Goal: Task Accomplishment & Management: Complete application form

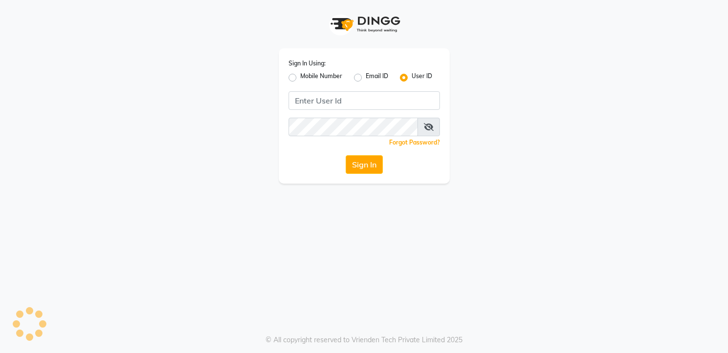
click at [355, 108] on input "Username" at bounding box center [363, 100] width 151 height 19
type input "[PERSON_NAME]"
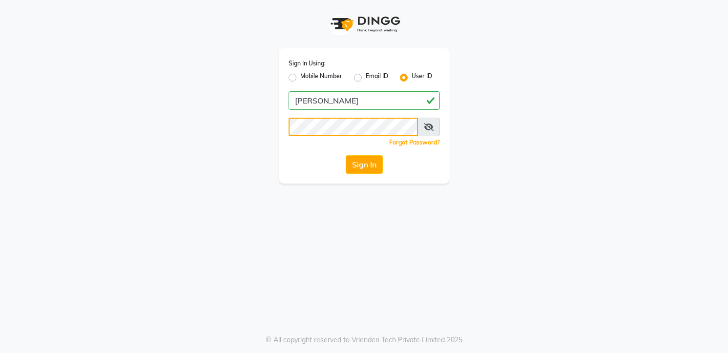
click at [346, 155] on button "Sign In" at bounding box center [364, 164] width 37 height 19
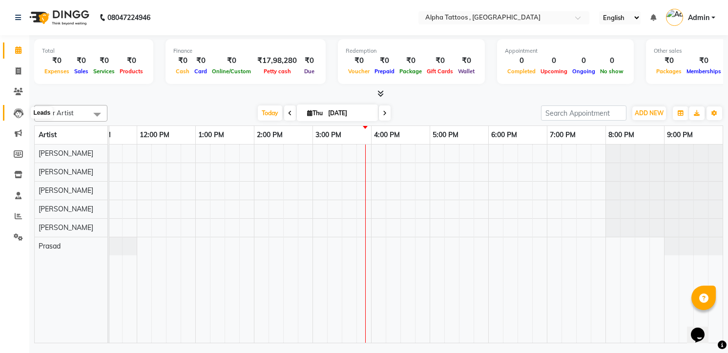
click at [12, 115] on span at bounding box center [18, 112] width 17 height 11
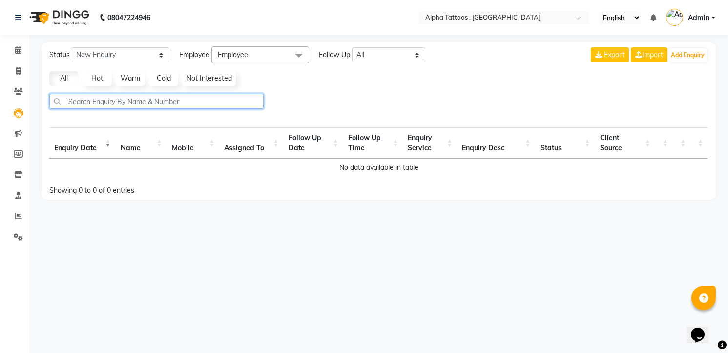
click at [153, 104] on input "text" at bounding box center [156, 101] width 214 height 15
paste input "98332 01143"
type input "9833201143"
select select "10"
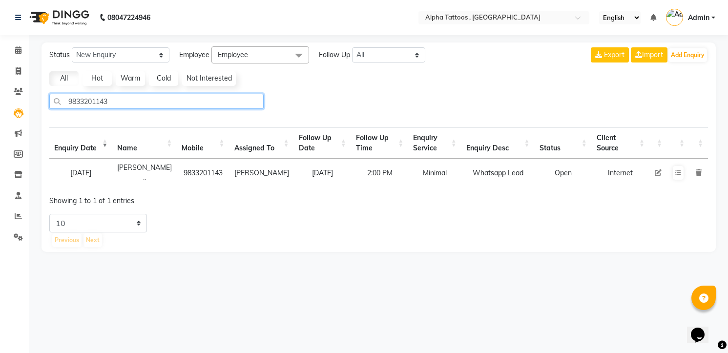
type input "9833201143"
click at [660, 169] on icon at bounding box center [658, 172] width 7 height 7
select select "32724"
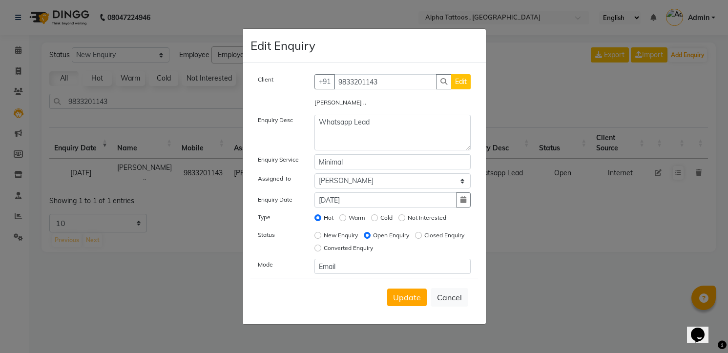
click at [424, 240] on label "Closed Enquiry" at bounding box center [444, 235] width 40 height 9
click at [415, 239] on input "Closed Enquiry" at bounding box center [418, 235] width 7 height 7
radio input "true"
radio input "false"
click at [418, 221] on label "Not Interested" at bounding box center [427, 217] width 39 height 9
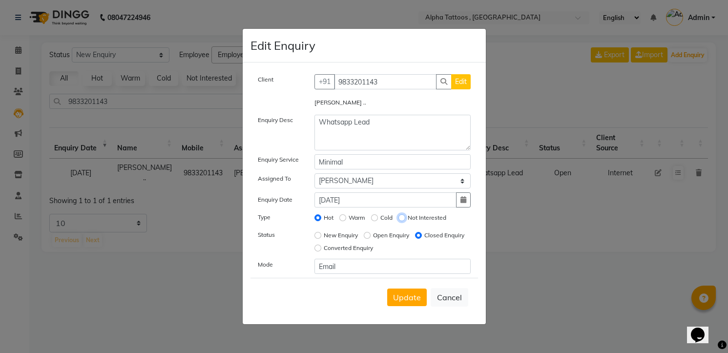
click at [405, 221] on input "Not Interested" at bounding box center [401, 217] width 7 height 7
radio input "true"
radio input "false"
click at [416, 294] on span "Update" at bounding box center [407, 297] width 28 height 10
select select
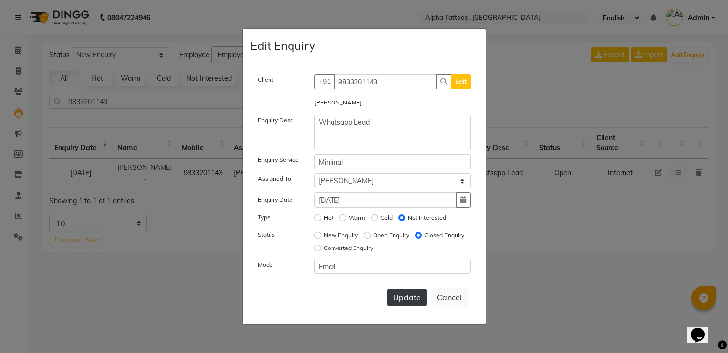
radio input "false"
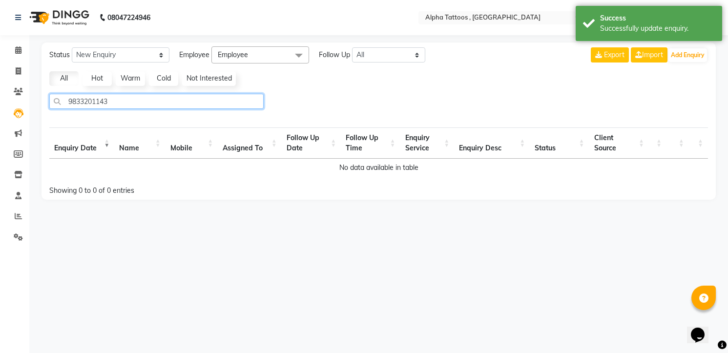
click at [212, 102] on input "9833201143" at bounding box center [156, 101] width 214 height 15
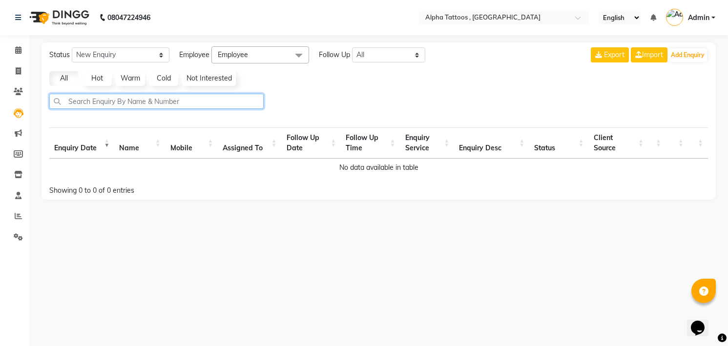
click at [117, 97] on input "text" at bounding box center [156, 101] width 214 height 15
type input "para"
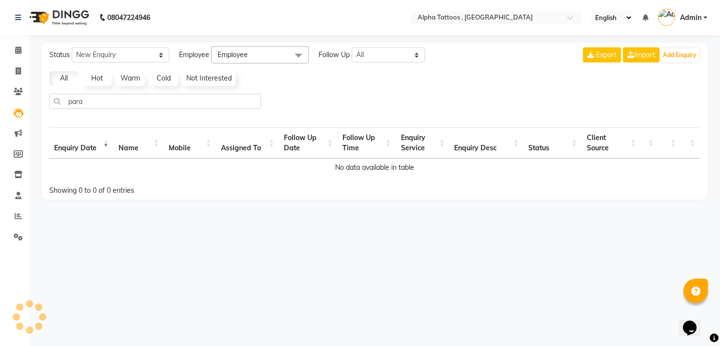
select select "10"
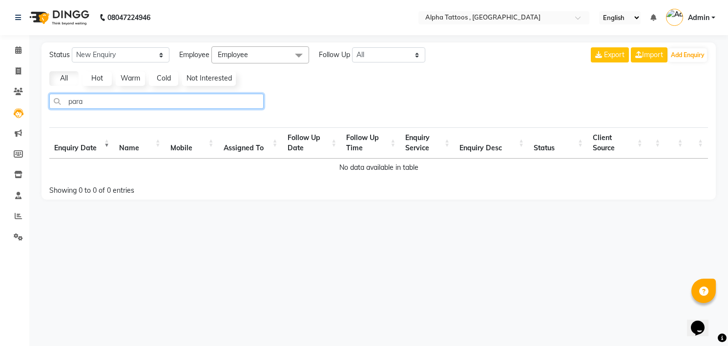
type input "par"
select select "10"
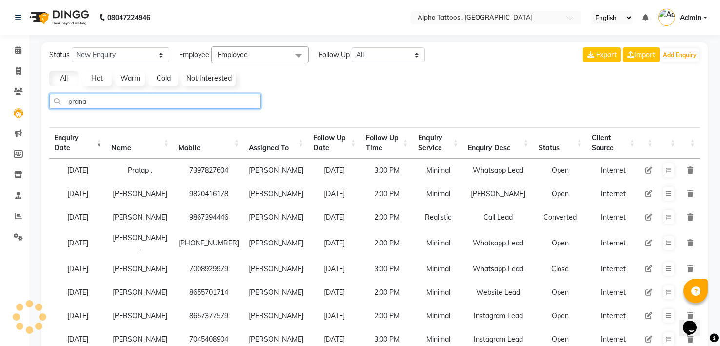
type input "[PERSON_NAME]"
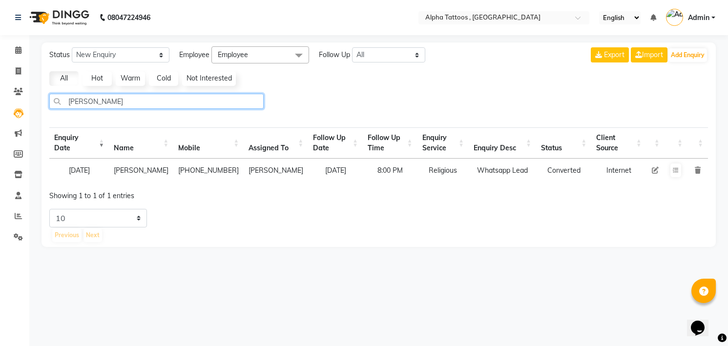
click at [246, 99] on input "[PERSON_NAME]" at bounding box center [156, 101] width 214 height 15
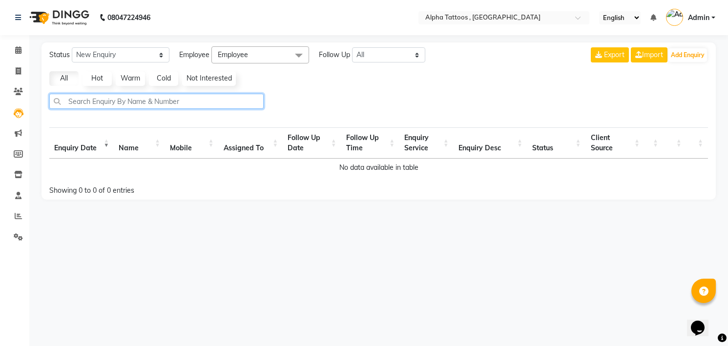
paste input "96610 32666"
type input "9661032666"
click at [319, 104] on div at bounding box center [378, 105] width 666 height 23
click at [105, 99] on input "text" at bounding box center [156, 101] width 214 height 15
paste input "98693 66484"
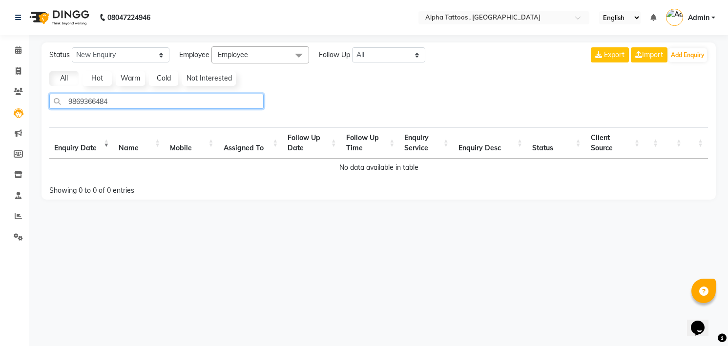
click at [123, 101] on input "9869366484" at bounding box center [156, 101] width 214 height 15
type input "9869366484"
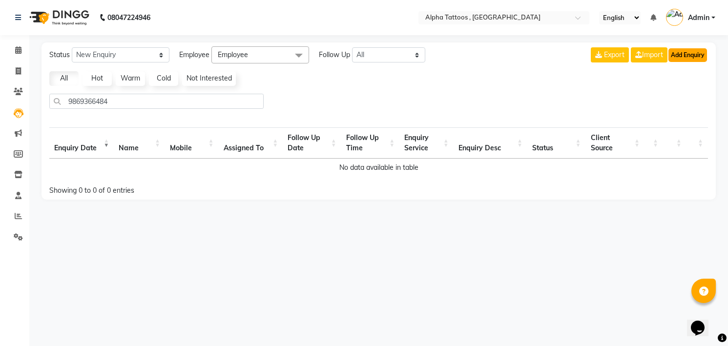
click at [690, 51] on button "Add Enquiry" at bounding box center [687, 55] width 39 height 14
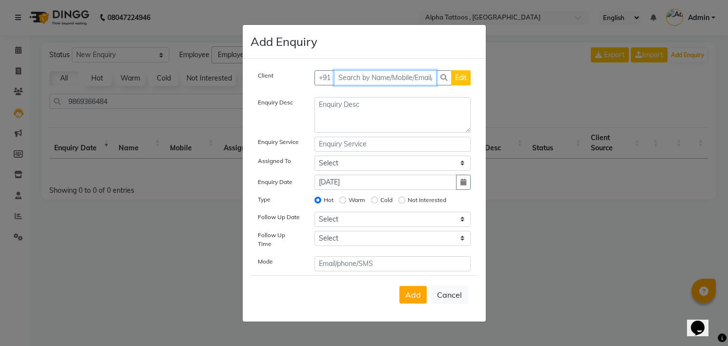
click at [368, 81] on input "text" at bounding box center [385, 77] width 103 height 15
paste input "9869366484"
type input "9869366484"
click at [430, 70] on button "Add Client" at bounding box center [450, 77] width 41 height 15
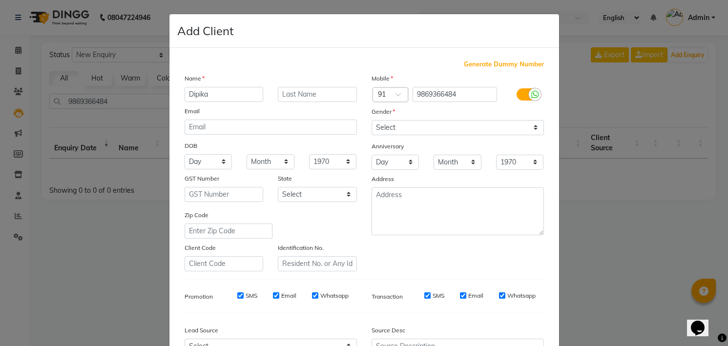
type input "Dipika"
type input "."
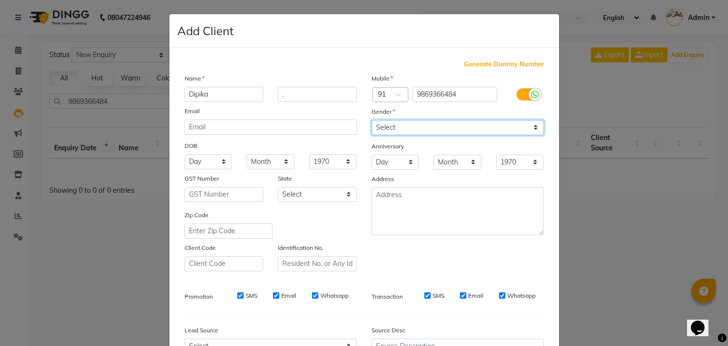
click at [386, 132] on select "Select [DEMOGRAPHIC_DATA] [DEMOGRAPHIC_DATA] Other Prefer Not To Say" at bounding box center [457, 127] width 172 height 15
select select "[DEMOGRAPHIC_DATA]"
click at [371, 120] on select "Select [DEMOGRAPHIC_DATA] [DEMOGRAPHIC_DATA] Other Prefer Not To Say" at bounding box center [457, 127] width 172 height 15
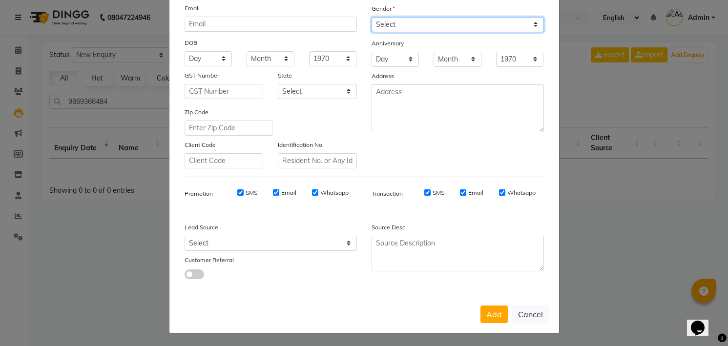
scroll to position [104, 0]
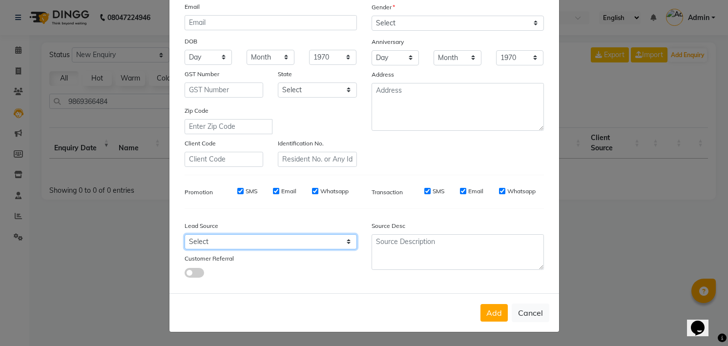
click at [263, 248] on select "Select Walk-in Referral Internet Friend Word of Mouth Advertisement Facebook Ju…" at bounding box center [271, 241] width 172 height 15
select select "33840"
click at [185, 234] on select "Select Walk-in Referral Internet Friend Word of Mouth Advertisement Facebook Ju…" at bounding box center [271, 241] width 172 height 15
click at [480, 304] on button "Add" at bounding box center [493, 313] width 27 height 18
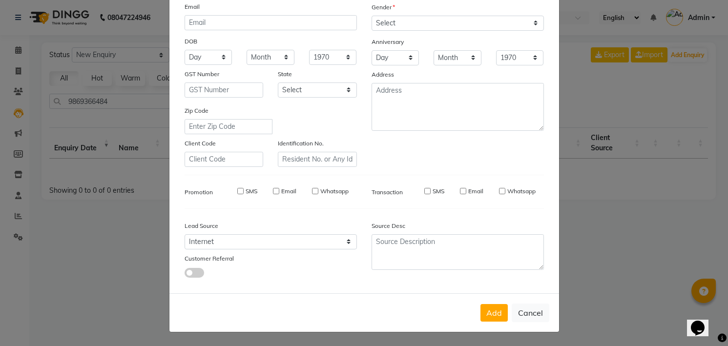
select select
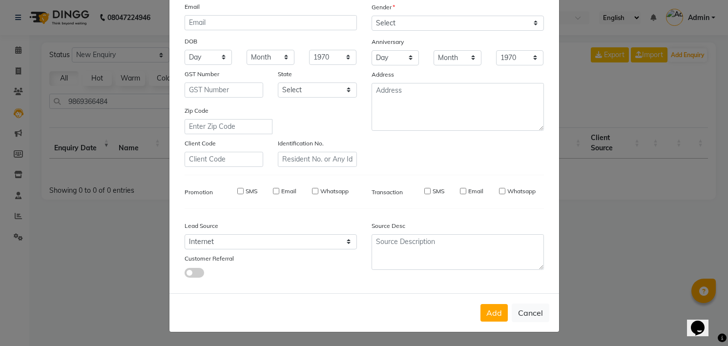
select select
checkbox input "false"
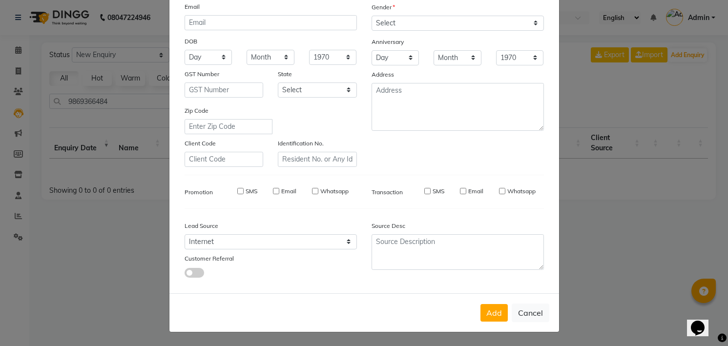
checkbox input "false"
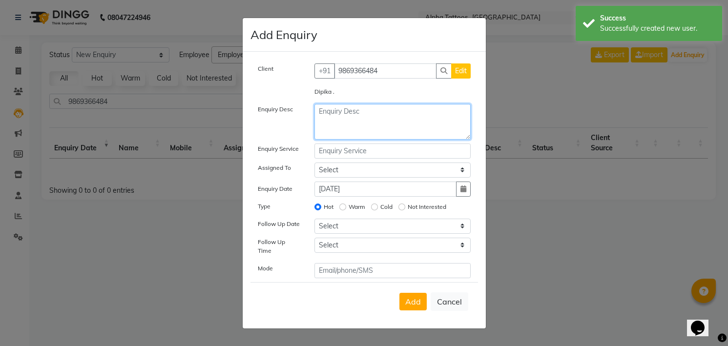
click at [371, 126] on textarea at bounding box center [392, 122] width 156 height 36
type textarea "Whatsapp Lead"
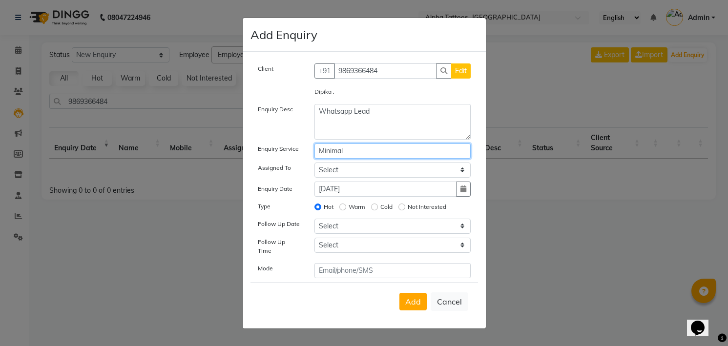
type input "Minimal"
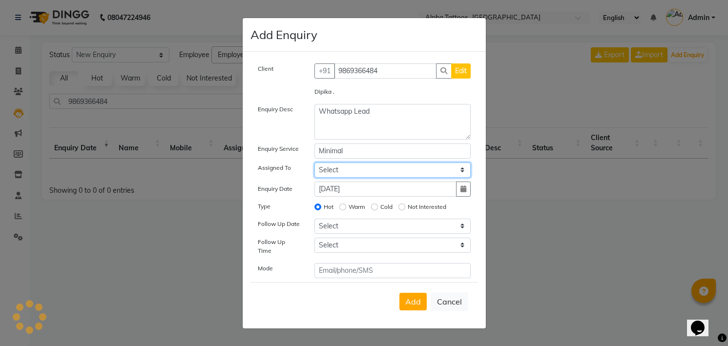
select select "32724"
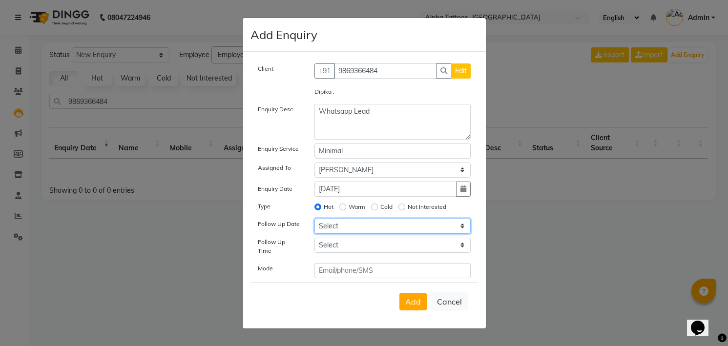
select select "[DATE]"
select select "840"
click at [399, 293] on button "Add" at bounding box center [412, 302] width 27 height 18
select select
radio input "false"
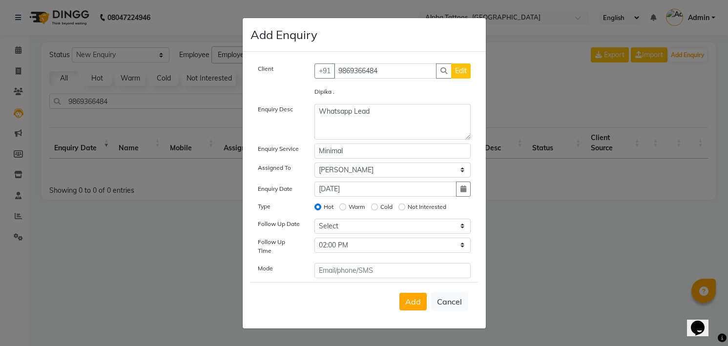
select select
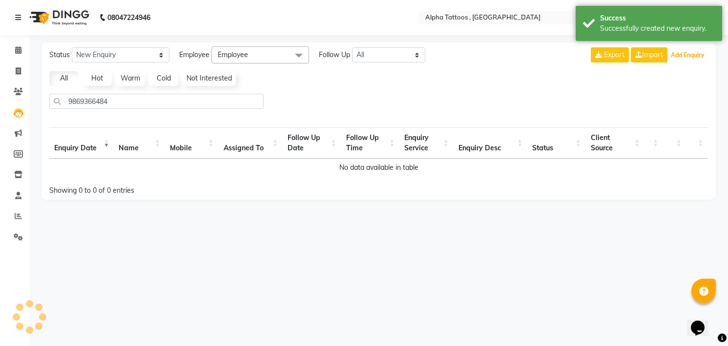
select select "10"
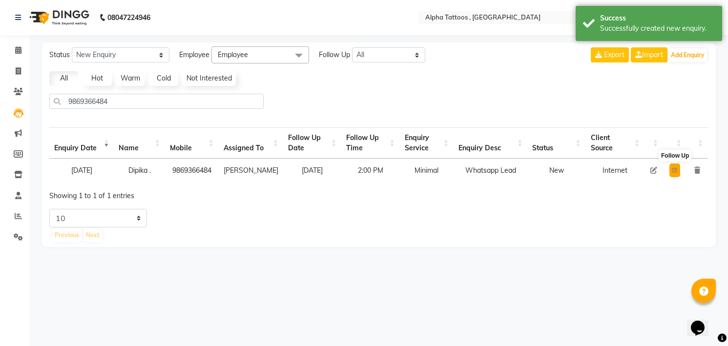
click at [672, 168] on icon at bounding box center [675, 170] width 6 height 6
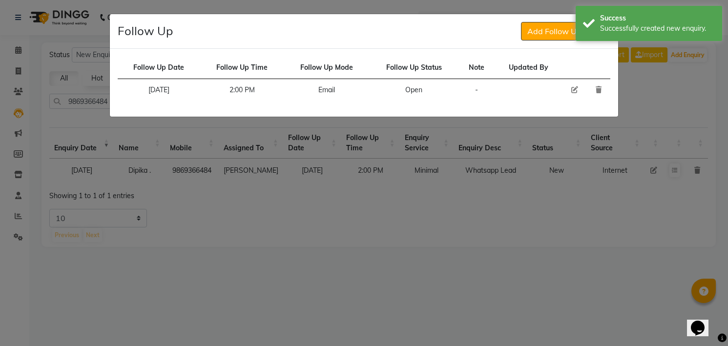
click at [577, 88] on icon at bounding box center [574, 89] width 7 height 7
select select "[DATE]"
select select "840"
select select "Open"
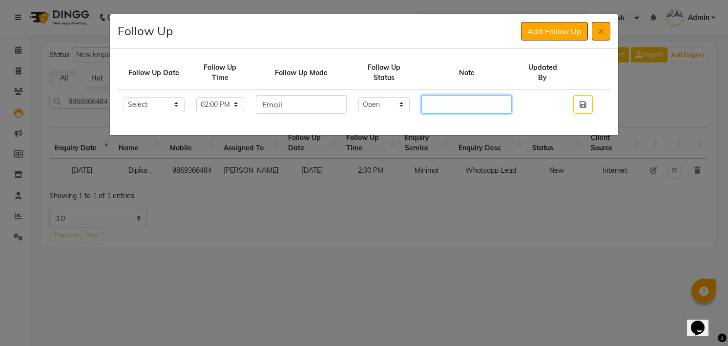
click at [489, 104] on input "text" at bounding box center [466, 104] width 90 height 19
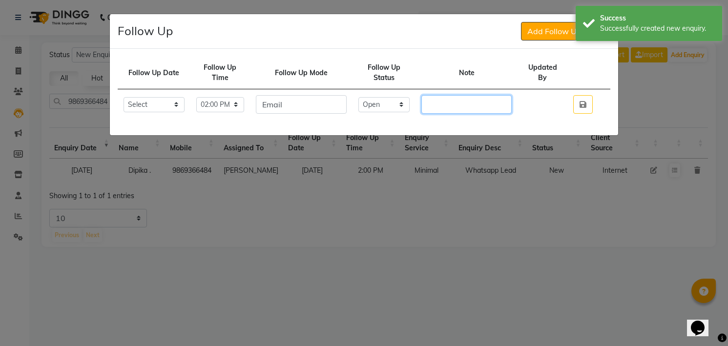
paste input "2 colour tattoos in September, quoted 12k-15k"
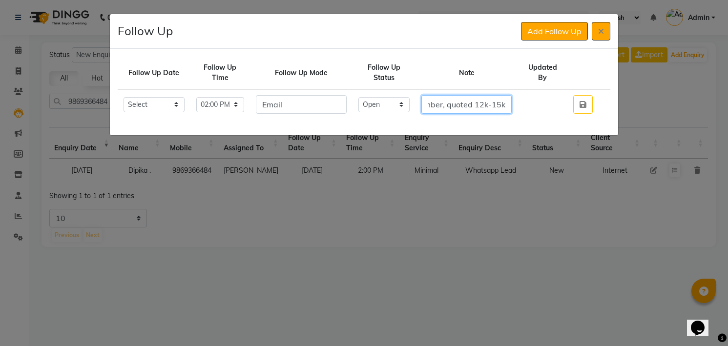
type input "2 colour tattoos in September, quoted 12k-15k"
click at [400, 102] on select "Select Open Pending Done" at bounding box center [384, 104] width 52 height 15
select select "Done"
click at [368, 97] on select "Select Open Pending Done" at bounding box center [384, 104] width 52 height 15
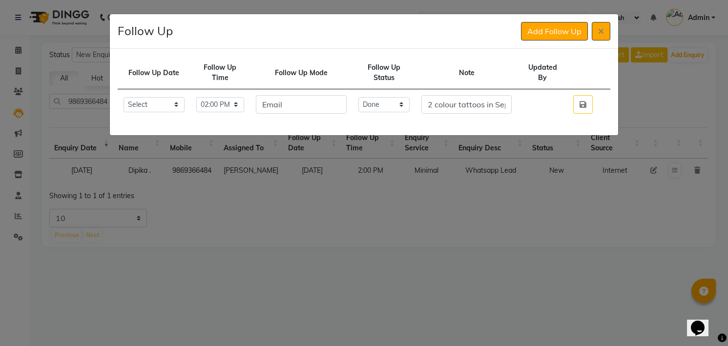
click at [573, 95] on button "button" at bounding box center [583, 104] width 20 height 19
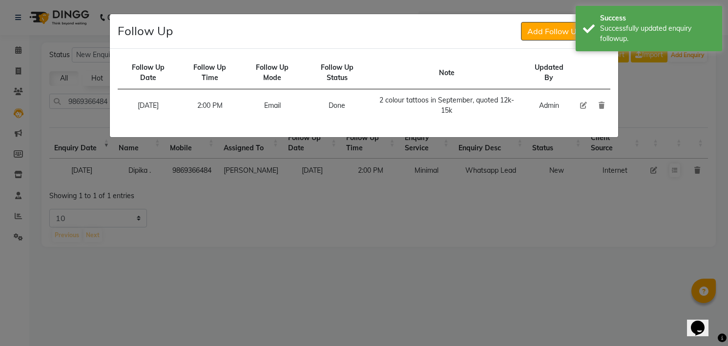
click at [579, 105] on td at bounding box center [583, 105] width 19 height 33
click at [583, 103] on icon at bounding box center [583, 105] width 7 height 7
select select "[DATE]"
select select "840"
select select "Done"
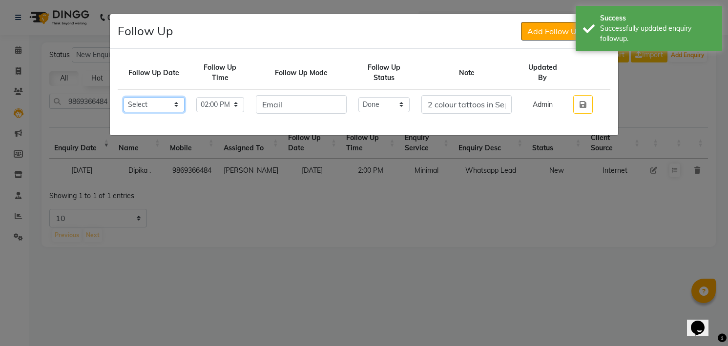
click at [169, 100] on select "Select [DATE] [DATE] [DATE] ([DATE]) [DATE] ([DATE]) [DATE] ([DATE]) [DATE] ([D…" at bounding box center [153, 104] width 61 height 15
select select "custom_date"
click at [123, 97] on select "Select [DATE] [DATE] [DATE] ([DATE]) [DATE] ([DATE]) [DATE] ([DATE]) [DATE] ([D…" at bounding box center [153, 104] width 61 height 15
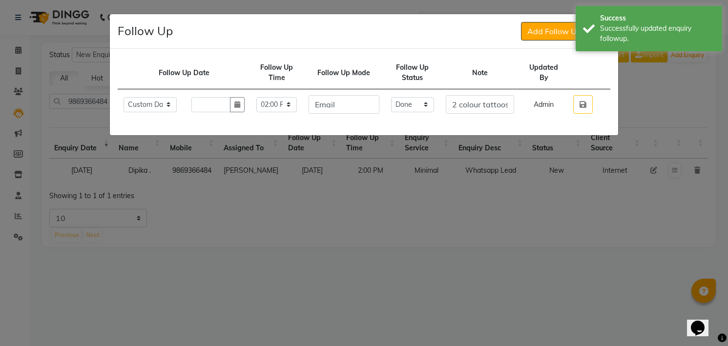
click at [230, 97] on button "button" at bounding box center [237, 104] width 15 height 15
select select "9"
select select "2025"
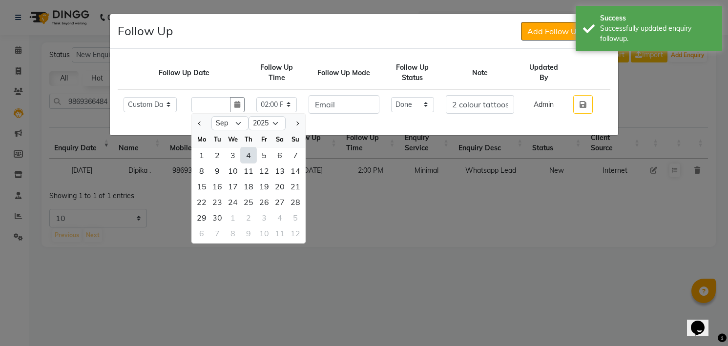
select select "8"
type input "[DATE]"
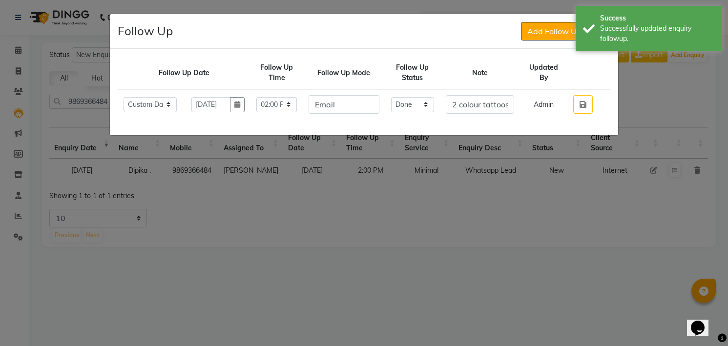
click button "button" at bounding box center [583, 104] width 20 height 19
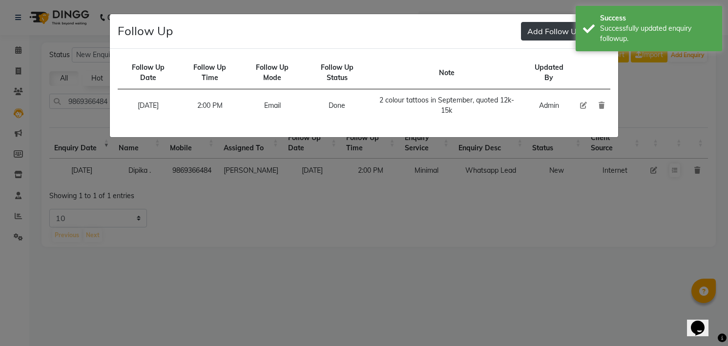
click at [575, 33] on button "Add Follow Up" at bounding box center [554, 31] width 67 height 19
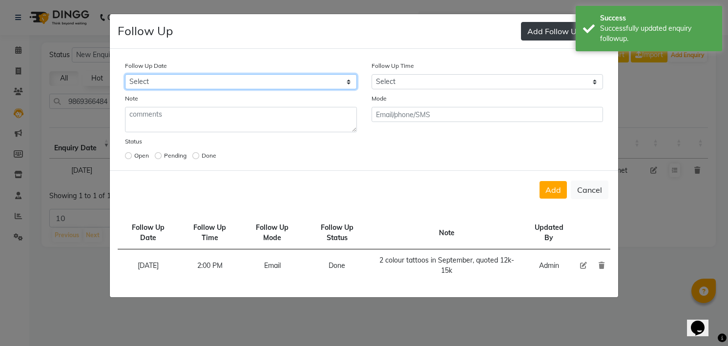
select select "[DATE]"
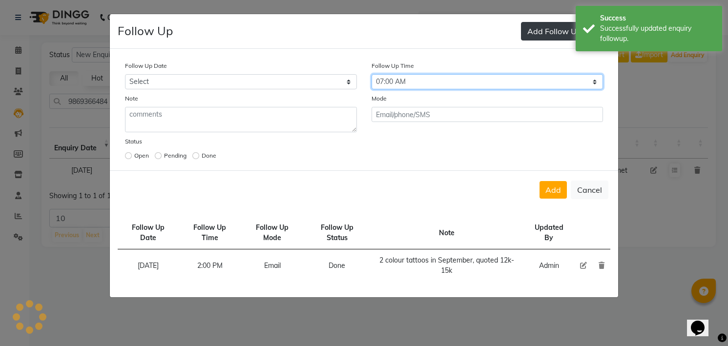
select select "840"
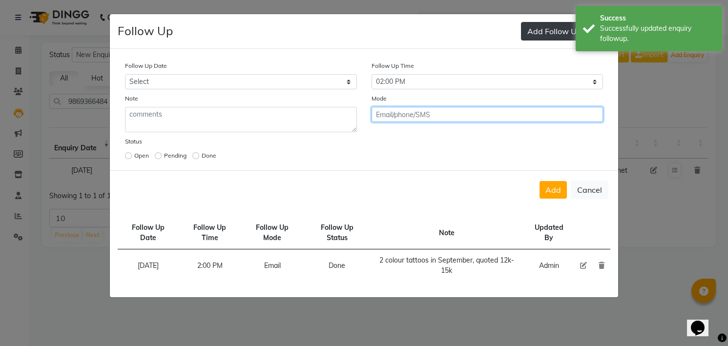
click at [539, 181] on button "Add" at bounding box center [552, 190] width 27 height 18
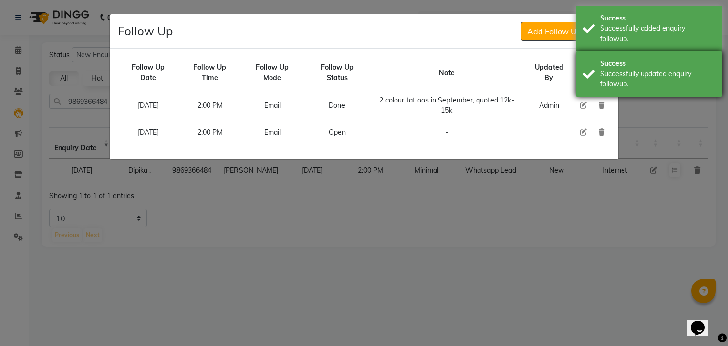
click at [612, 63] on div "Success" at bounding box center [657, 64] width 115 height 10
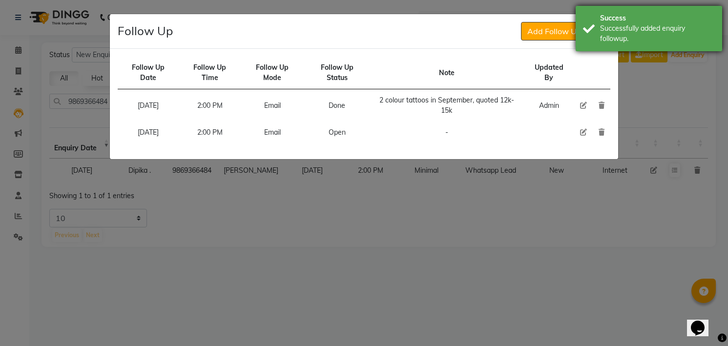
click at [611, 26] on div "Successfully added enquiry followup." at bounding box center [657, 33] width 115 height 21
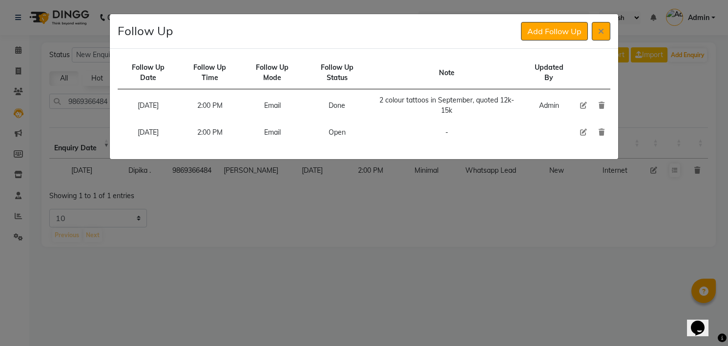
click at [591, 37] on div "Add Follow Up" at bounding box center [565, 31] width 89 height 19
click at [596, 35] on button at bounding box center [601, 31] width 19 height 19
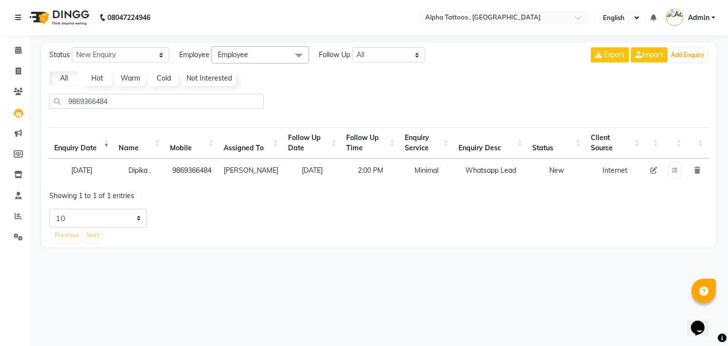
click at [654, 173] on icon at bounding box center [653, 170] width 7 height 7
select select "32724"
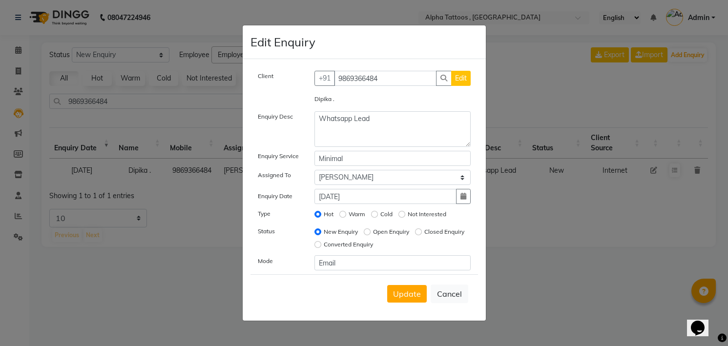
click at [405, 233] on label "Open Enquiry" at bounding box center [391, 231] width 36 height 9
click at [370, 233] on input "Open Enquiry" at bounding box center [367, 231] width 7 height 7
radio input "true"
radio input "false"
click at [404, 301] on button "Update" at bounding box center [407, 294] width 40 height 18
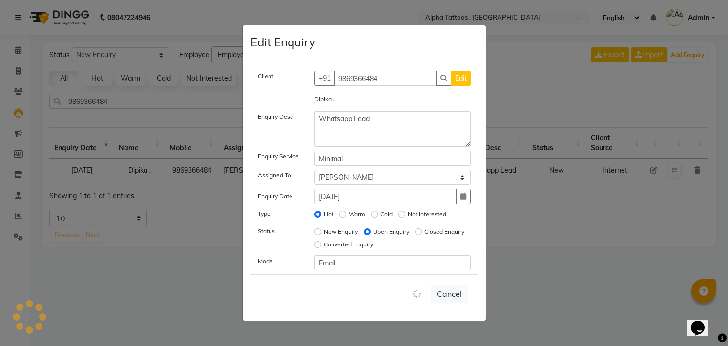
select select
radio input "false"
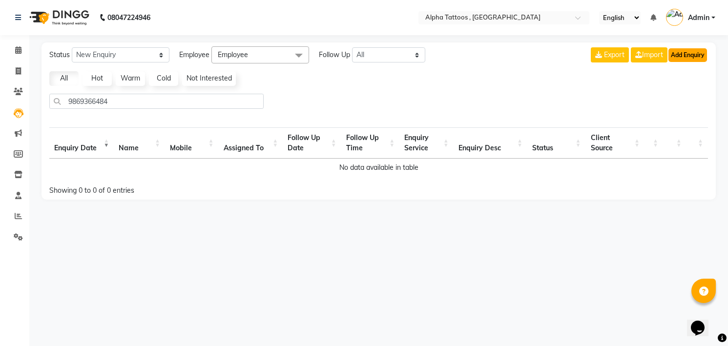
click at [685, 54] on button "Add Enquiry" at bounding box center [687, 55] width 39 height 14
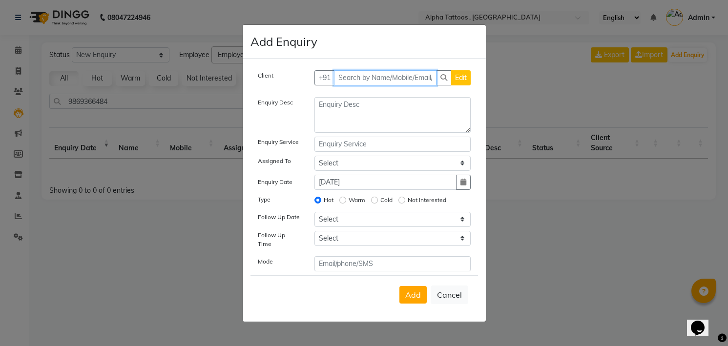
click at [380, 73] on input "text" at bounding box center [385, 77] width 103 height 15
paste input "91752 75251"
type input "9175275251"
click at [430, 70] on button "Add Client" at bounding box center [450, 77] width 41 height 15
select select "33840"
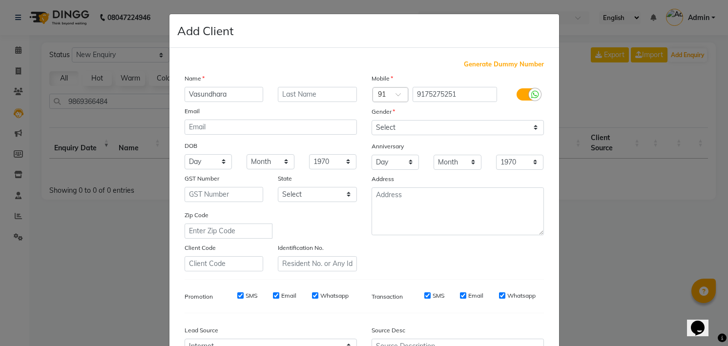
type input "Vasundhara"
type input "."
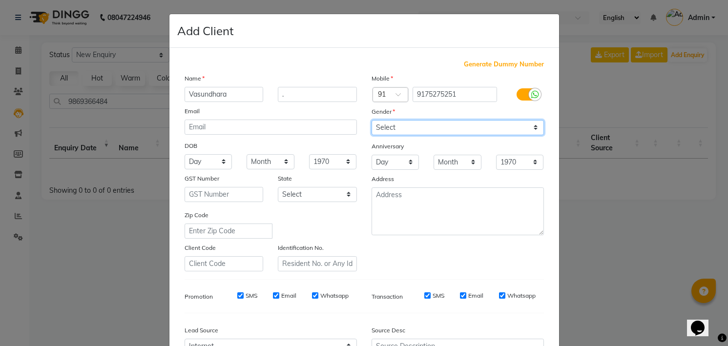
click at [391, 125] on select "Select [DEMOGRAPHIC_DATA] [DEMOGRAPHIC_DATA] Other Prefer Not To Say" at bounding box center [457, 127] width 172 height 15
select select "[DEMOGRAPHIC_DATA]"
click at [371, 120] on select "Select [DEMOGRAPHIC_DATA] [DEMOGRAPHIC_DATA] Other Prefer Not To Say" at bounding box center [457, 127] width 172 height 15
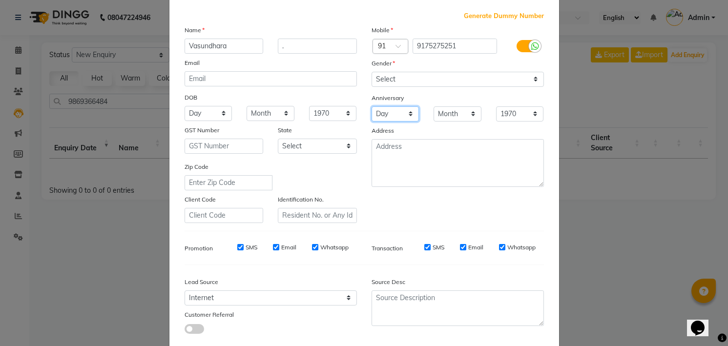
scroll to position [104, 0]
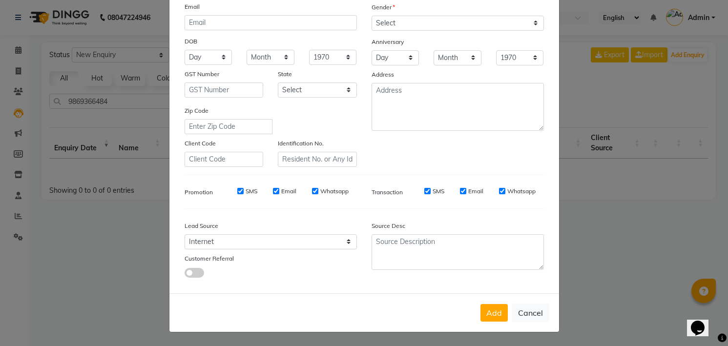
click at [480, 304] on button "Add" at bounding box center [493, 313] width 27 height 18
select select
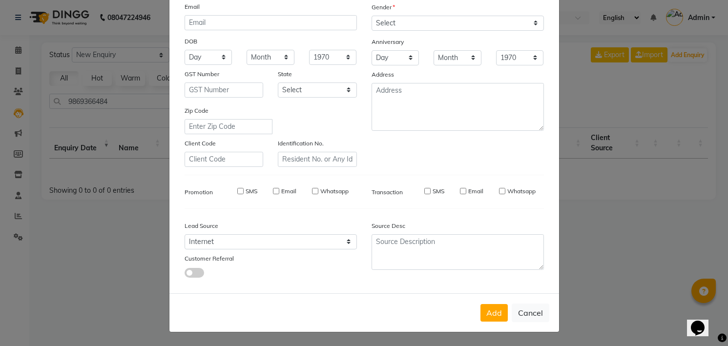
select select
checkbox input "false"
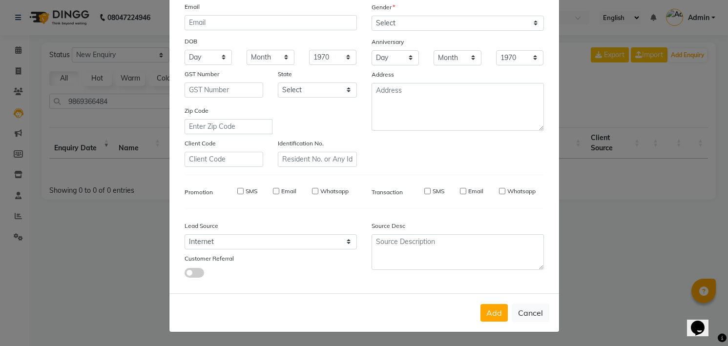
checkbox input "false"
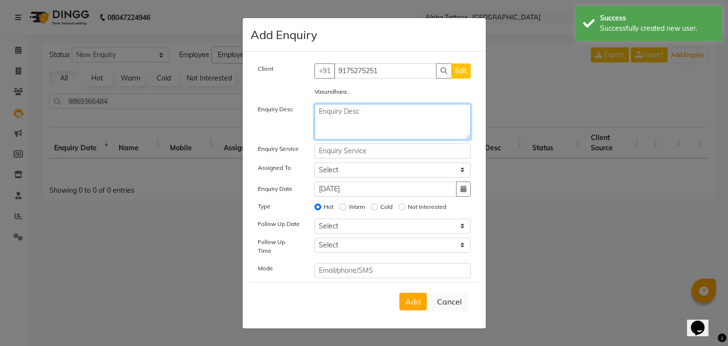
click at [394, 115] on textarea at bounding box center [392, 122] width 156 height 36
type textarea "Website Lead"
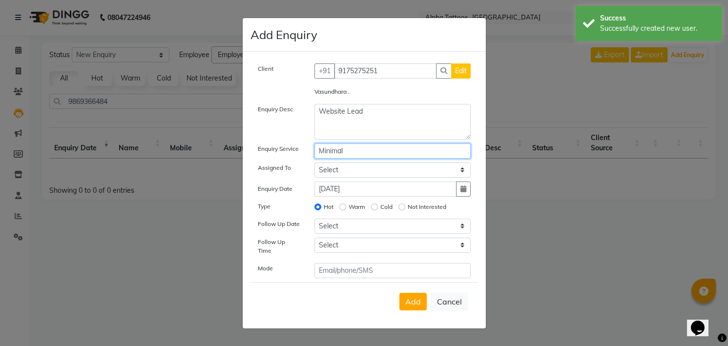
type input "Minimal"
select select "32724"
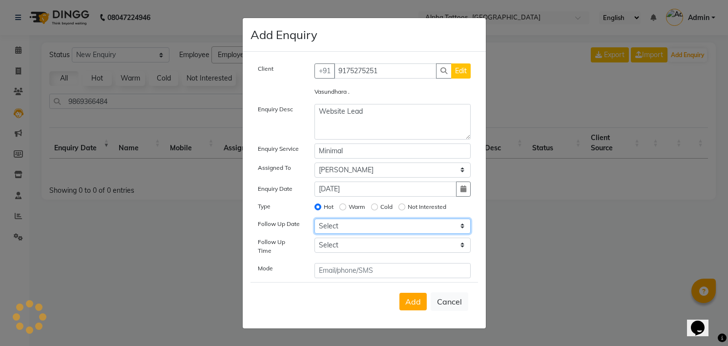
select select "[DATE]"
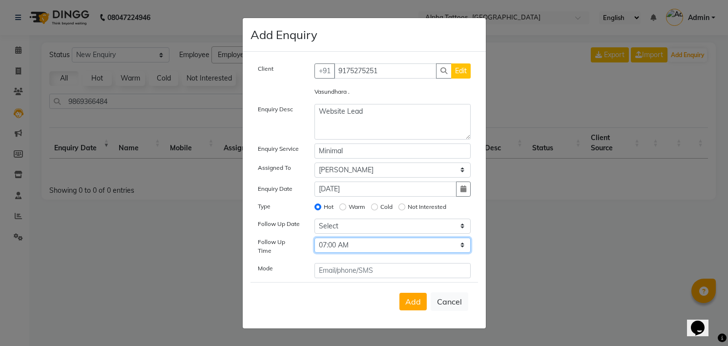
select select "840"
click at [399, 293] on button "Add" at bounding box center [412, 302] width 27 height 18
select select
radio input "false"
select select
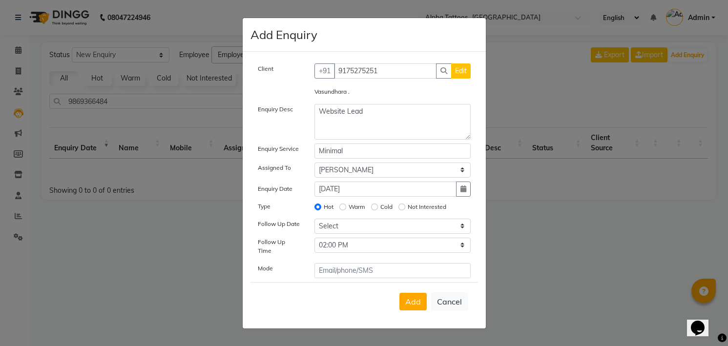
select select
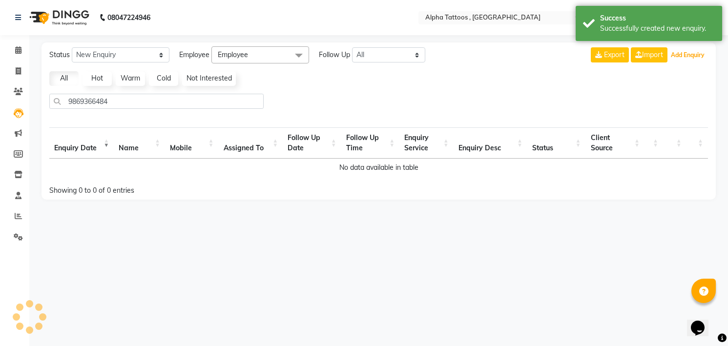
select select "10"
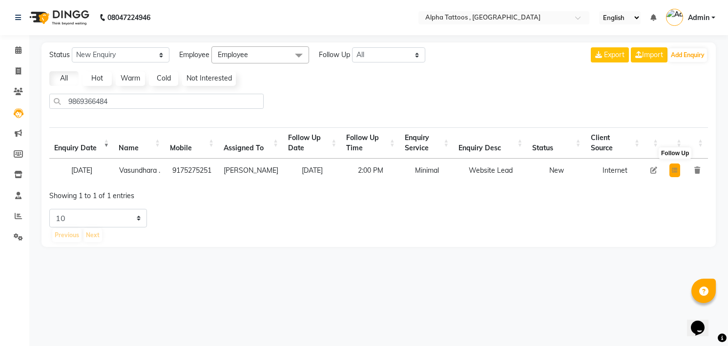
click at [669, 174] on button at bounding box center [674, 171] width 11 height 14
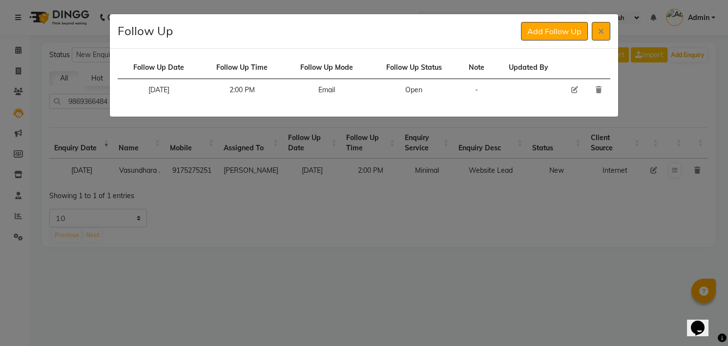
click at [574, 94] on td at bounding box center [574, 90] width 24 height 22
click at [572, 88] on icon at bounding box center [574, 89] width 7 height 7
select select "[DATE]"
select select "840"
select select "Open"
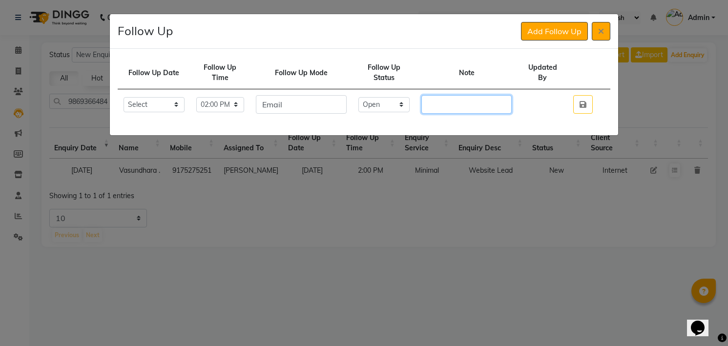
click at [500, 96] on input "text" at bounding box center [466, 104] width 90 height 19
paste input "small tattoo in September"
type input "small tattoo in September"
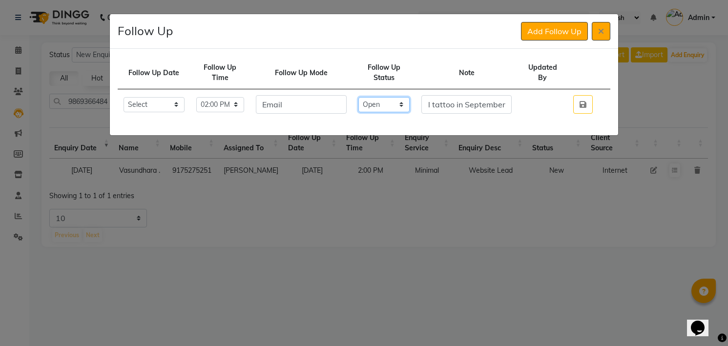
scroll to position [0, 0]
click at [397, 104] on select "Select Open Pending Done" at bounding box center [384, 104] width 52 height 15
select select "Done"
click at [368, 97] on select "Select Open Pending Done" at bounding box center [384, 104] width 52 height 15
click at [573, 95] on button "button" at bounding box center [583, 104] width 20 height 19
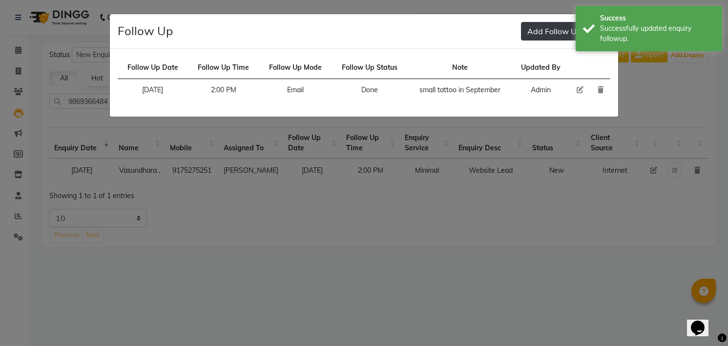
click at [550, 35] on button "Add Follow Up" at bounding box center [554, 31] width 67 height 19
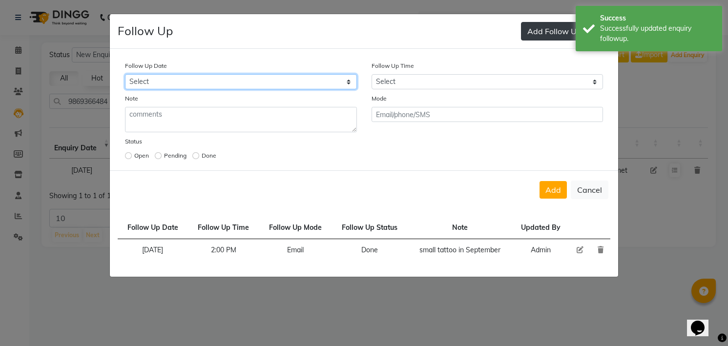
select select "[DATE]"
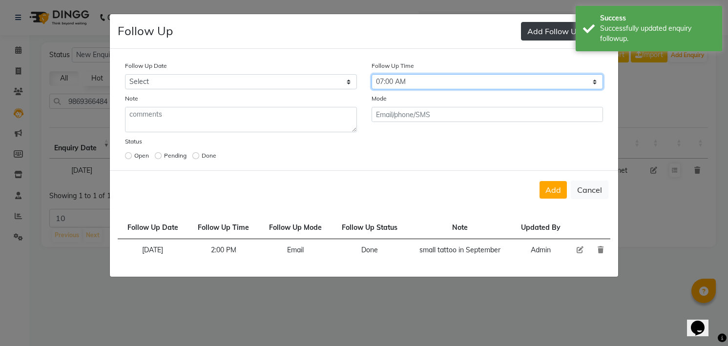
select select "840"
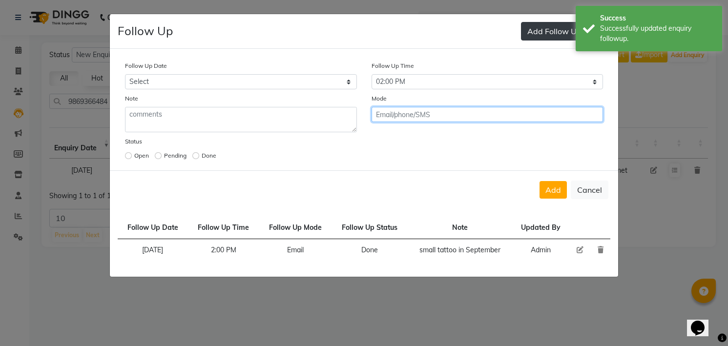
click button "Add" at bounding box center [552, 190] width 27 height 18
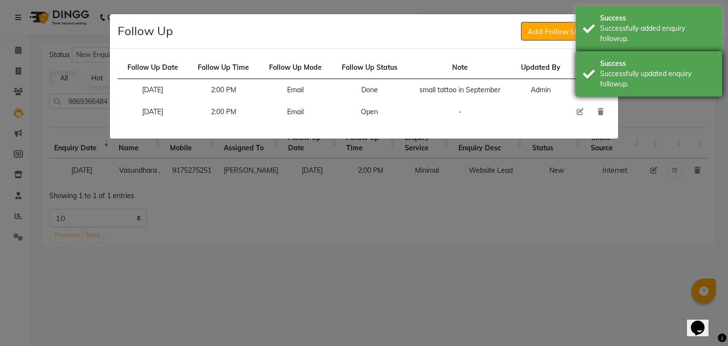
click at [596, 60] on div "Success Successfully updated enquiry followup." at bounding box center [648, 73] width 146 height 45
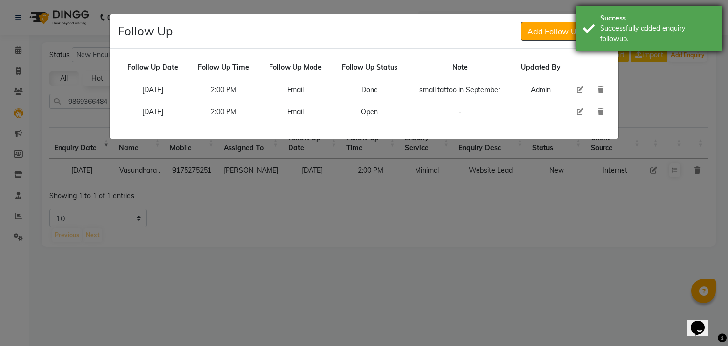
click at [606, 15] on div "Success" at bounding box center [657, 18] width 115 height 10
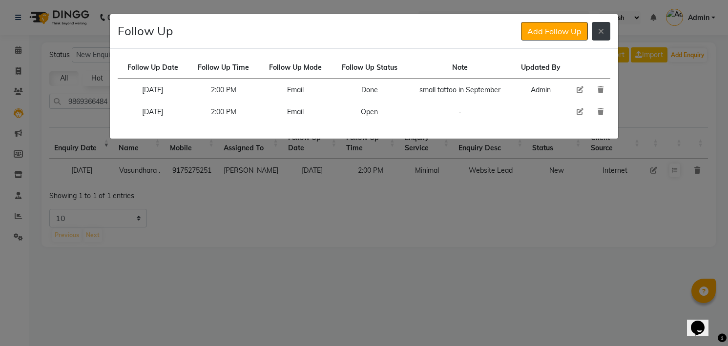
click at [597, 39] on button at bounding box center [601, 31] width 19 height 19
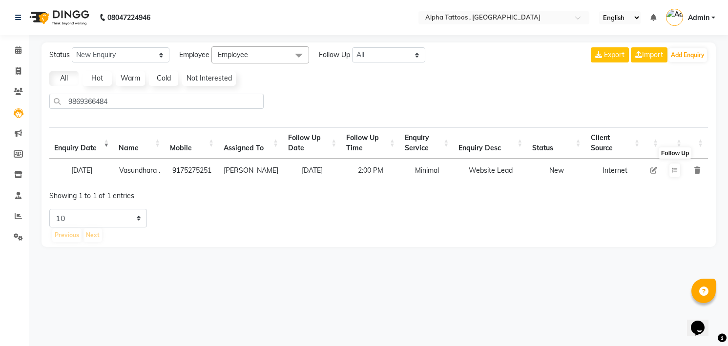
click at [654, 168] on td at bounding box center [653, 170] width 19 height 23
click at [654, 170] on icon at bounding box center [653, 170] width 7 height 7
select select "32724"
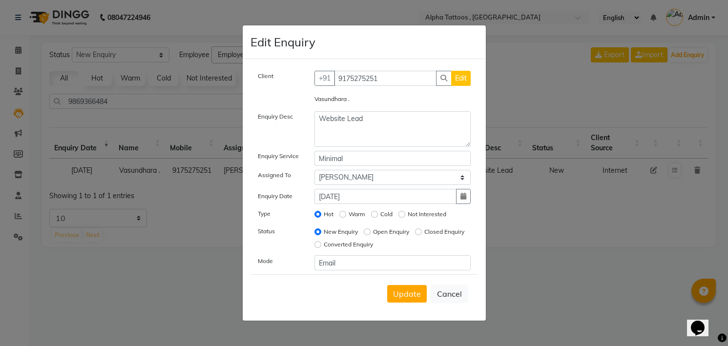
click at [383, 228] on label "Open Enquiry" at bounding box center [391, 231] width 36 height 9
click at [370, 228] on input "Open Enquiry" at bounding box center [367, 231] width 7 height 7
radio input "true"
radio input "false"
click at [414, 287] on button "Update" at bounding box center [407, 294] width 40 height 18
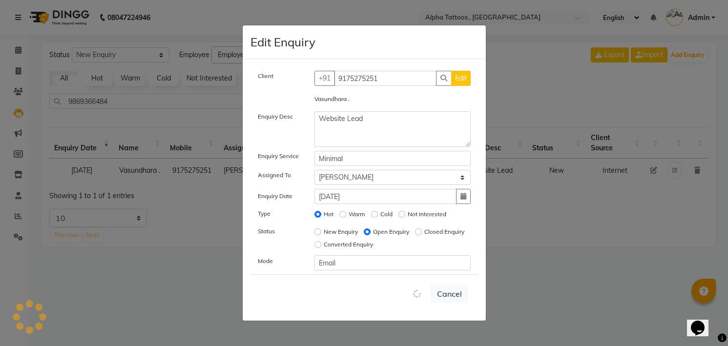
select select
radio input "false"
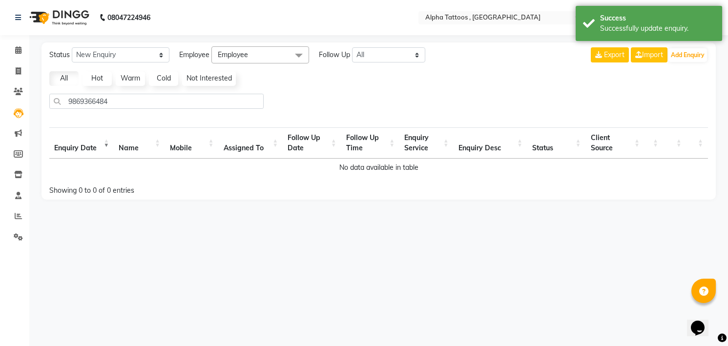
click at [47, 18] on img at bounding box center [58, 17] width 67 height 27
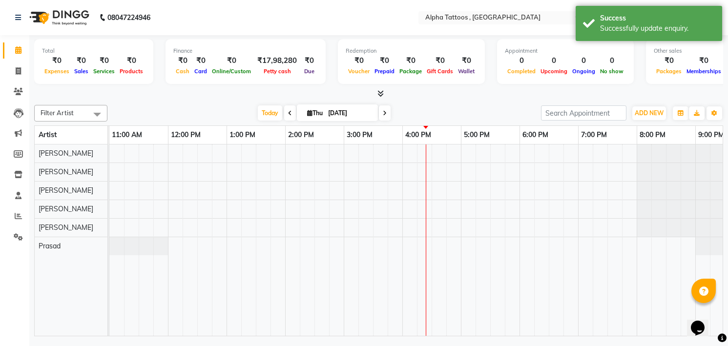
click at [223, 94] on div at bounding box center [378, 94] width 689 height 10
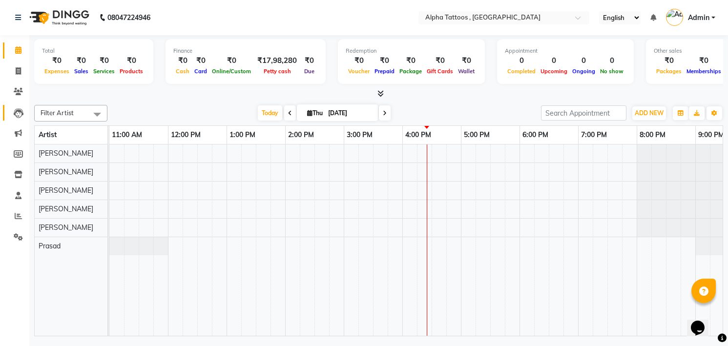
click at [15, 105] on link "Leads" at bounding box center [14, 113] width 23 height 16
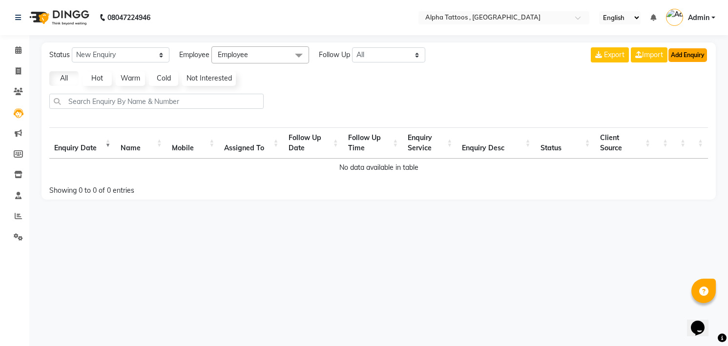
click at [692, 59] on button "Add Enquiry" at bounding box center [687, 55] width 39 height 14
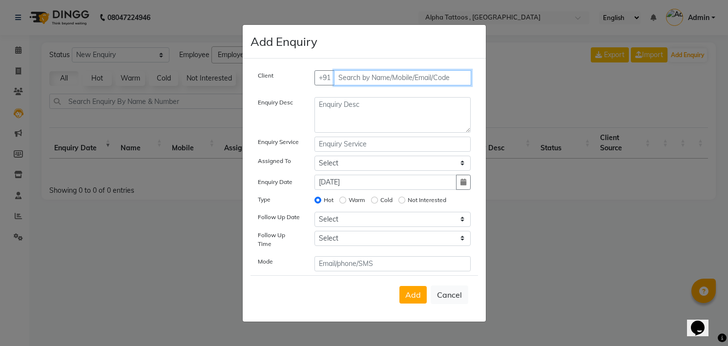
click at [391, 79] on input "text" at bounding box center [402, 77] width 137 height 15
paste input "[PHONE_NUMBER]"
type input "7618211084"
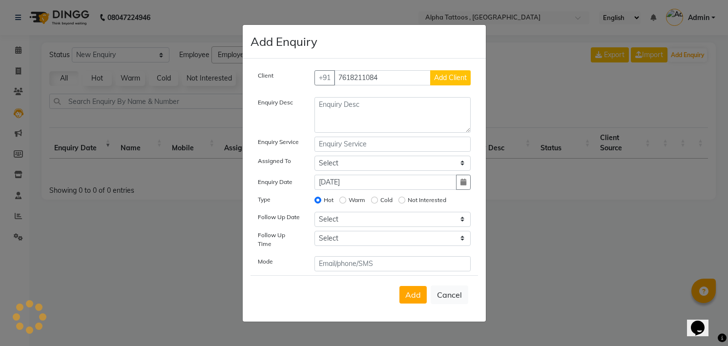
click at [430, 70] on button "Add Client" at bounding box center [450, 77] width 41 height 15
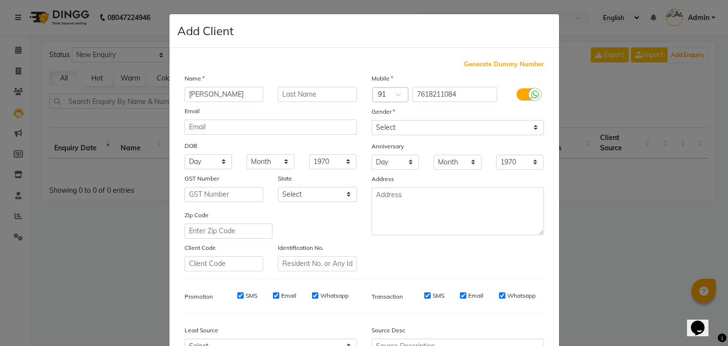
type input "[PERSON_NAME]"
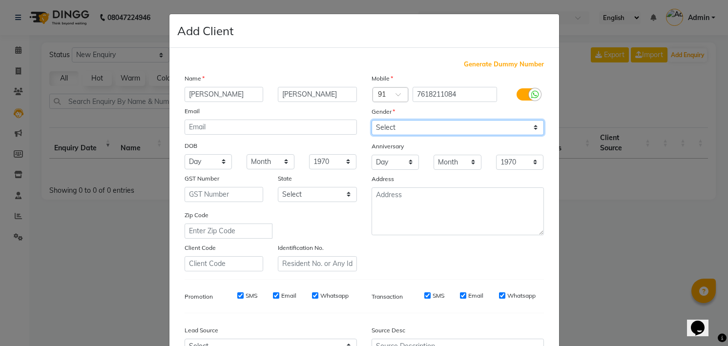
click at [405, 126] on select "Select [DEMOGRAPHIC_DATA] [DEMOGRAPHIC_DATA] Other Prefer Not To Say" at bounding box center [457, 127] width 172 height 15
select select "[DEMOGRAPHIC_DATA]"
click at [371, 120] on select "Select [DEMOGRAPHIC_DATA] [DEMOGRAPHIC_DATA] Other Prefer Not To Say" at bounding box center [457, 127] width 172 height 15
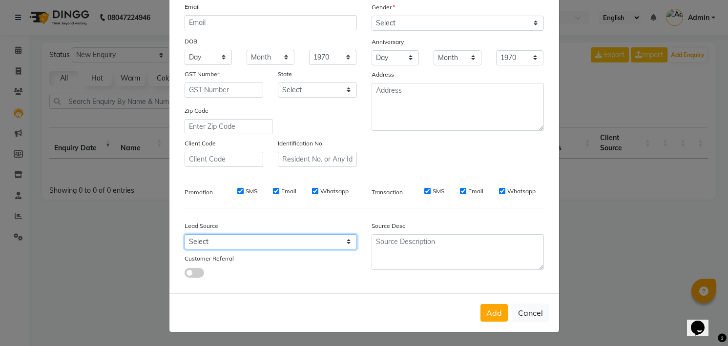
click at [274, 238] on select "Select Walk-in Referral Internet Friend Word of Mouth Advertisement Facebook Ju…" at bounding box center [271, 241] width 172 height 15
select select "33840"
click at [185, 234] on select "Select Walk-in Referral Internet Friend Word of Mouth Advertisement Facebook Ju…" at bounding box center [271, 241] width 172 height 15
click at [480, 304] on button "Add" at bounding box center [493, 313] width 27 height 18
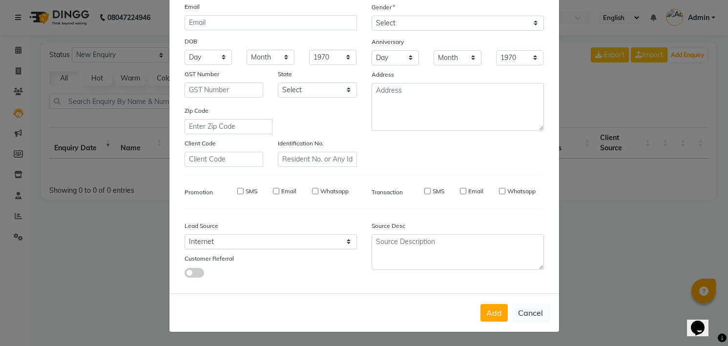
select select
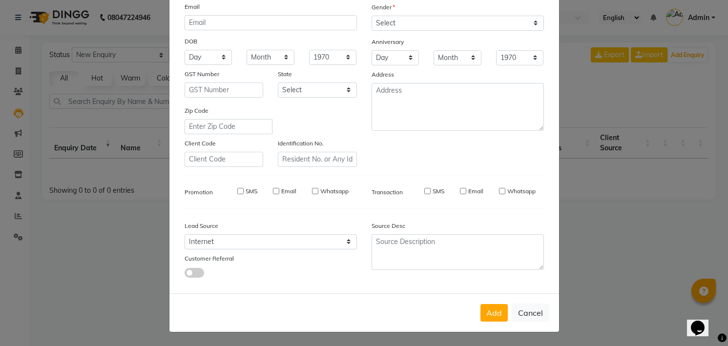
select select
checkbox input "false"
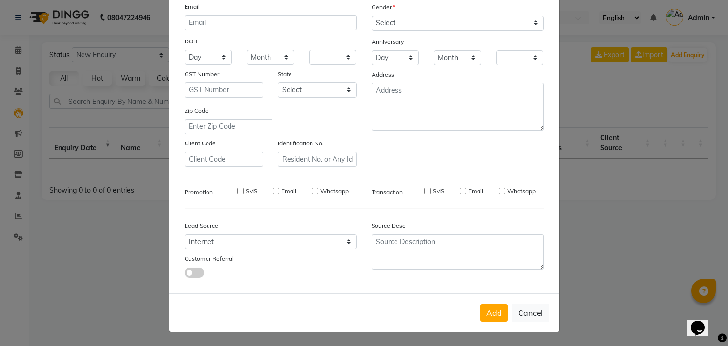
checkbox input "false"
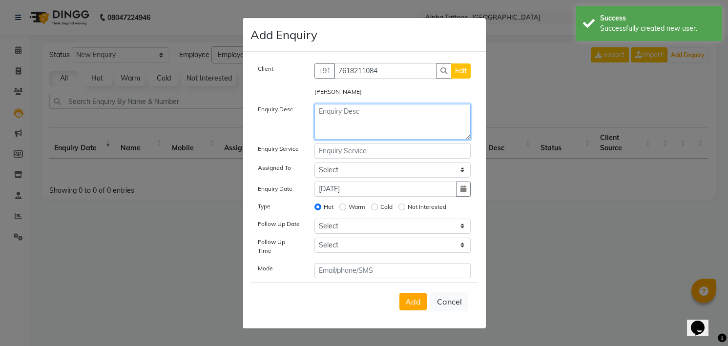
click at [341, 135] on textarea at bounding box center [392, 122] width 156 height 36
type textarea "Website Lead"
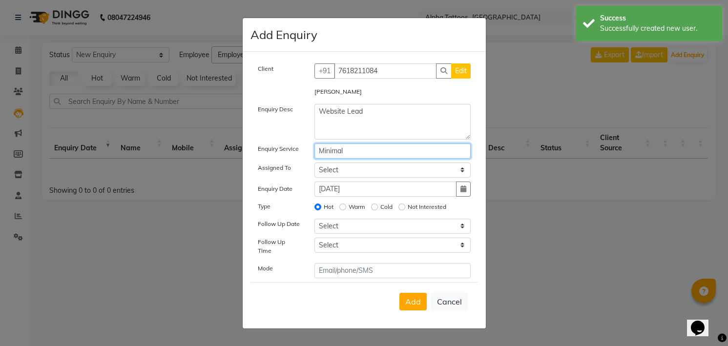
type input "Minimal"
select select "32724"
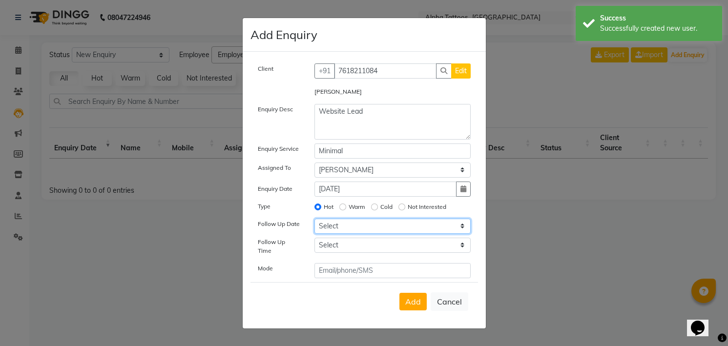
select select "[DATE]"
select select "840"
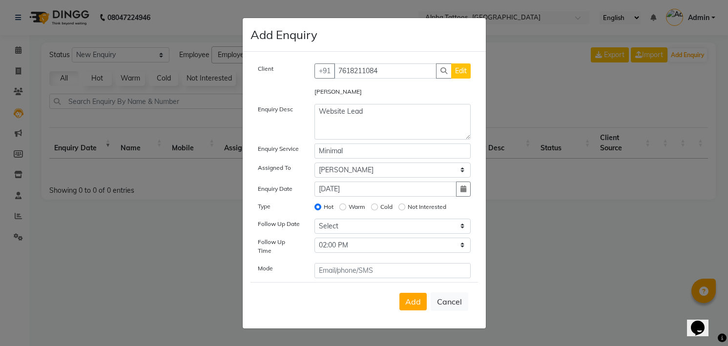
click at [399, 293] on button "Add" at bounding box center [412, 302] width 27 height 18
select select
radio input "false"
select select
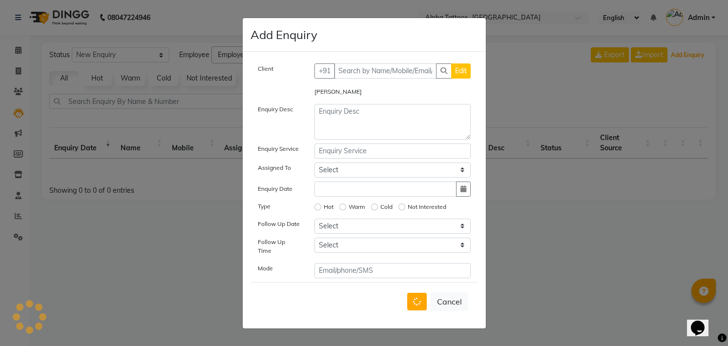
select select "10"
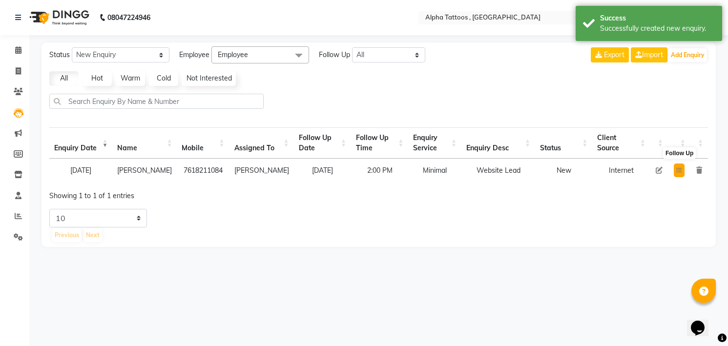
click at [677, 173] on icon at bounding box center [679, 170] width 6 height 6
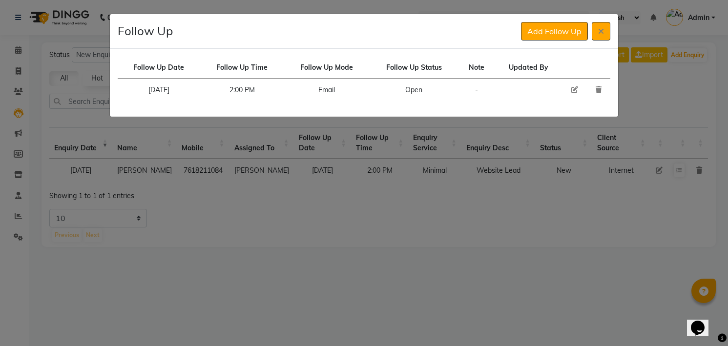
click at [574, 89] on icon at bounding box center [574, 89] width 7 height 7
select select "[DATE]"
select select "840"
select select "Open"
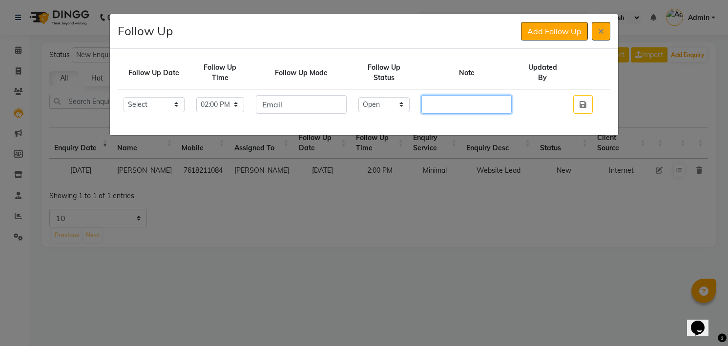
click at [483, 107] on input "text" at bounding box center [466, 104] width 90 height 19
paste input "birds tattoo on ribs"
type input "birds tattoo on ribs Budget given 3 birds in 5k he will let us know"
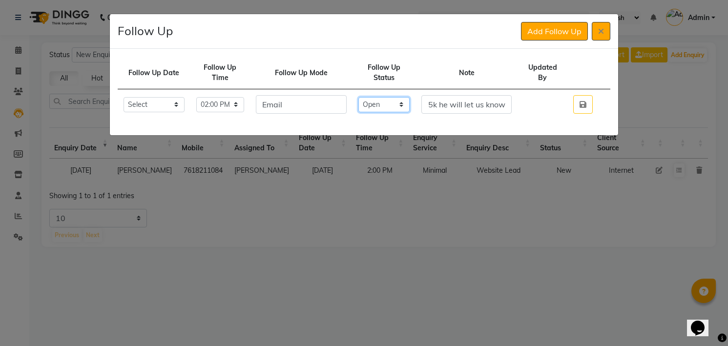
scroll to position [0, 0]
click at [404, 104] on select "Select Open Pending Done" at bounding box center [384, 104] width 52 height 15
select select "Done"
click at [368, 97] on select "Select Open Pending Done" at bounding box center [384, 104] width 52 height 15
click at [573, 95] on button "button" at bounding box center [583, 104] width 20 height 19
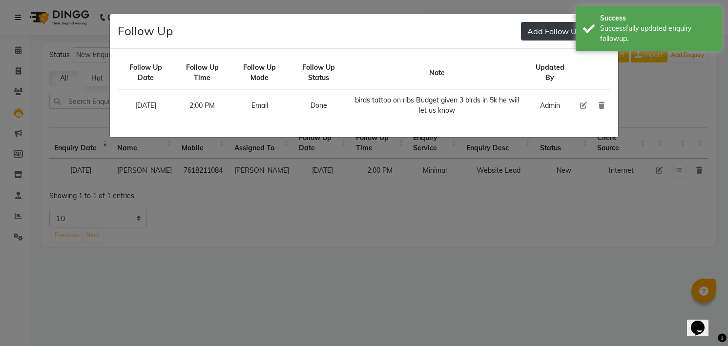
click at [539, 30] on button "Add Follow Up" at bounding box center [554, 31] width 67 height 19
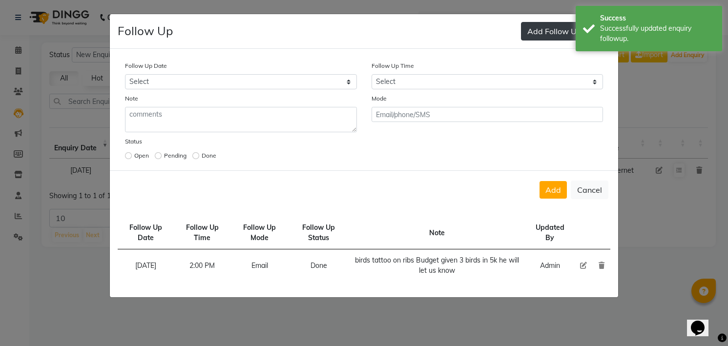
select select "[DATE]"
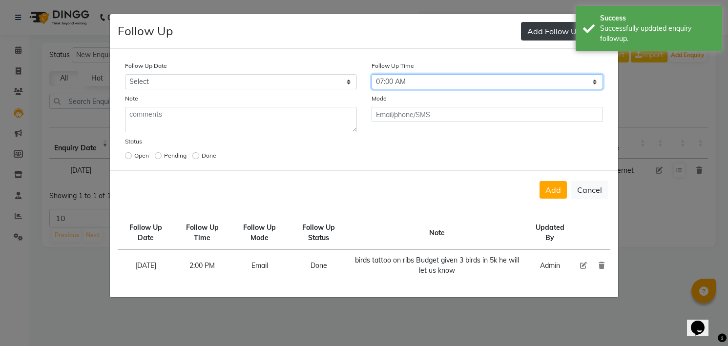
select select "840"
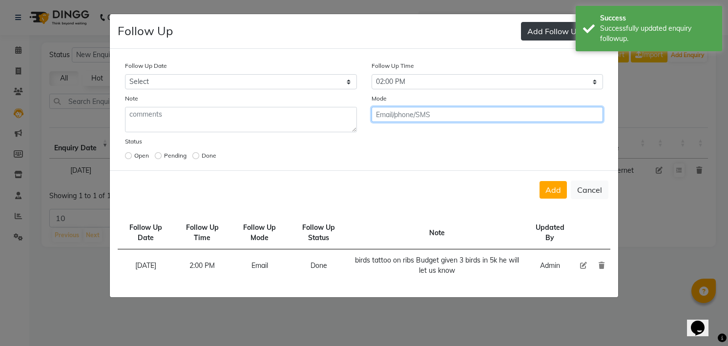
click button "Add" at bounding box center [552, 190] width 27 height 18
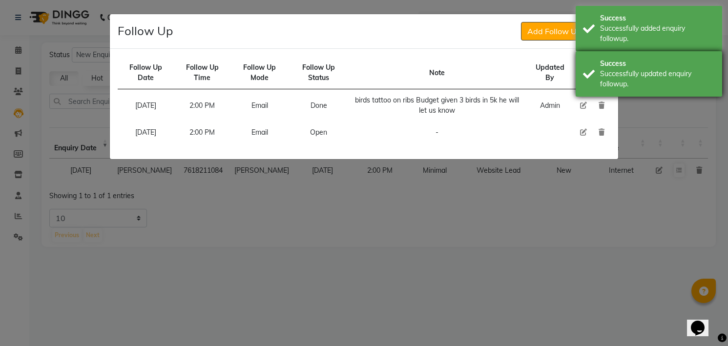
click at [607, 71] on div "Successfully updated enquiry followup." at bounding box center [657, 79] width 115 height 21
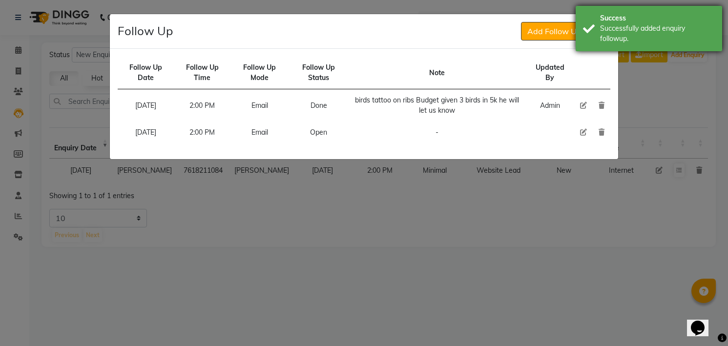
click at [608, 37] on div "Successfully added enquiry followup." at bounding box center [657, 33] width 115 height 21
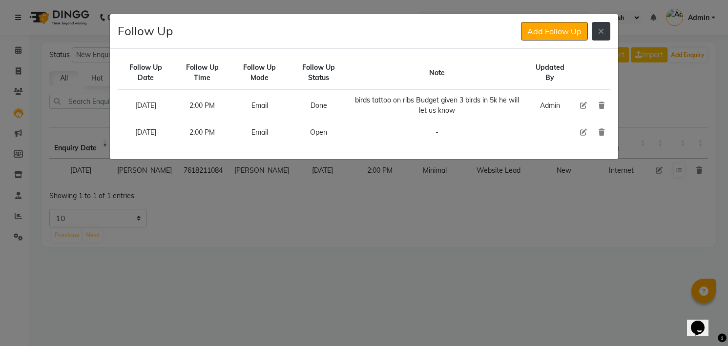
click at [607, 33] on button at bounding box center [601, 31] width 19 height 19
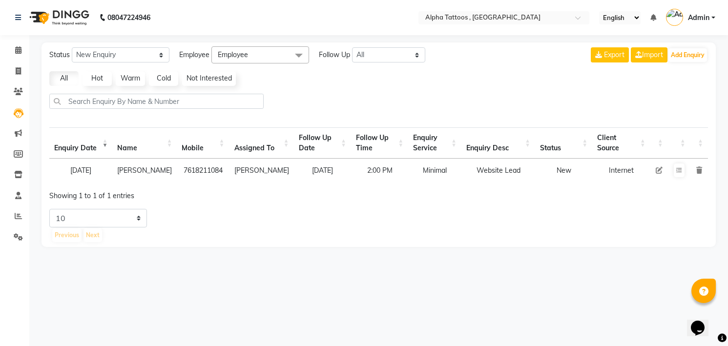
click at [657, 172] on icon at bounding box center [659, 170] width 7 height 7
select select "32724"
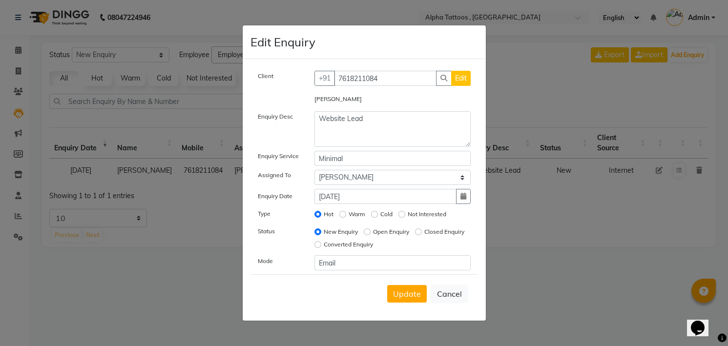
click at [401, 233] on label "Open Enquiry" at bounding box center [391, 231] width 36 height 9
click at [370, 233] on input "Open Enquiry" at bounding box center [367, 231] width 7 height 7
radio input "true"
radio input "false"
click at [408, 302] on button "Update" at bounding box center [407, 294] width 40 height 18
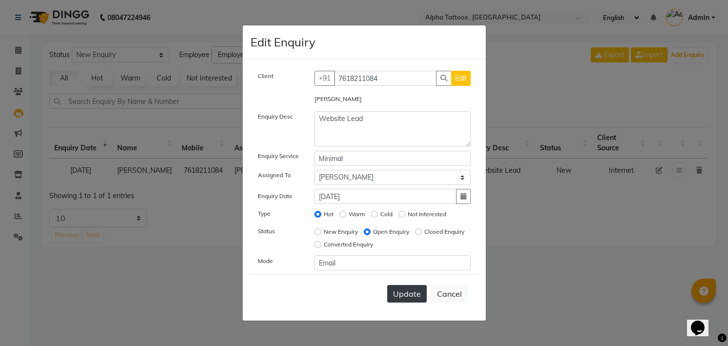
select select
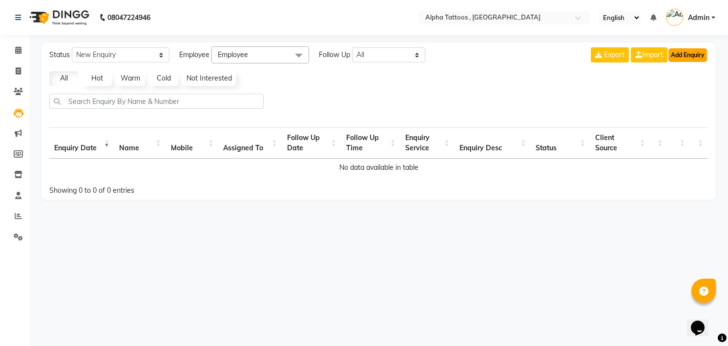
click at [692, 50] on button "Add Enquiry" at bounding box center [687, 55] width 39 height 14
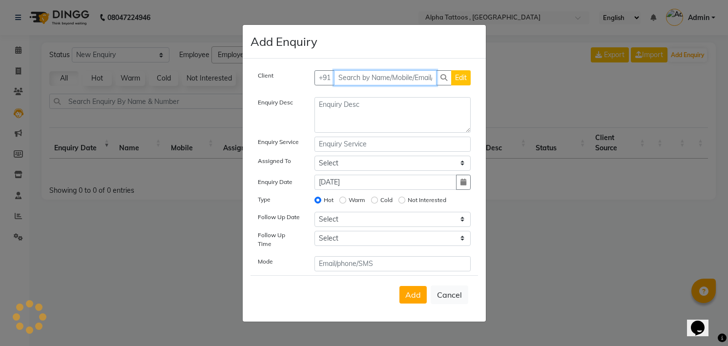
click at [369, 84] on input "text" at bounding box center [385, 77] width 103 height 15
paste input "99304 75053"
click at [430, 70] on button "Add Client" at bounding box center [450, 77] width 41 height 15
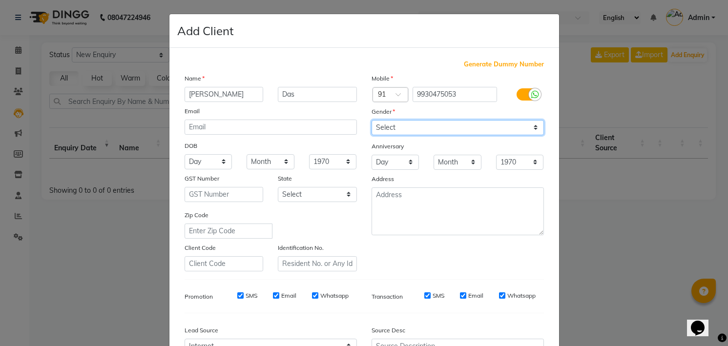
click at [383, 125] on select "Select [DEMOGRAPHIC_DATA] [DEMOGRAPHIC_DATA] Other Prefer Not To Say" at bounding box center [457, 127] width 172 height 15
click at [371, 120] on select "Select [DEMOGRAPHIC_DATA] [DEMOGRAPHIC_DATA] Other Prefer Not To Say" at bounding box center [457, 127] width 172 height 15
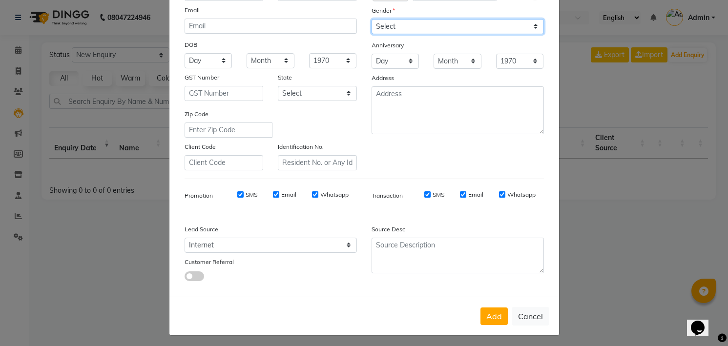
scroll to position [104, 0]
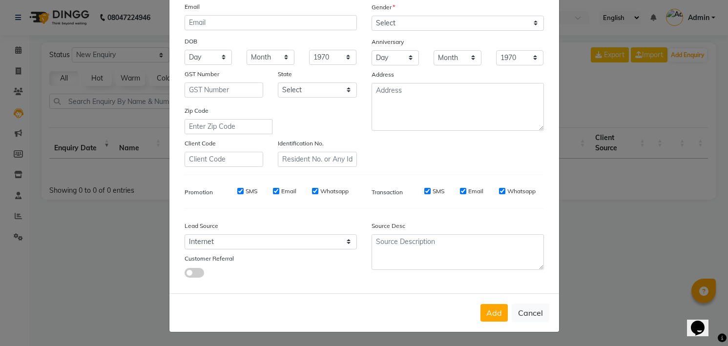
click at [480, 304] on button "Add" at bounding box center [493, 313] width 27 height 18
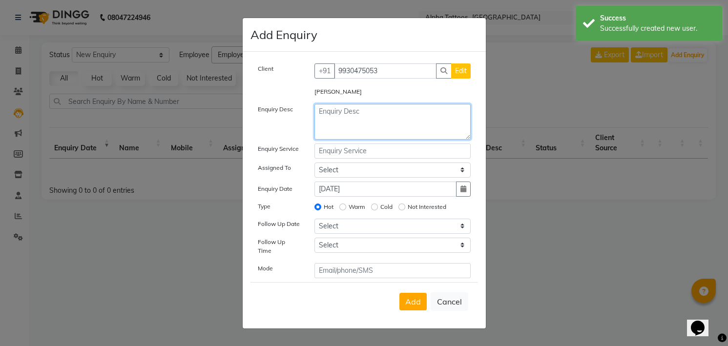
click at [400, 128] on textarea at bounding box center [392, 122] width 156 height 36
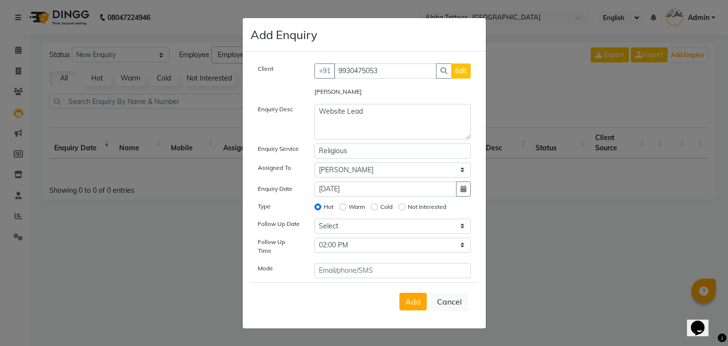
click at [399, 293] on button "Add" at bounding box center [412, 302] width 27 height 18
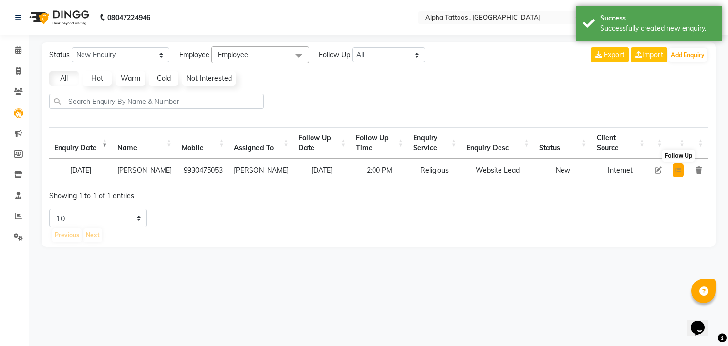
click at [673, 169] on button at bounding box center [678, 171] width 11 height 14
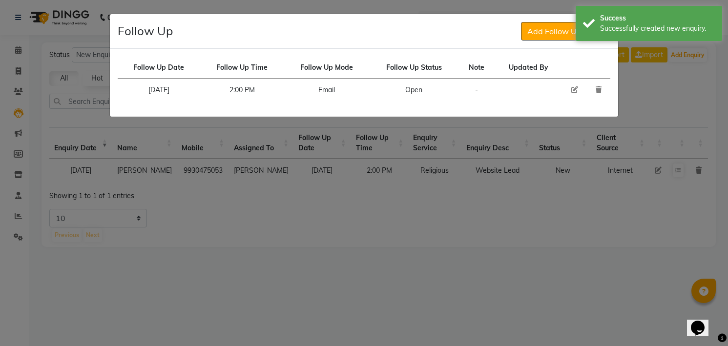
click at [571, 88] on icon at bounding box center [574, 89] width 7 height 7
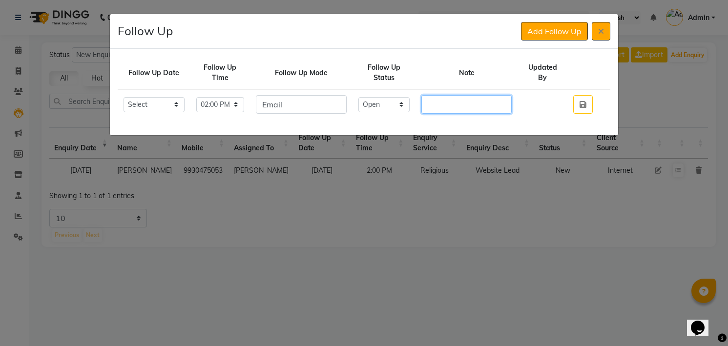
click at [463, 105] on input "text" at bounding box center [466, 104] width 90 height 19
paste input "krishna tattoo with feather on chest on [DATE] [DATE]"
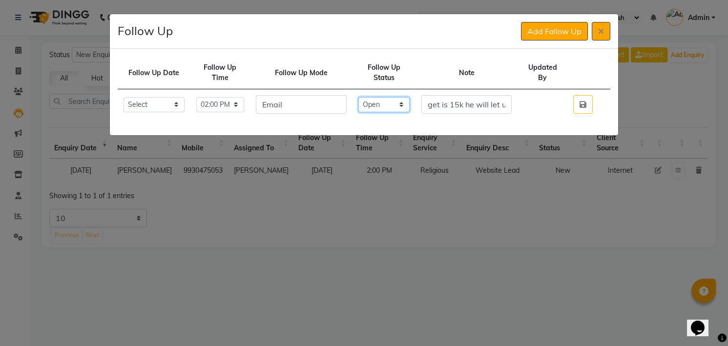
click at [398, 102] on select "Select Open Pending Done" at bounding box center [384, 104] width 52 height 15
click at [368, 97] on select "Select Open Pending Done" at bounding box center [384, 104] width 52 height 15
click at [573, 95] on button "button" at bounding box center [583, 104] width 20 height 19
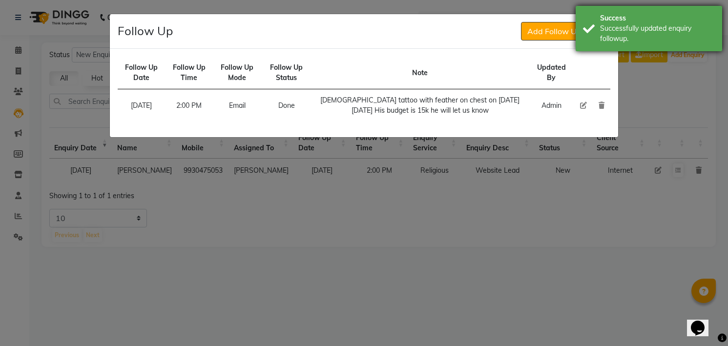
click at [638, 9] on div "Success Successfully updated enquiry followup." at bounding box center [648, 28] width 146 height 45
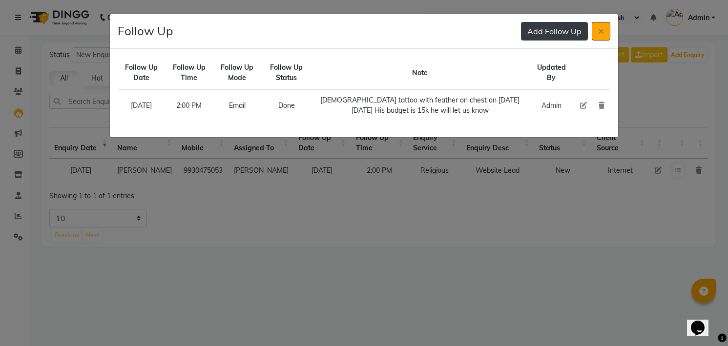
click at [555, 33] on button "Add Follow Up" at bounding box center [554, 31] width 67 height 19
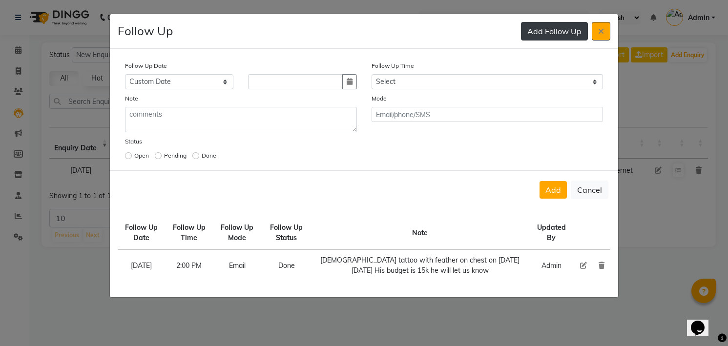
click at [342, 74] on button "button" at bounding box center [349, 81] width 15 height 15
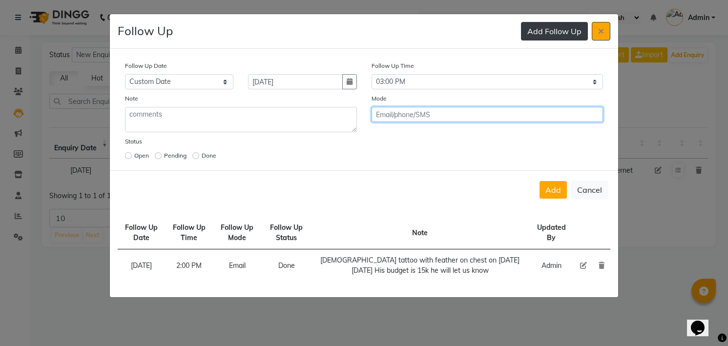
click at [539, 181] on button "Add" at bounding box center [552, 190] width 27 height 18
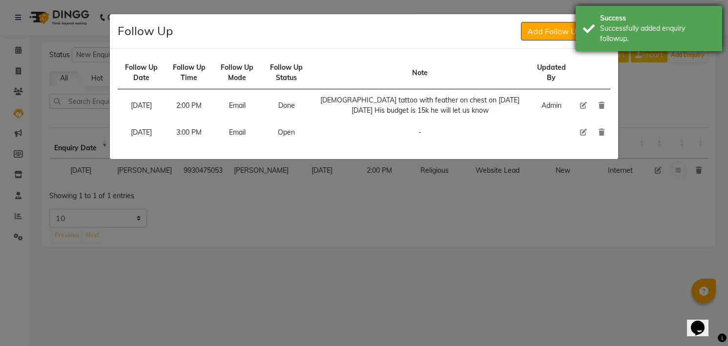
click at [613, 40] on div "Successfully added enquiry followup." at bounding box center [657, 33] width 115 height 21
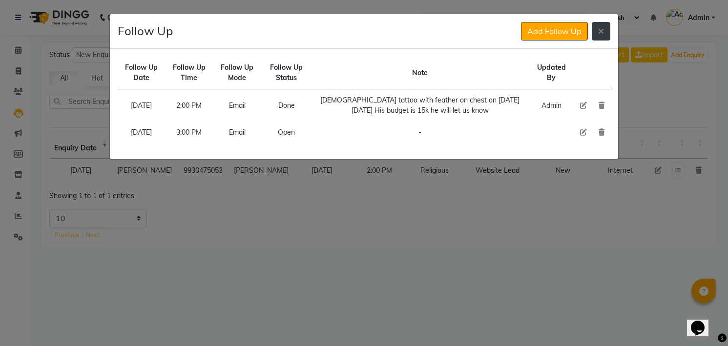
click at [602, 23] on button at bounding box center [601, 31] width 19 height 19
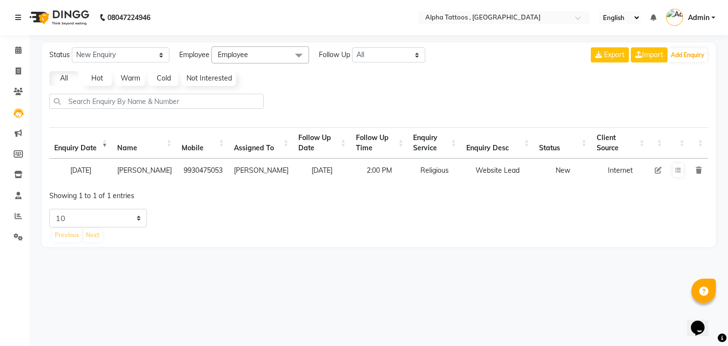
click at [657, 167] on icon at bounding box center [658, 170] width 7 height 7
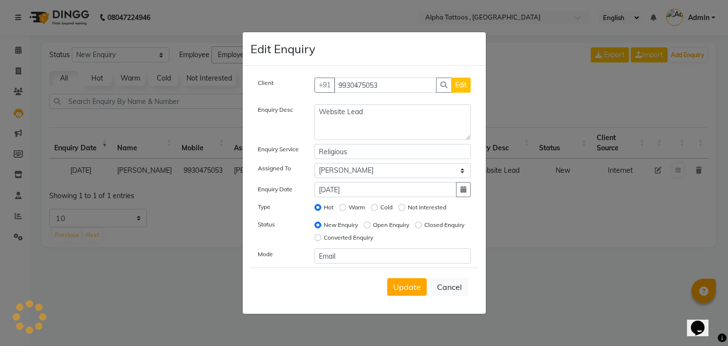
click at [397, 226] on label "Open Enquiry" at bounding box center [391, 225] width 36 height 9
click at [370, 226] on input "Open Enquiry" at bounding box center [367, 225] width 7 height 7
click at [407, 290] on span "Update" at bounding box center [407, 287] width 28 height 10
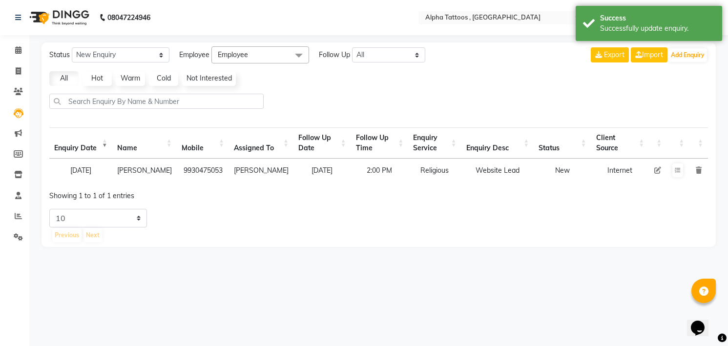
click at [657, 169] on icon at bounding box center [657, 170] width 7 height 7
click at [675, 170] on icon at bounding box center [678, 170] width 6 height 6
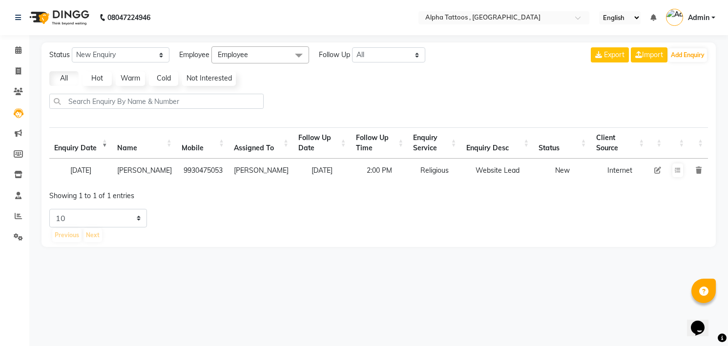
click at [658, 170] on icon at bounding box center [657, 170] width 7 height 7
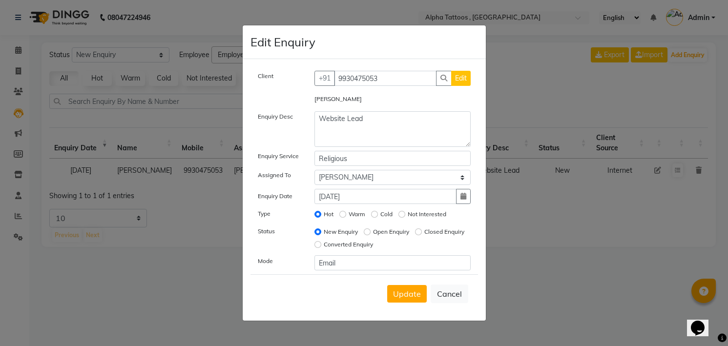
click at [383, 230] on label "Open Enquiry" at bounding box center [391, 231] width 36 height 9
click at [370, 230] on input "Open Enquiry" at bounding box center [367, 231] width 7 height 7
click at [409, 292] on span "Update" at bounding box center [407, 294] width 28 height 10
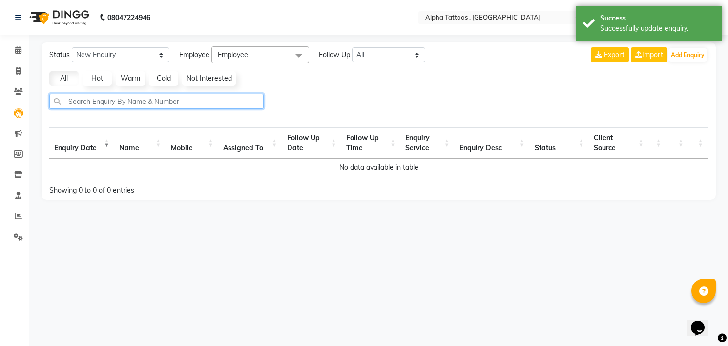
click at [89, 103] on input "text" at bounding box center [156, 101] width 214 height 15
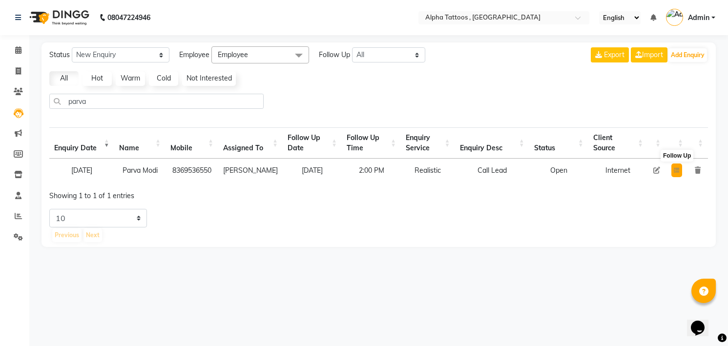
click at [675, 175] on button at bounding box center [676, 171] width 11 height 14
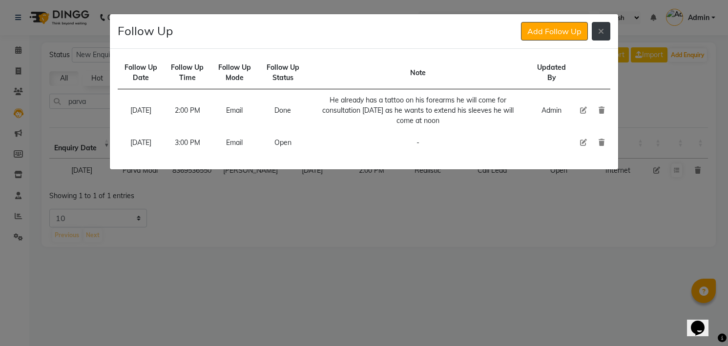
click at [598, 30] on icon at bounding box center [601, 31] width 6 height 8
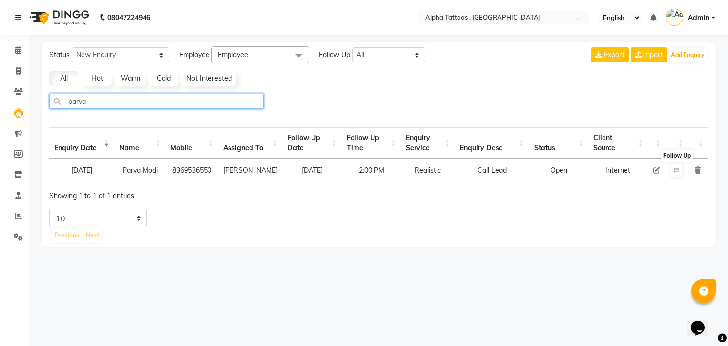
click at [229, 96] on input "parva" at bounding box center [156, 101] width 214 height 15
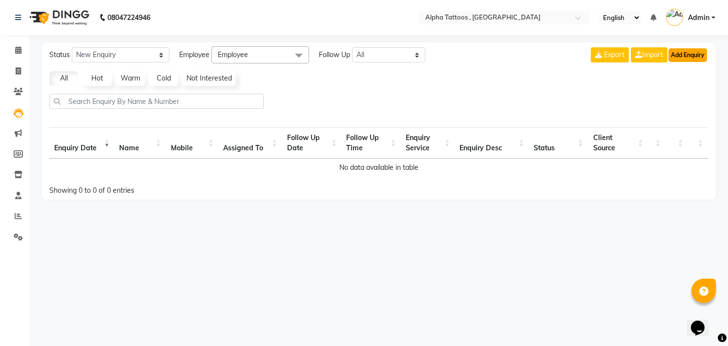
click at [683, 52] on button "Add Enquiry" at bounding box center [687, 55] width 39 height 14
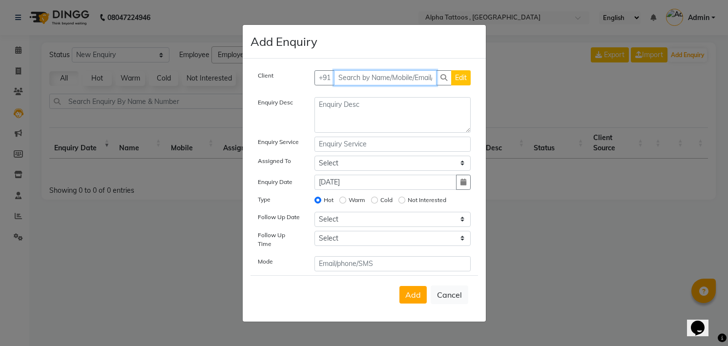
click at [357, 78] on input "text" at bounding box center [385, 77] width 103 height 15
paste input "98672 45352"
click at [430, 70] on button "Add Client" at bounding box center [450, 77] width 41 height 15
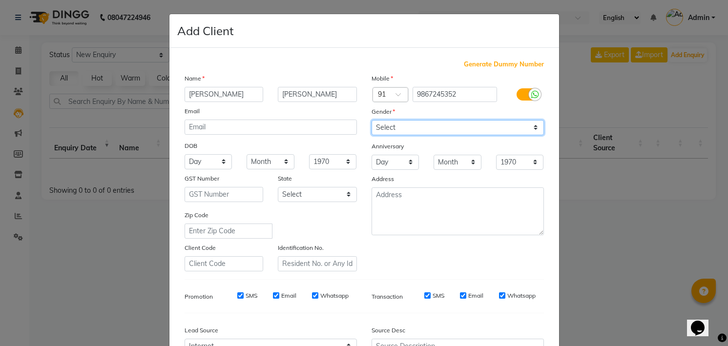
click at [431, 131] on select "Select [DEMOGRAPHIC_DATA] [DEMOGRAPHIC_DATA] Other Prefer Not To Say" at bounding box center [457, 127] width 172 height 15
click at [371, 120] on select "Select [DEMOGRAPHIC_DATA] [DEMOGRAPHIC_DATA] Other Prefer Not To Say" at bounding box center [457, 127] width 172 height 15
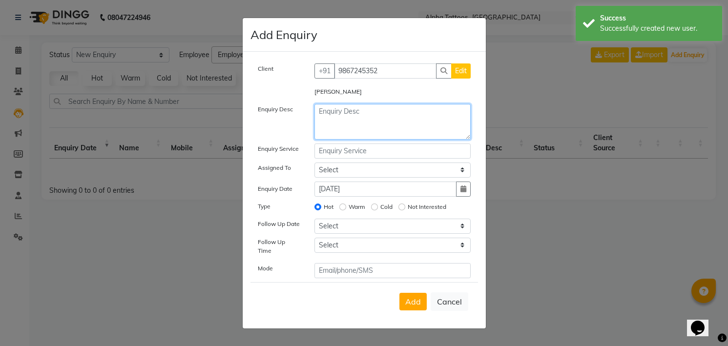
click at [382, 135] on textarea at bounding box center [392, 122] width 156 height 36
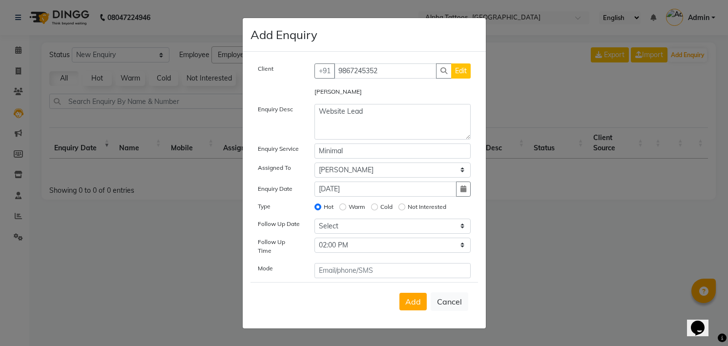
click at [399, 293] on button "Add" at bounding box center [412, 302] width 27 height 18
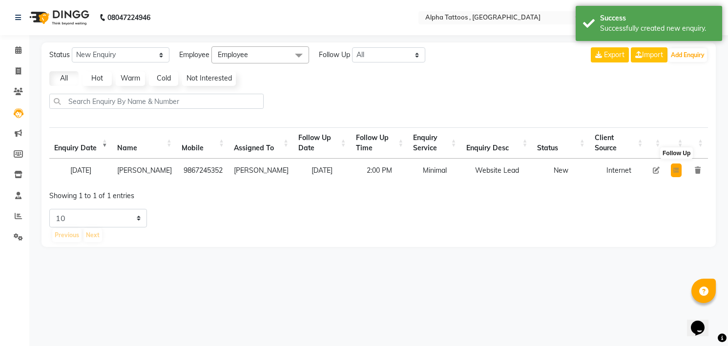
click at [675, 171] on icon at bounding box center [676, 170] width 6 height 6
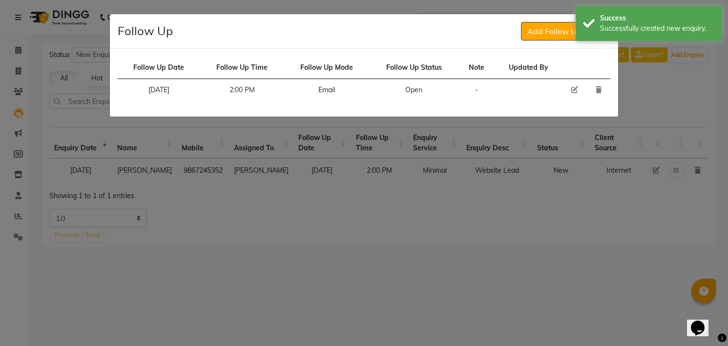
click at [572, 90] on icon at bounding box center [574, 89] width 7 height 7
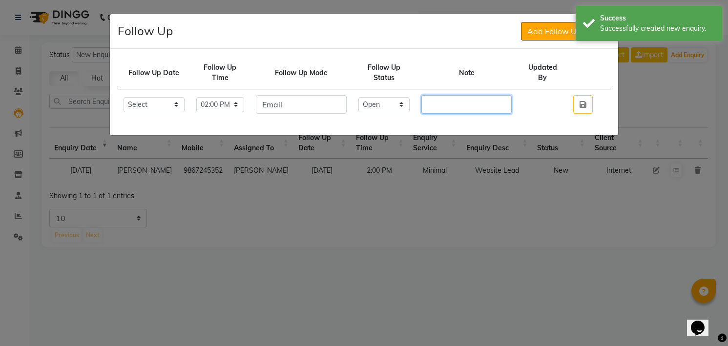
click at [463, 101] on input "text" at bounding box center [466, 104] width 90 height 19
paste input "small music tattoo"
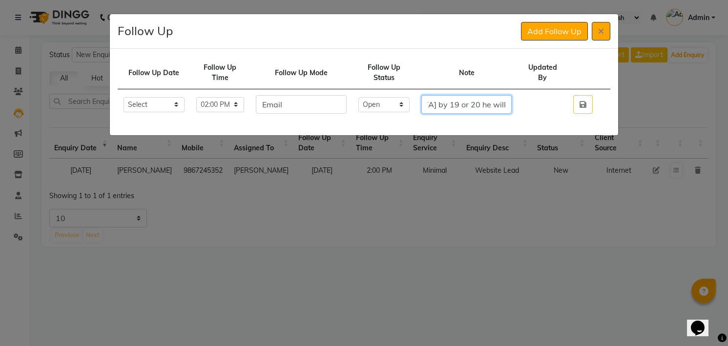
scroll to position [0, 289]
click at [397, 106] on select "Select Open Pending Done" at bounding box center [384, 104] width 52 height 15
click at [368, 97] on select "Select Open Pending Done" at bounding box center [384, 104] width 52 height 15
click button "button" at bounding box center [583, 104] width 20 height 19
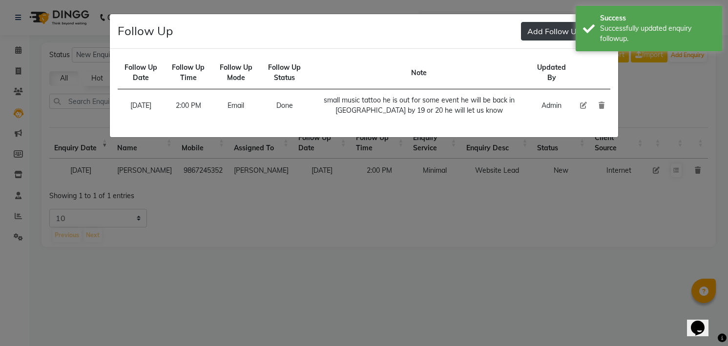
click at [568, 37] on button "Add Follow Up" at bounding box center [554, 31] width 67 height 19
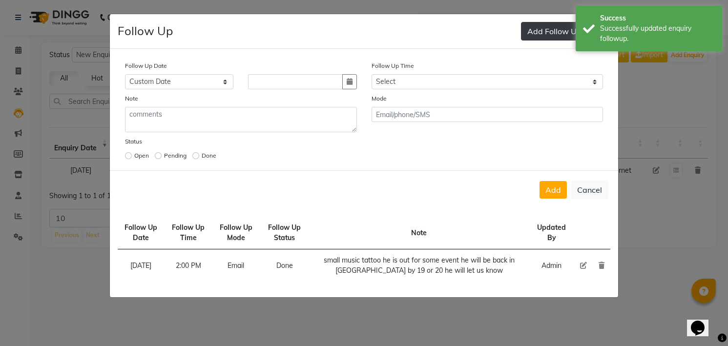
click at [342, 74] on button "button" at bounding box center [349, 81] width 15 height 15
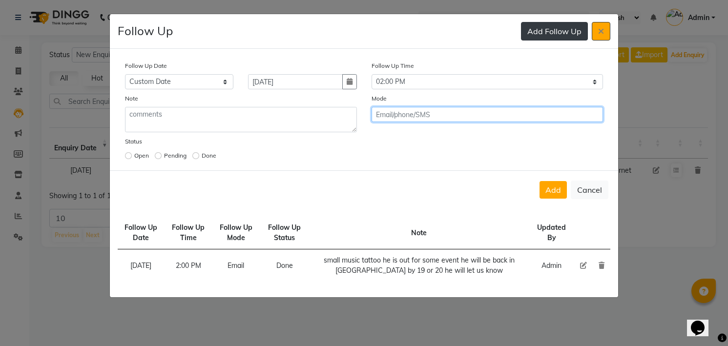
click at [539, 181] on button "Add" at bounding box center [552, 190] width 27 height 18
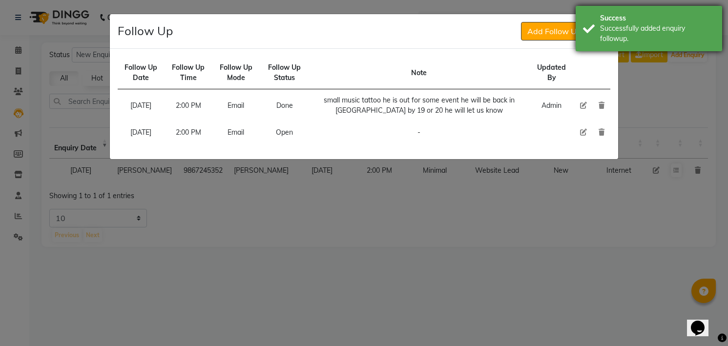
click at [606, 31] on div "Successfully added enquiry followup." at bounding box center [657, 33] width 115 height 21
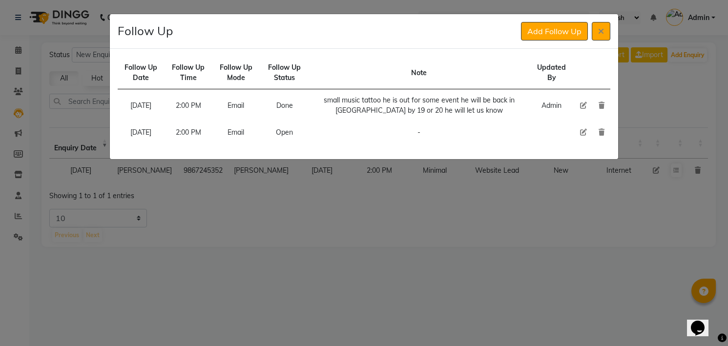
click at [606, 31] on button at bounding box center [601, 31] width 19 height 19
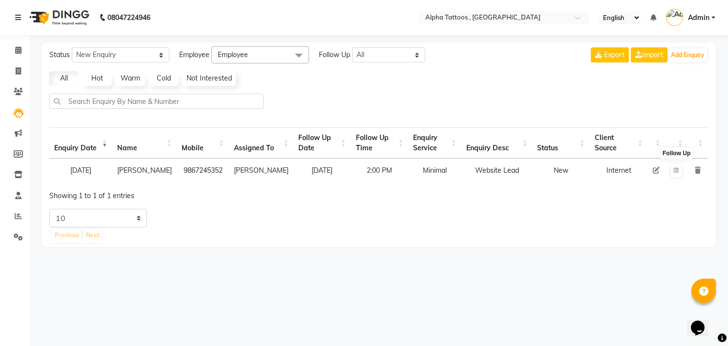
click at [656, 174] on icon at bounding box center [656, 170] width 7 height 7
click at [677, 169] on icon at bounding box center [676, 170] width 6 height 6
click at [654, 173] on icon at bounding box center [656, 170] width 7 height 7
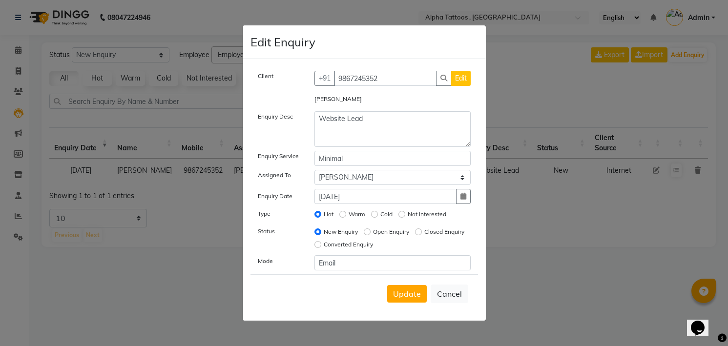
click at [396, 231] on label "Open Enquiry" at bounding box center [391, 231] width 36 height 9
click at [370, 231] on input "Open Enquiry" at bounding box center [367, 231] width 7 height 7
click at [404, 294] on span "Update" at bounding box center [407, 294] width 28 height 10
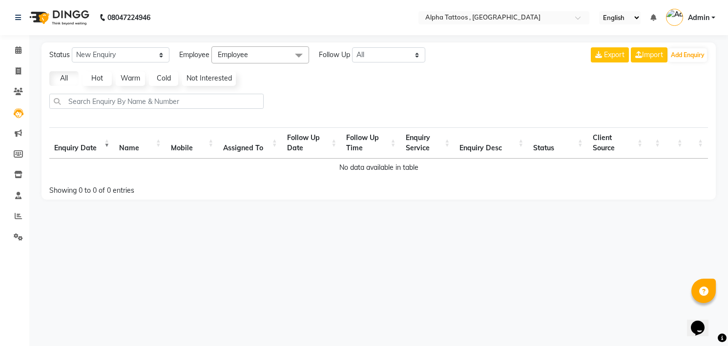
click at [670, 47] on div "Export Import Add Enquiry" at bounding box center [649, 54] width 117 height 17
click at [677, 49] on button "Add Enquiry" at bounding box center [687, 55] width 39 height 14
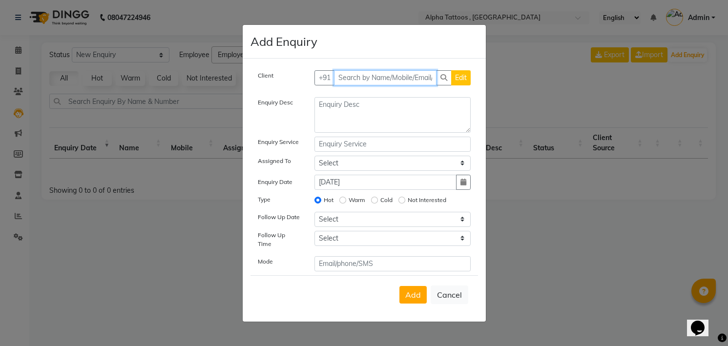
click at [372, 81] on input "text" at bounding box center [385, 77] width 103 height 15
paste input "89768 29245"
click at [430, 70] on button "Add Client" at bounding box center [450, 77] width 41 height 15
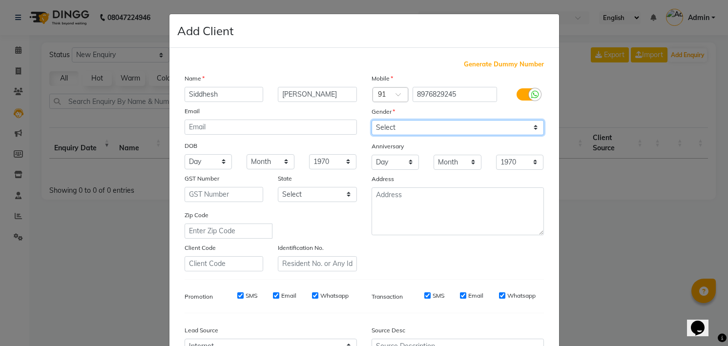
click at [415, 130] on select "Select [DEMOGRAPHIC_DATA] [DEMOGRAPHIC_DATA] Other Prefer Not To Say" at bounding box center [457, 127] width 172 height 15
click at [371, 120] on select "Select [DEMOGRAPHIC_DATA] [DEMOGRAPHIC_DATA] Other Prefer Not To Say" at bounding box center [457, 127] width 172 height 15
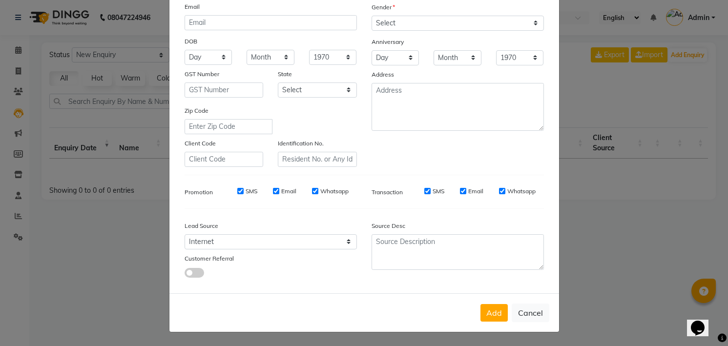
click at [480, 304] on button "Add" at bounding box center [493, 313] width 27 height 18
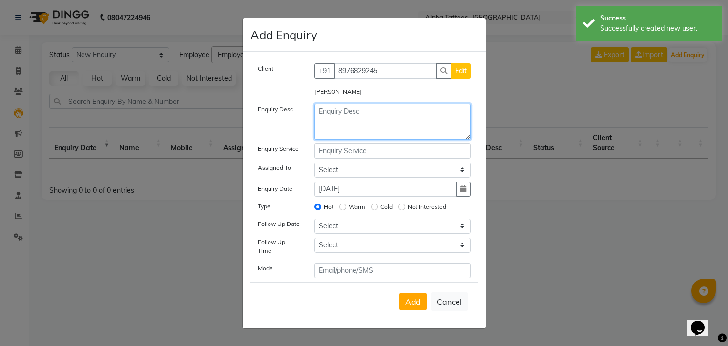
click at [390, 128] on textarea at bounding box center [392, 122] width 156 height 36
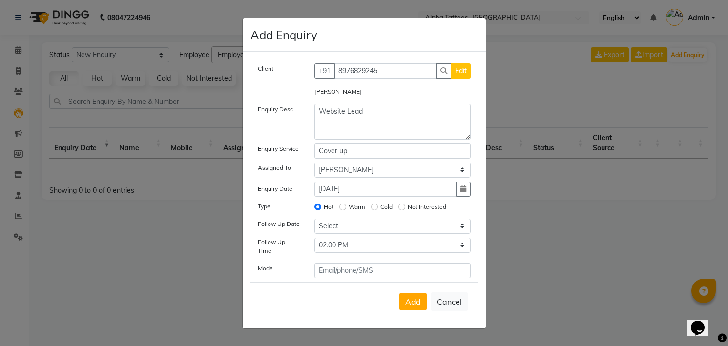
click at [399, 293] on button "Add" at bounding box center [412, 302] width 27 height 18
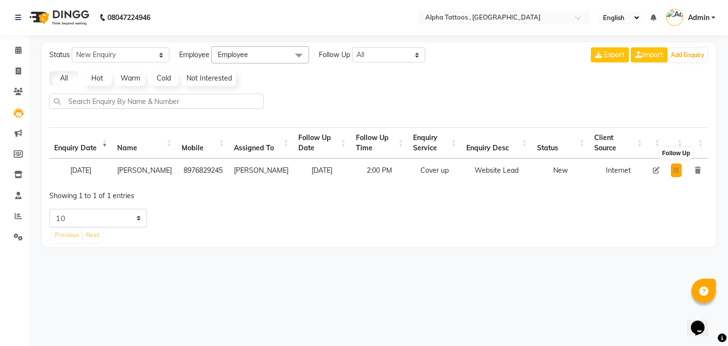
click at [673, 177] on button at bounding box center [676, 171] width 11 height 14
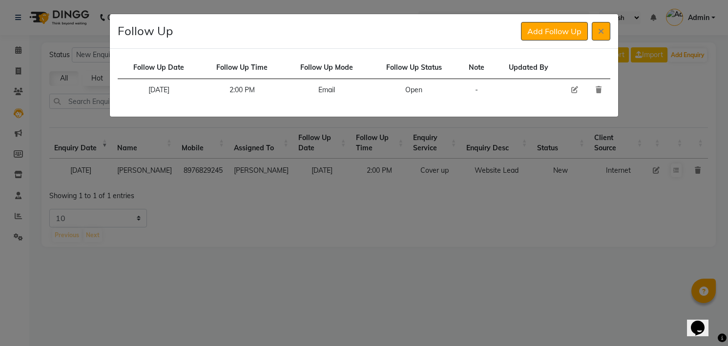
click at [576, 92] on icon at bounding box center [574, 89] width 7 height 7
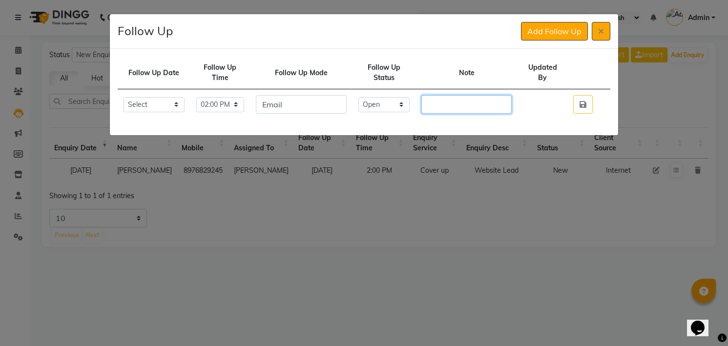
click at [478, 103] on input "text" at bounding box center [466, 104] width 90 height 19
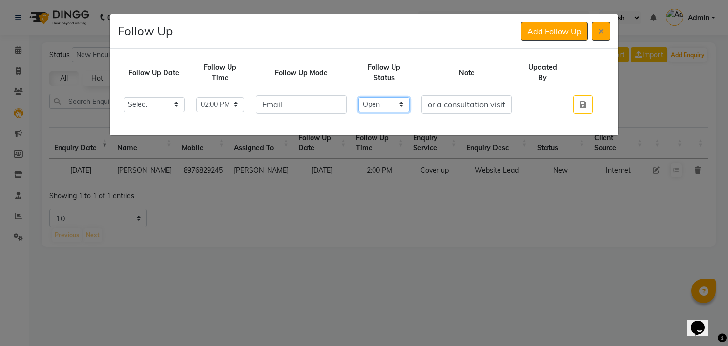
scroll to position [0, 0]
click at [394, 107] on select "Select Open Pending Done" at bounding box center [384, 104] width 52 height 15
click at [368, 97] on select "Select Open Pending Done" at bounding box center [384, 104] width 52 height 15
click at [573, 95] on button "button" at bounding box center [583, 104] width 20 height 19
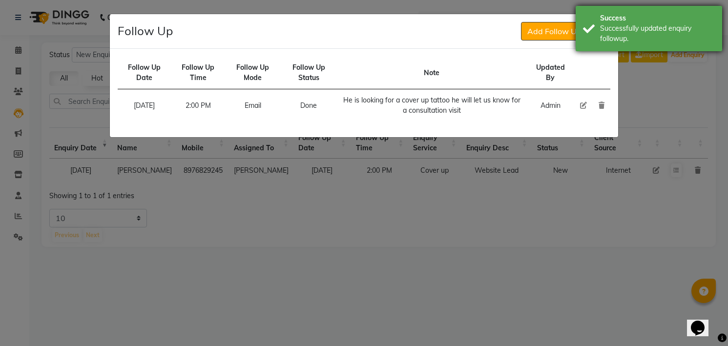
click at [656, 28] on div "Successfully updated enquiry followup." at bounding box center [657, 33] width 115 height 21
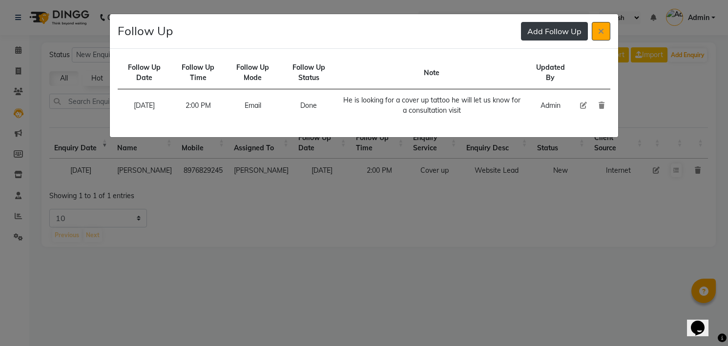
click at [566, 30] on button "Add Follow Up" at bounding box center [554, 31] width 67 height 19
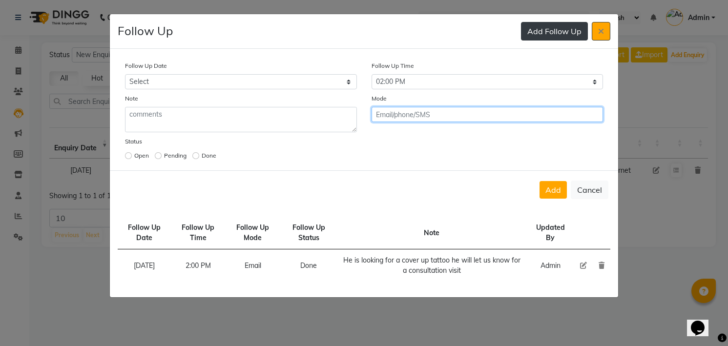
click at [539, 181] on button "Add" at bounding box center [552, 190] width 27 height 18
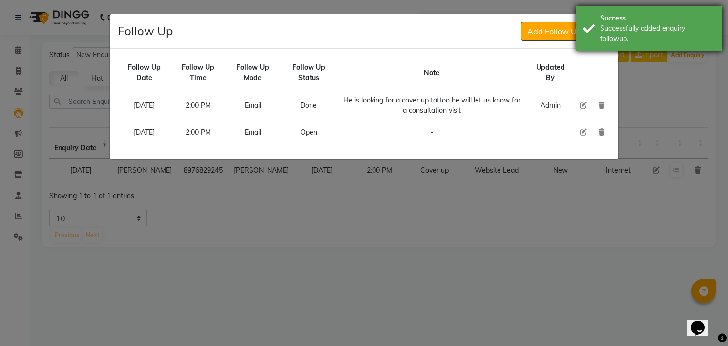
click at [630, 33] on div "Successfully added enquiry followup." at bounding box center [657, 33] width 115 height 21
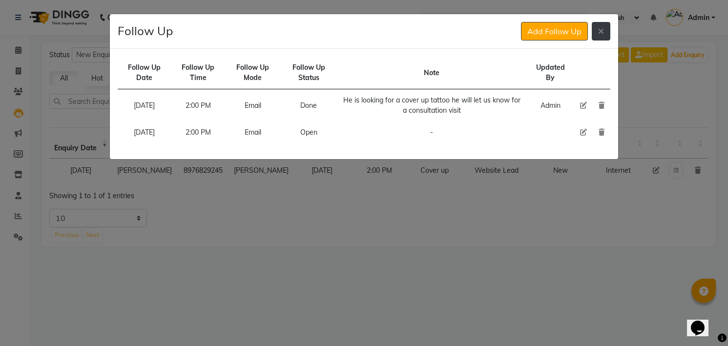
click at [606, 32] on button at bounding box center [601, 31] width 19 height 19
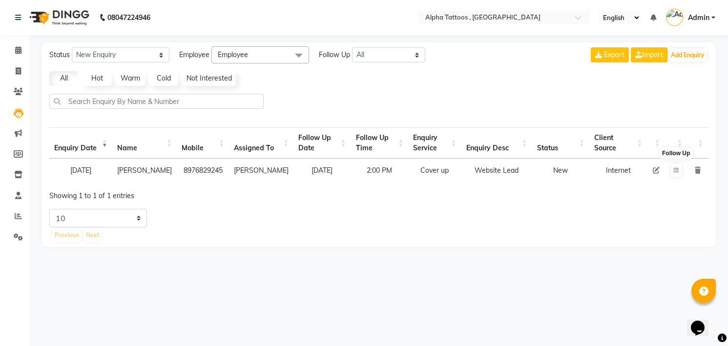
click at [654, 171] on icon at bounding box center [656, 170] width 7 height 7
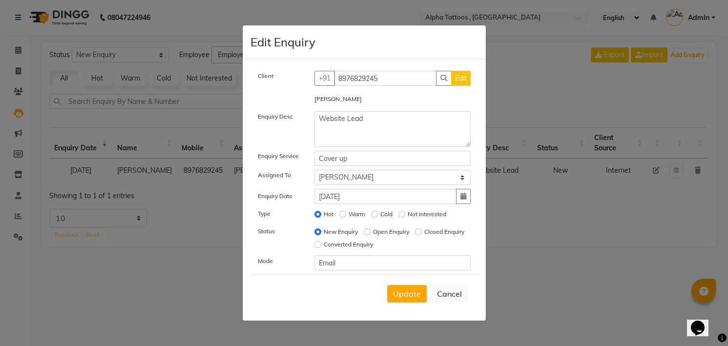
click at [384, 228] on label "Open Enquiry" at bounding box center [391, 231] width 36 height 9
click at [370, 228] on input "Open Enquiry" at bounding box center [367, 231] width 7 height 7
click at [412, 287] on button "Update" at bounding box center [407, 294] width 40 height 18
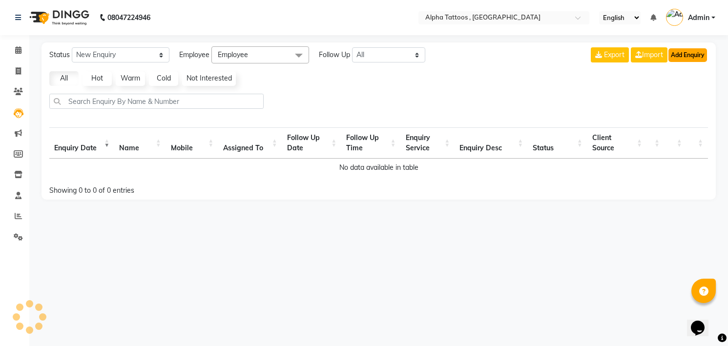
click at [680, 53] on button "Add Enquiry" at bounding box center [687, 55] width 39 height 14
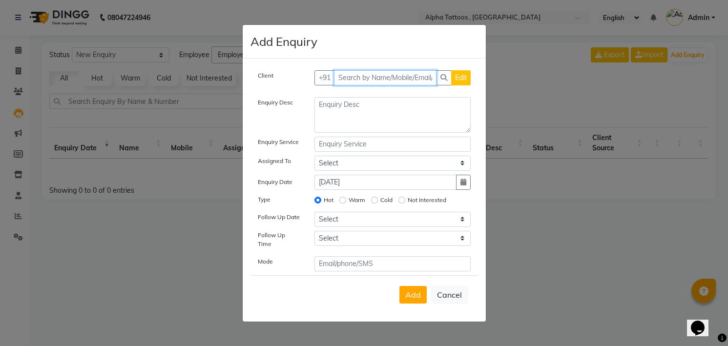
click at [394, 76] on input "text" at bounding box center [385, 77] width 103 height 15
paste input "93017 13591"
click at [430, 70] on button "Add Client" at bounding box center [450, 77] width 41 height 15
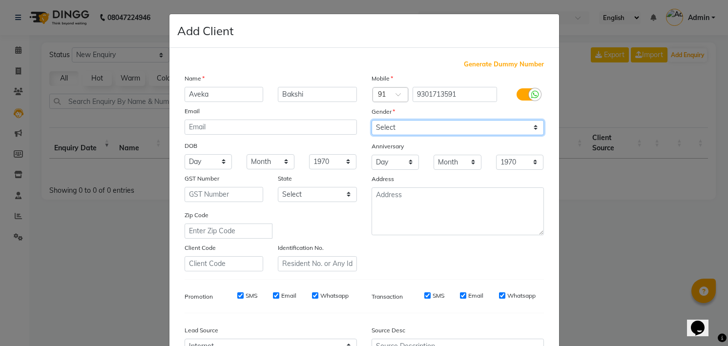
click at [394, 135] on select "Select [DEMOGRAPHIC_DATA] [DEMOGRAPHIC_DATA] Other Prefer Not To Say" at bounding box center [457, 127] width 172 height 15
click at [371, 120] on select "Select [DEMOGRAPHIC_DATA] [DEMOGRAPHIC_DATA] Other Prefer Not To Say" at bounding box center [457, 127] width 172 height 15
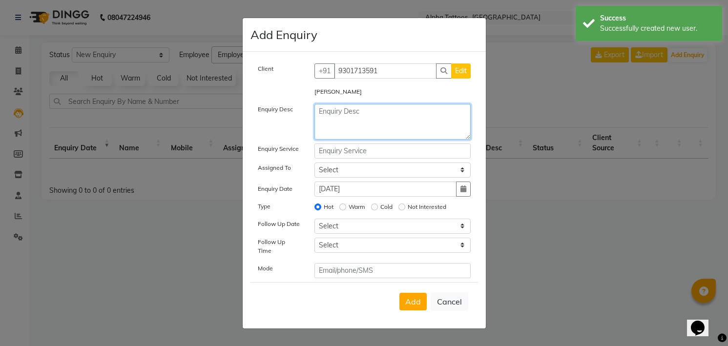
click at [392, 117] on textarea at bounding box center [392, 122] width 156 height 36
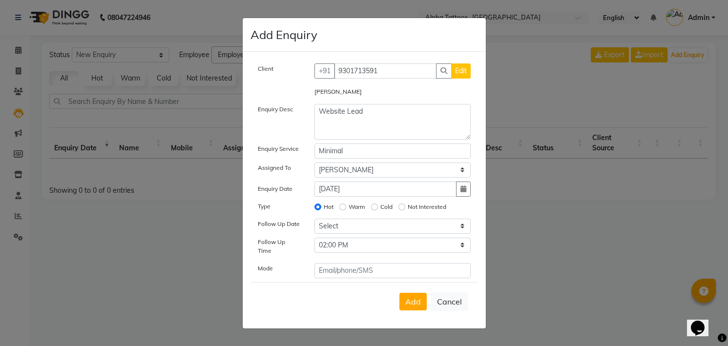
click at [399, 293] on button "Add" at bounding box center [412, 302] width 27 height 18
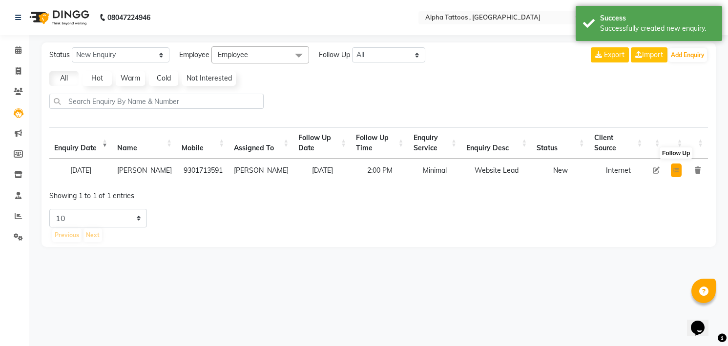
click at [673, 173] on icon at bounding box center [676, 170] width 6 height 6
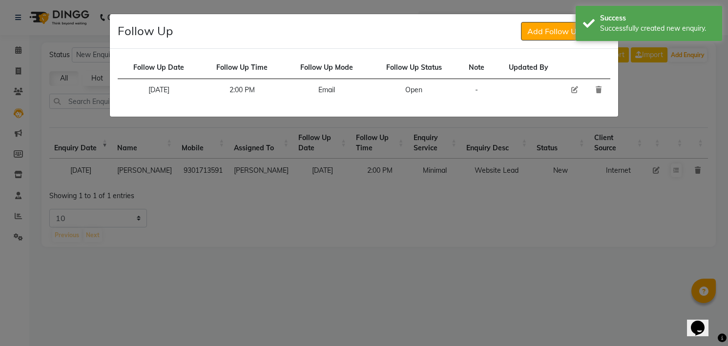
click at [573, 89] on icon at bounding box center [574, 89] width 7 height 7
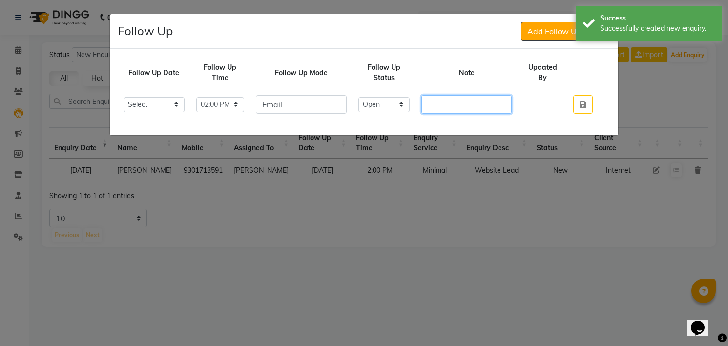
click at [475, 102] on input "text" at bounding box center [466, 104] width 90 height 19
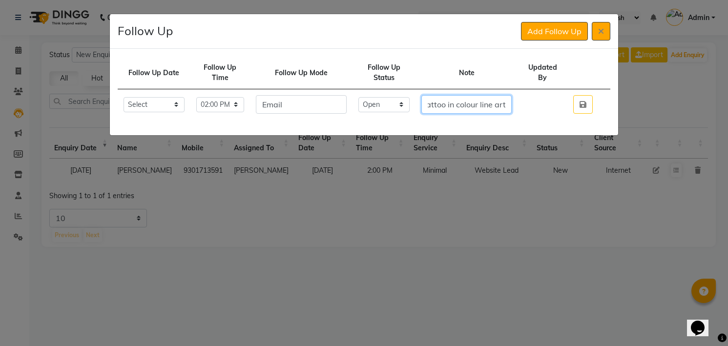
scroll to position [0, 48]
click at [399, 104] on select "Select Open Pending Done" at bounding box center [384, 104] width 52 height 15
click at [368, 97] on select "Select Open Pending Done" at bounding box center [384, 104] width 52 height 15
click at [573, 95] on button "button" at bounding box center [583, 104] width 20 height 19
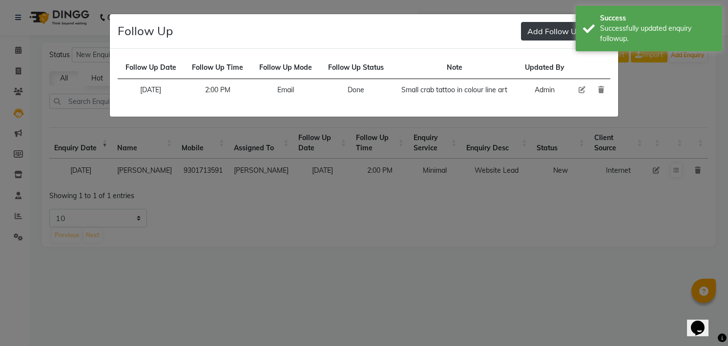
click at [537, 32] on button "Add Follow Up" at bounding box center [554, 31] width 67 height 19
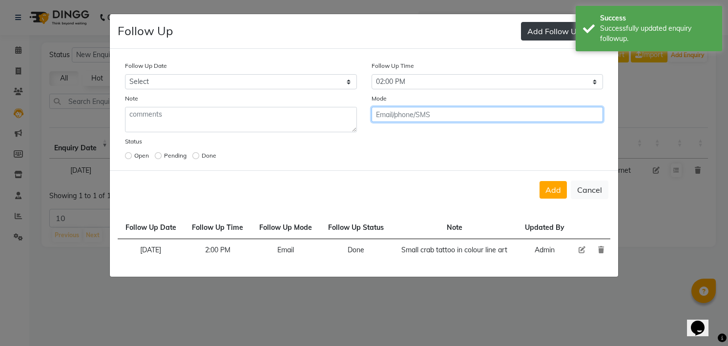
click button "Add" at bounding box center [552, 190] width 27 height 18
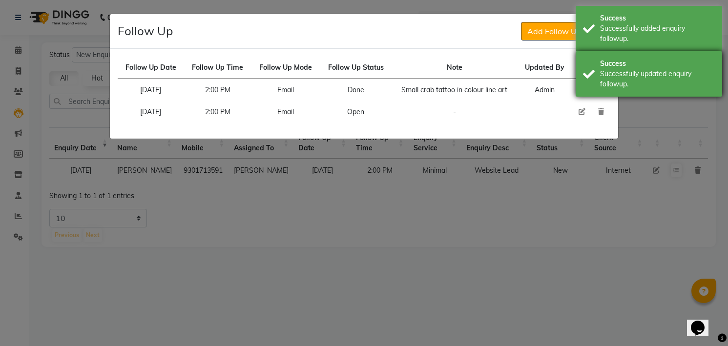
click at [644, 92] on div "Success Successfully updated enquiry followup." at bounding box center [648, 73] width 146 height 45
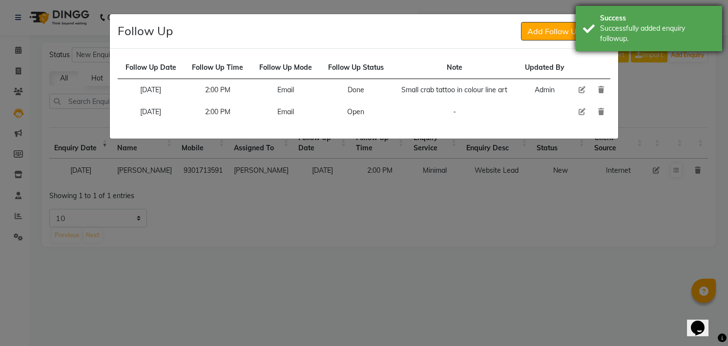
click at [629, 28] on div "Successfully added enquiry followup." at bounding box center [657, 33] width 115 height 21
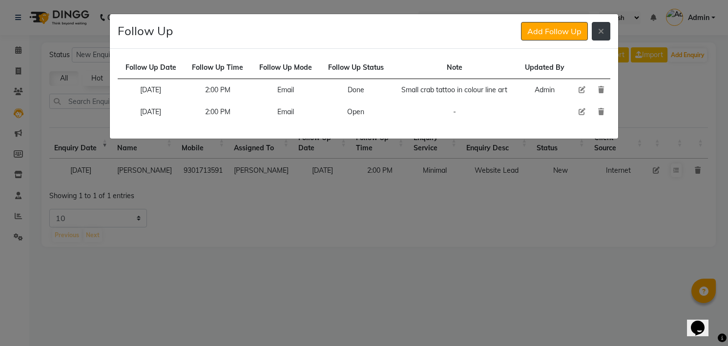
click at [598, 33] on icon at bounding box center [601, 31] width 6 height 8
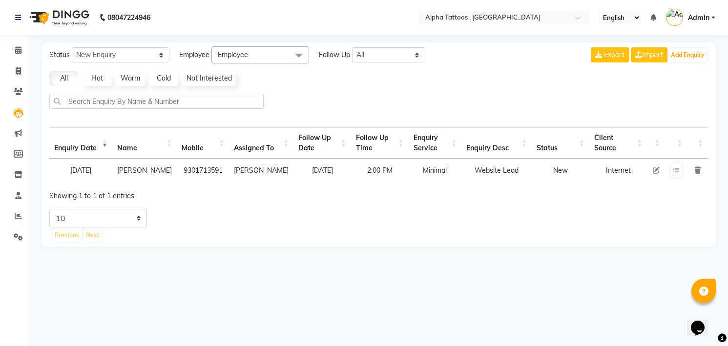
click at [656, 173] on icon at bounding box center [656, 170] width 7 height 7
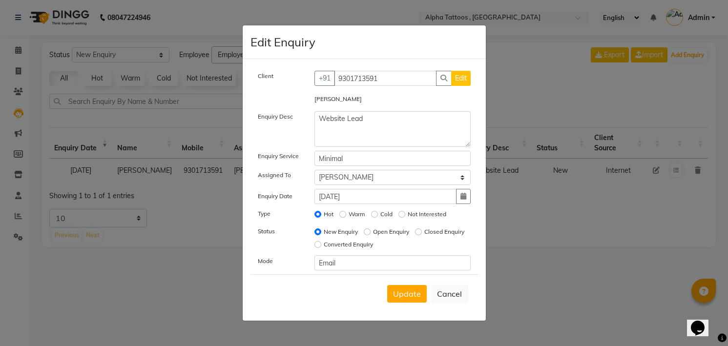
click at [393, 229] on label "Open Enquiry" at bounding box center [391, 231] width 36 height 9
click at [370, 229] on input "Open Enquiry" at bounding box center [367, 231] width 7 height 7
click at [402, 290] on span "Update" at bounding box center [407, 294] width 28 height 10
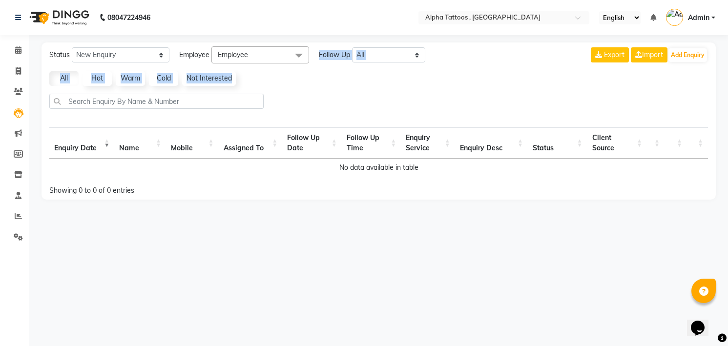
drag, startPoint x: 317, startPoint y: 52, endPoint x: 358, endPoint y: 74, distance: 46.3
click at [358, 74] on div "Status New Enquiry Open Enquiry Converted Enquiry All All New Open Converted Em…" at bounding box center [378, 120] width 674 height 157
click at [358, 74] on div "All Hot Warm Cold Not Interested" at bounding box center [378, 78] width 666 height 15
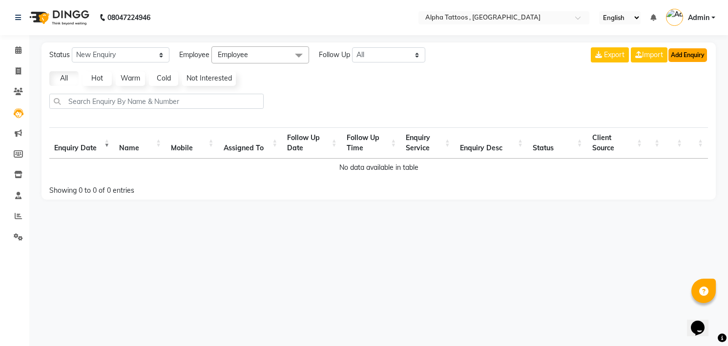
click at [690, 51] on button "Add Enquiry" at bounding box center [687, 55] width 39 height 14
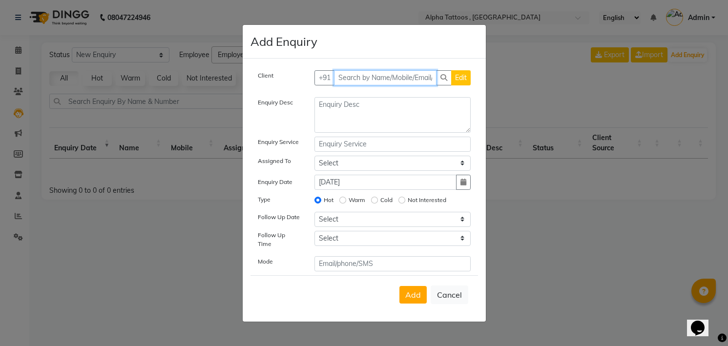
click at [354, 74] on input "text" at bounding box center [385, 77] width 103 height 15
paste input "734 099 3844"
click at [430, 70] on button "Add Client" at bounding box center [450, 77] width 41 height 15
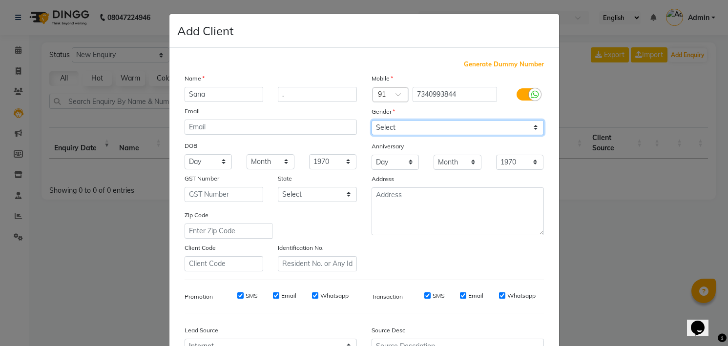
click at [378, 124] on select "Select [DEMOGRAPHIC_DATA] [DEMOGRAPHIC_DATA] Other Prefer Not To Say" at bounding box center [457, 127] width 172 height 15
click at [371, 120] on select "Select [DEMOGRAPHIC_DATA] [DEMOGRAPHIC_DATA] Other Prefer Not To Say" at bounding box center [457, 127] width 172 height 15
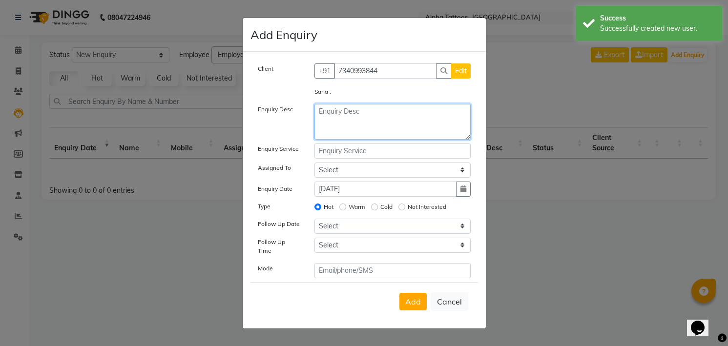
click at [379, 123] on textarea at bounding box center [392, 122] width 156 height 36
click at [399, 293] on button "Add" at bounding box center [412, 302] width 27 height 18
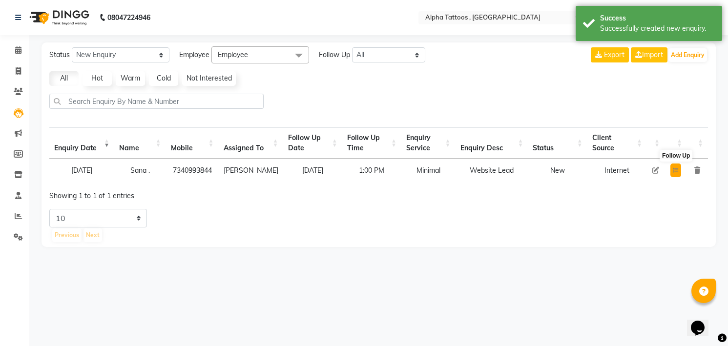
click at [679, 173] on button at bounding box center [675, 171] width 11 height 14
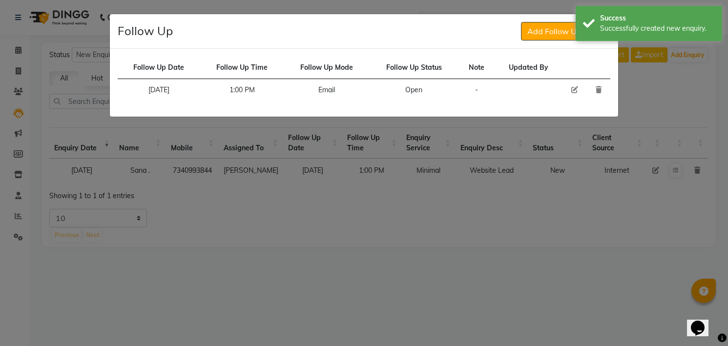
click at [575, 86] on icon at bounding box center [574, 89] width 7 height 7
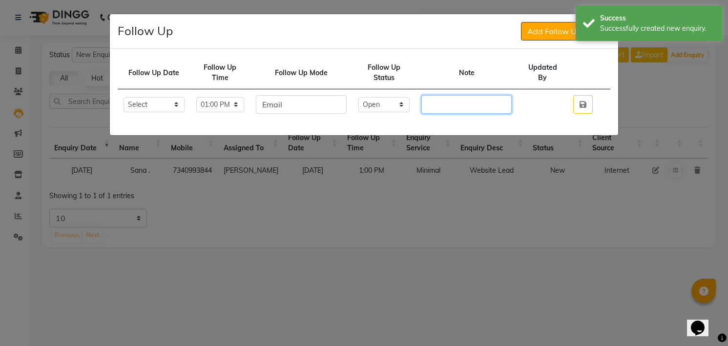
click at [441, 102] on input "text" at bounding box center [466, 104] width 90 height 19
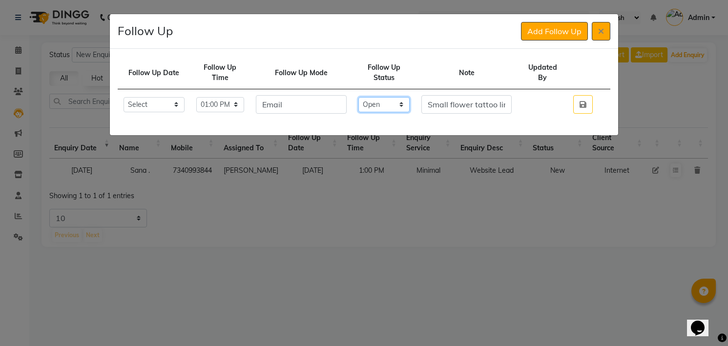
click at [387, 106] on select "Select Open Pending Done" at bounding box center [384, 104] width 52 height 15
click at [368, 97] on select "Select Open Pending Done" at bounding box center [384, 104] width 52 height 15
click at [573, 95] on button "button" at bounding box center [583, 104] width 20 height 19
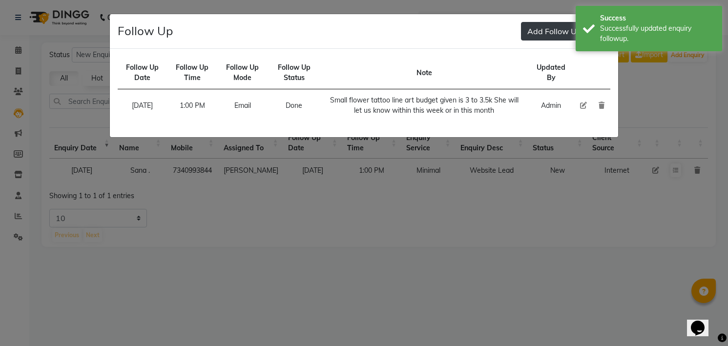
click at [574, 31] on button "Add Follow Up" at bounding box center [554, 31] width 67 height 19
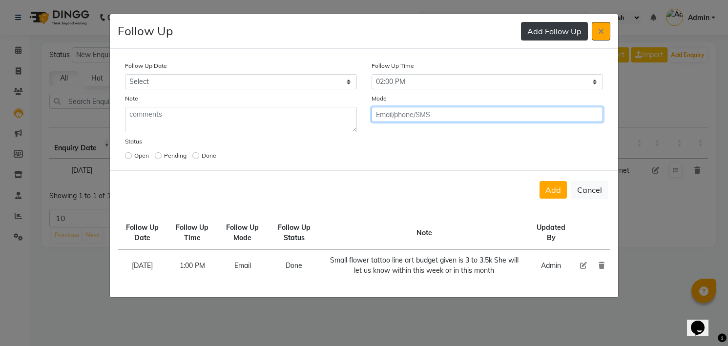
click at [539, 181] on button "Add" at bounding box center [552, 190] width 27 height 18
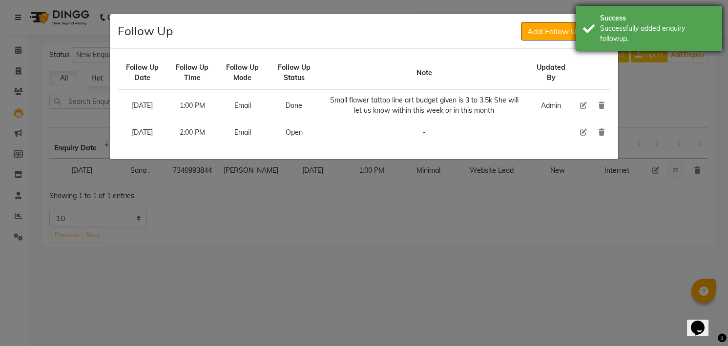
click at [605, 26] on div "Successfully added enquiry followup." at bounding box center [657, 33] width 115 height 21
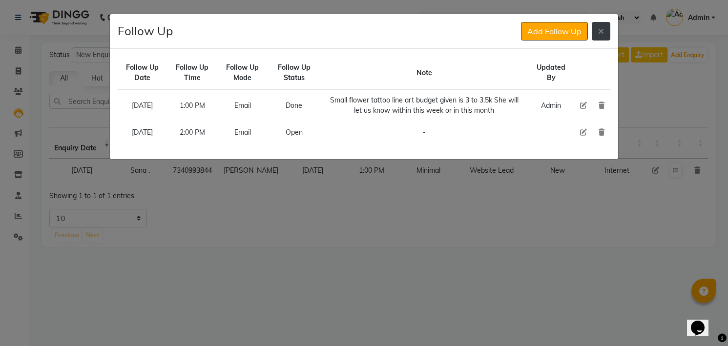
click at [601, 34] on icon at bounding box center [601, 31] width 6 height 8
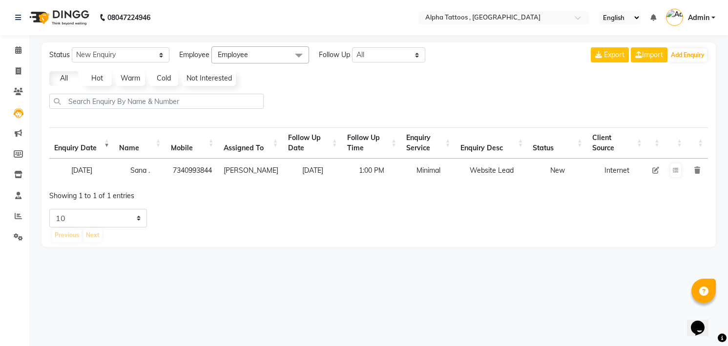
click at [655, 171] on icon at bounding box center [655, 170] width 7 height 7
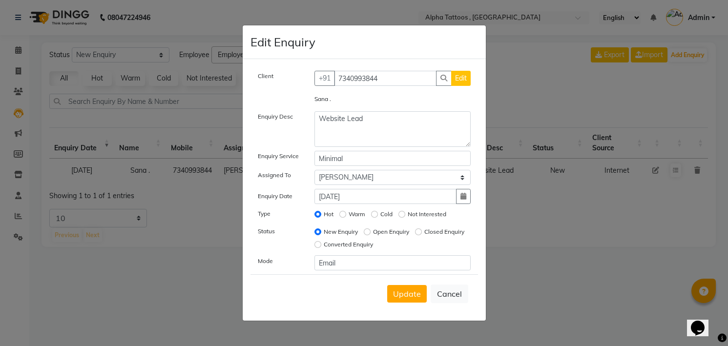
click at [390, 227] on div "Open Enquiry" at bounding box center [386, 232] width 45 height 12
click at [397, 232] on label "Open Enquiry" at bounding box center [391, 231] width 36 height 9
click at [370, 232] on input "Open Enquiry" at bounding box center [367, 231] width 7 height 7
click at [401, 288] on button "Update" at bounding box center [407, 294] width 40 height 18
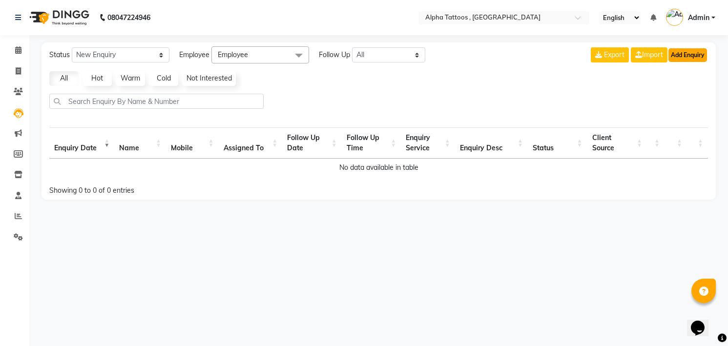
click at [680, 49] on button "Add Enquiry" at bounding box center [687, 55] width 39 height 14
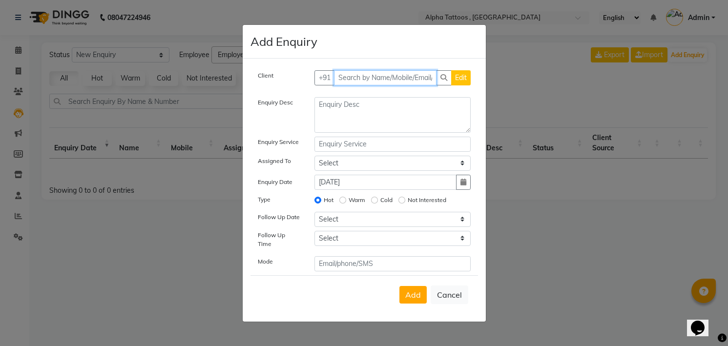
click at [366, 80] on input "text" at bounding box center [385, 77] width 103 height 15
paste input "83778 32854"
click at [430, 70] on button "Add Client" at bounding box center [450, 77] width 41 height 15
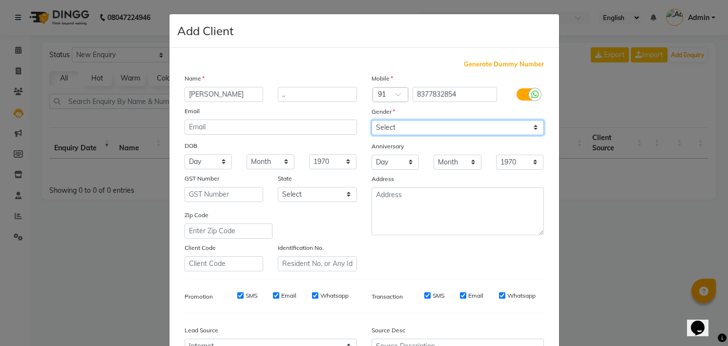
click at [402, 127] on select "Select [DEMOGRAPHIC_DATA] [DEMOGRAPHIC_DATA] Other Prefer Not To Say" at bounding box center [457, 127] width 172 height 15
click at [371, 120] on select "Select [DEMOGRAPHIC_DATA] [DEMOGRAPHIC_DATA] Other Prefer Not To Say" at bounding box center [457, 127] width 172 height 15
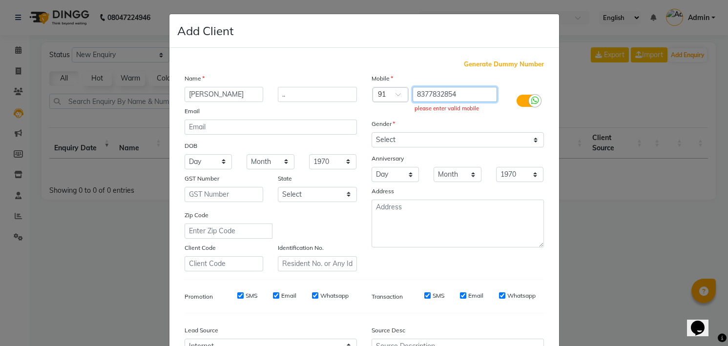
click at [414, 91] on input "8377832854" at bounding box center [454, 94] width 84 height 15
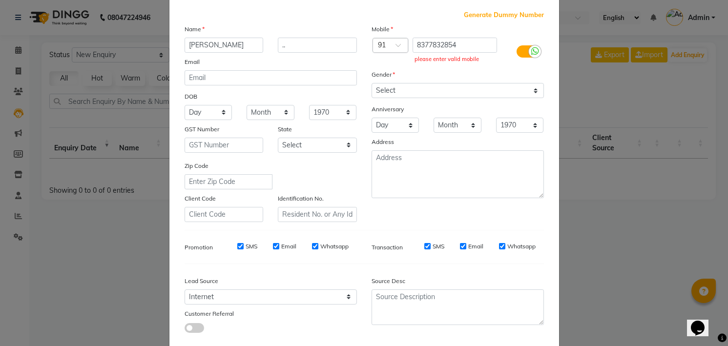
scroll to position [104, 0]
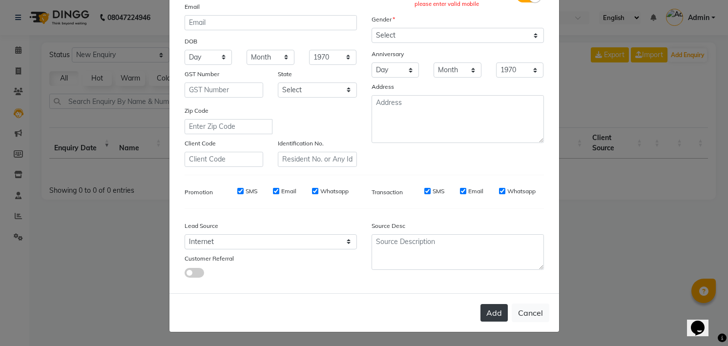
click at [484, 304] on button "Add" at bounding box center [493, 313] width 27 height 18
click at [484, 318] on button "Add" at bounding box center [493, 313] width 27 height 18
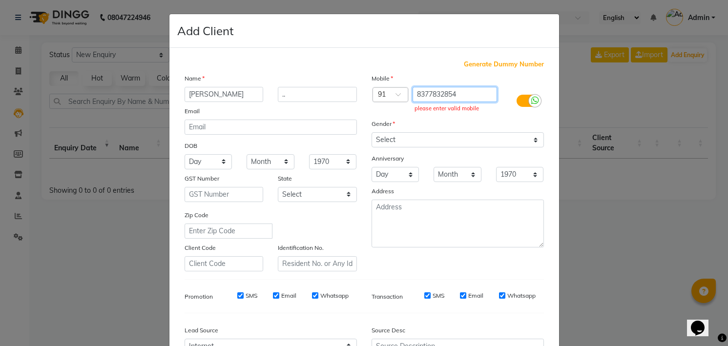
click at [417, 95] on input "8377832854" at bounding box center [454, 94] width 84 height 15
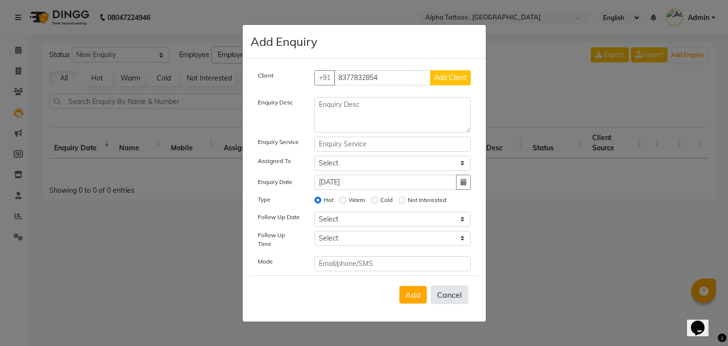
click at [449, 291] on button "Cancel" at bounding box center [450, 295] width 38 height 19
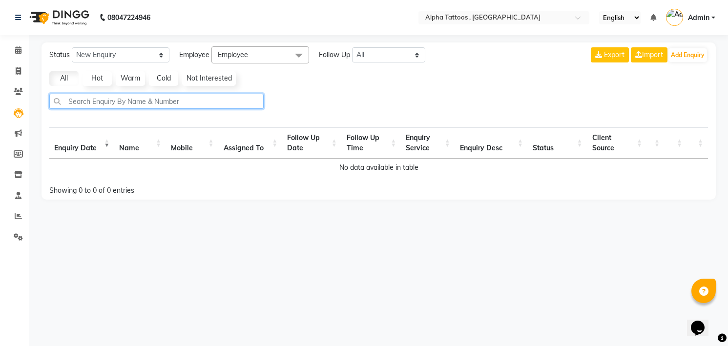
click at [205, 101] on input "text" at bounding box center [156, 101] width 214 height 15
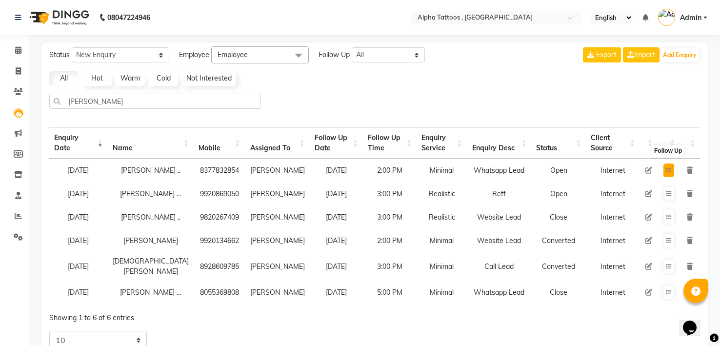
click at [670, 165] on button at bounding box center [669, 171] width 11 height 14
click at [184, 111] on div "[PERSON_NAME]" at bounding box center [155, 105] width 220 height 23
click at [185, 91] on div "Status New Enquiry Open Enquiry Converted Enquiry All All New Open Converted Em…" at bounding box center [374, 205] width 667 height 327
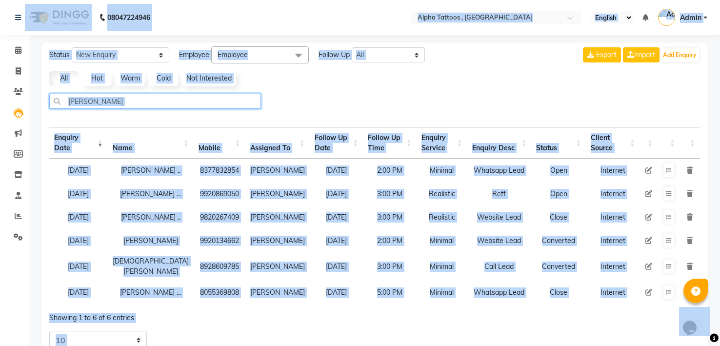
click at [183, 100] on input "[PERSON_NAME]" at bounding box center [155, 101] width 212 height 15
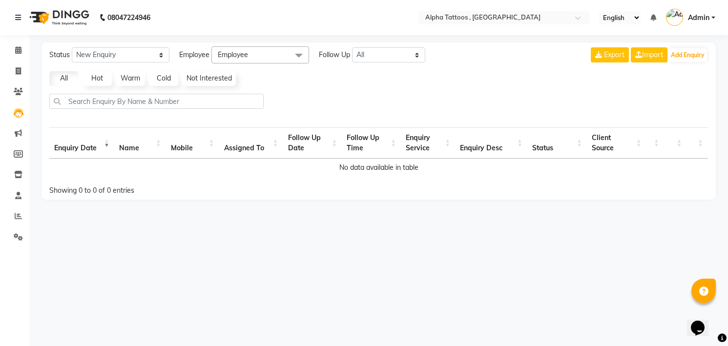
click at [390, 86] on div "All Hot Warm Cold Not Interested" at bounding box center [378, 78] width 666 height 15
click at [106, 101] on input "text" at bounding box center [156, 101] width 214 height 15
click at [685, 54] on button "Add Enquiry" at bounding box center [687, 55] width 39 height 14
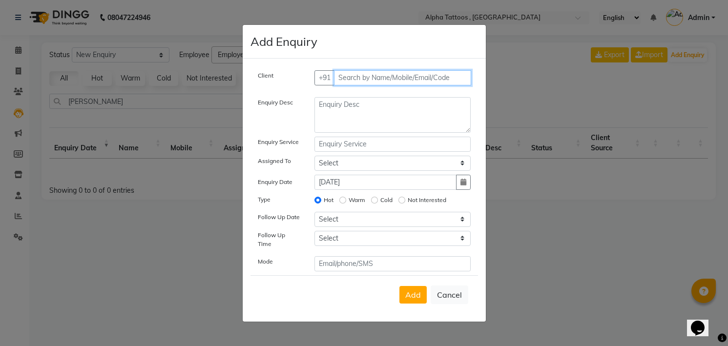
click at [404, 81] on input "text" at bounding box center [402, 77] width 137 height 15
paste input "80803 39850"
click at [430, 70] on button "Add Client" at bounding box center [450, 77] width 41 height 15
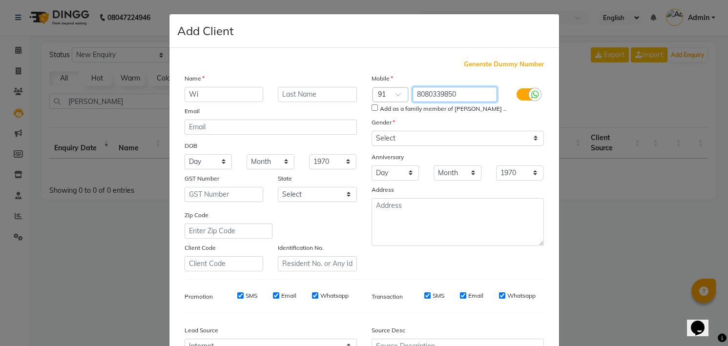
click at [461, 87] on input "8080339850" at bounding box center [454, 94] width 84 height 15
paste input "80803 39850"
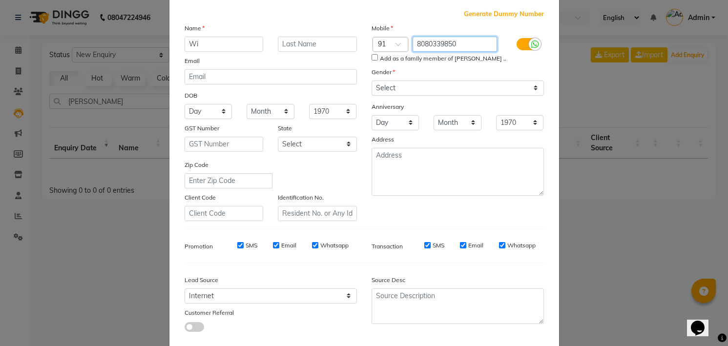
scroll to position [104, 0]
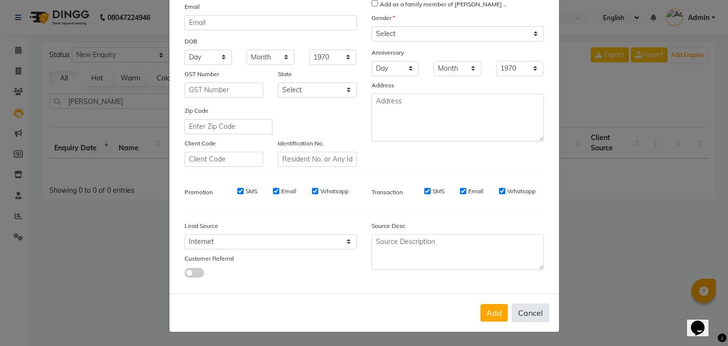
click at [523, 314] on button "Cancel" at bounding box center [531, 313] width 38 height 19
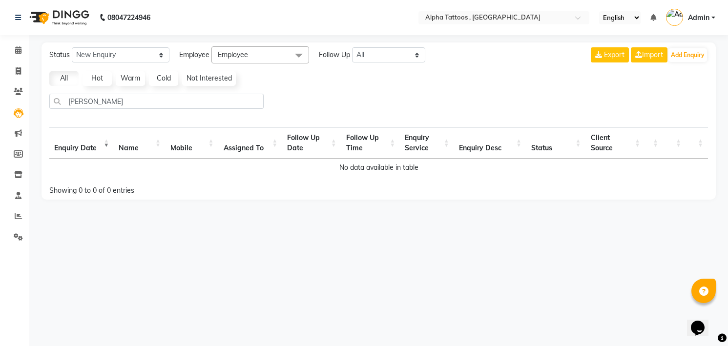
click at [213, 93] on div "Status New Enquiry Open Enquiry Converted Enquiry All All New Open Converted Em…" at bounding box center [378, 120] width 674 height 157
click at [212, 103] on input "[PERSON_NAME]" at bounding box center [156, 101] width 214 height 15
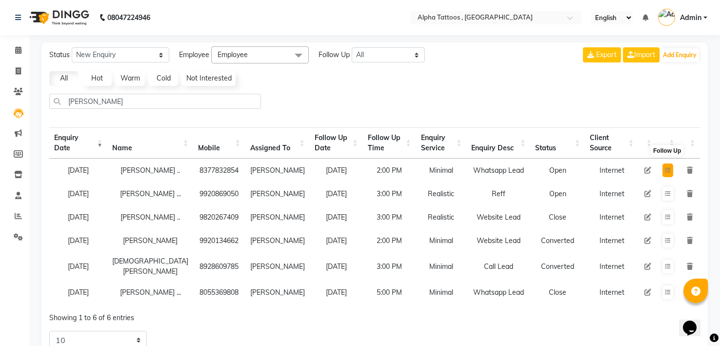
click at [663, 169] on button at bounding box center [668, 171] width 11 height 14
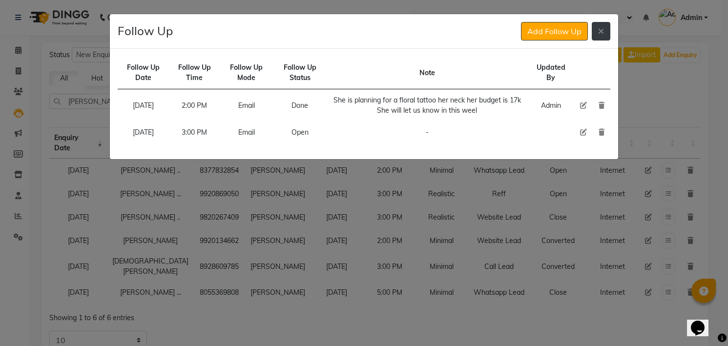
click at [603, 29] on icon at bounding box center [601, 31] width 6 height 8
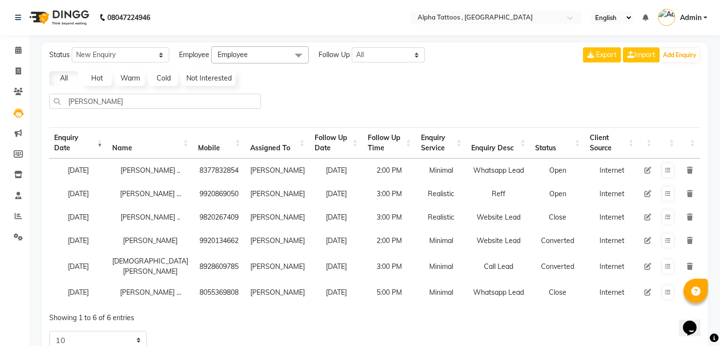
click at [649, 169] on icon at bounding box center [648, 170] width 7 height 7
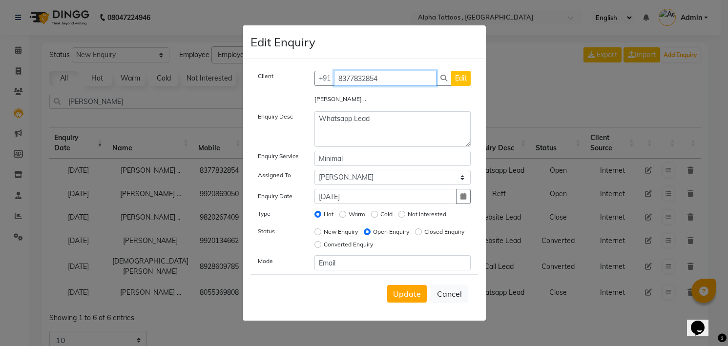
click at [410, 76] on input "8377832854" at bounding box center [385, 78] width 103 height 15
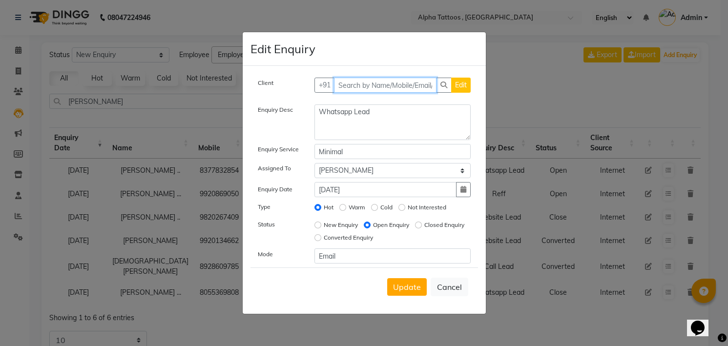
paste input "83778 32854"
click at [446, 88] on span "Add Client" at bounding box center [450, 85] width 33 height 9
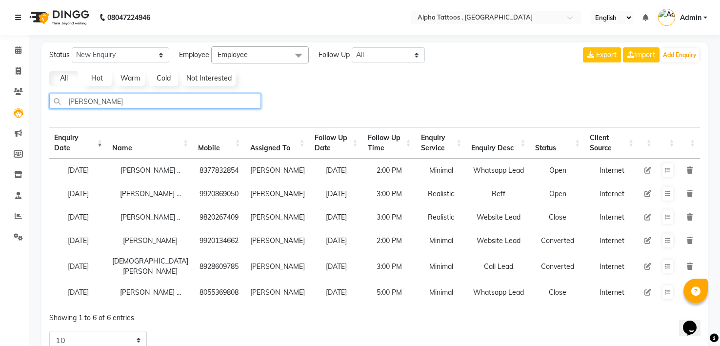
click at [130, 101] on input "[PERSON_NAME]" at bounding box center [155, 101] width 212 height 15
paste input "80803 39850"
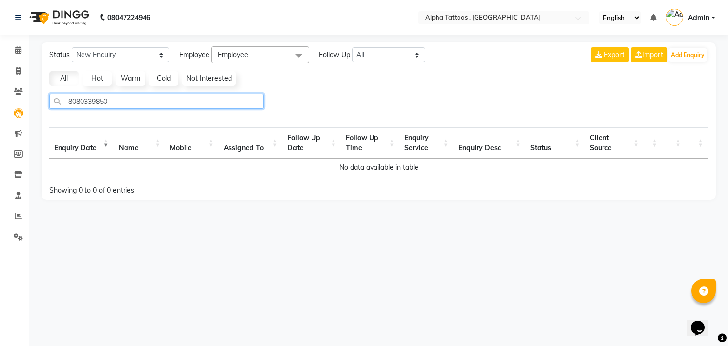
click at [134, 101] on input "8080339850" at bounding box center [156, 101] width 214 height 15
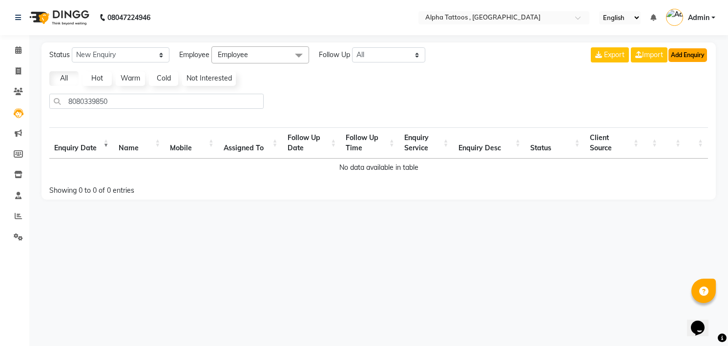
click at [687, 54] on button "Add Enquiry" at bounding box center [687, 55] width 39 height 14
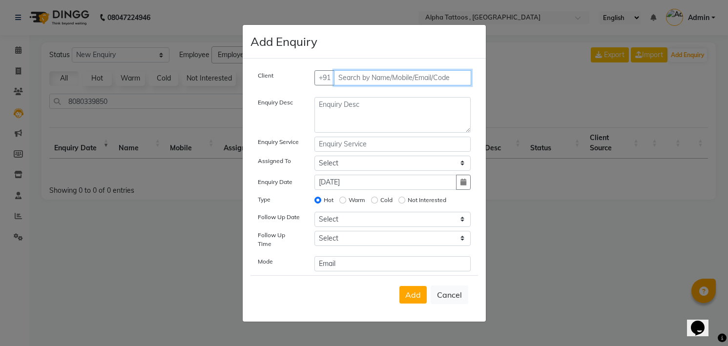
click at [406, 75] on input "text" at bounding box center [402, 77] width 137 height 15
paste input "8080339850"
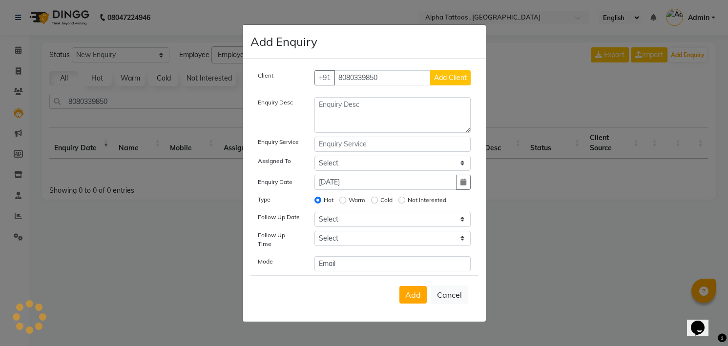
click at [430, 70] on button "Add Client" at bounding box center [450, 77] width 41 height 15
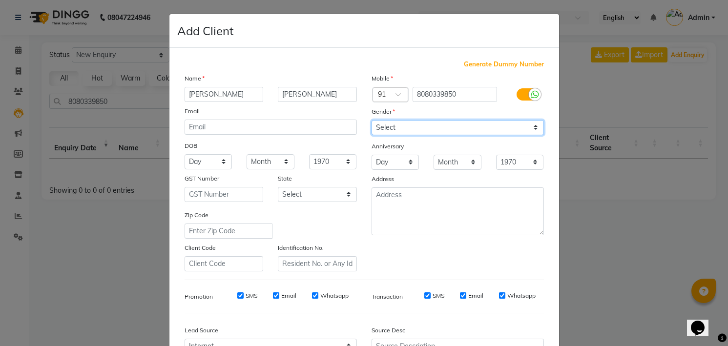
click at [395, 128] on select "Select [DEMOGRAPHIC_DATA] [DEMOGRAPHIC_DATA] Other Prefer Not To Say" at bounding box center [457, 127] width 172 height 15
click at [371, 120] on select "Select [DEMOGRAPHIC_DATA] [DEMOGRAPHIC_DATA] Other Prefer Not To Say" at bounding box center [457, 127] width 172 height 15
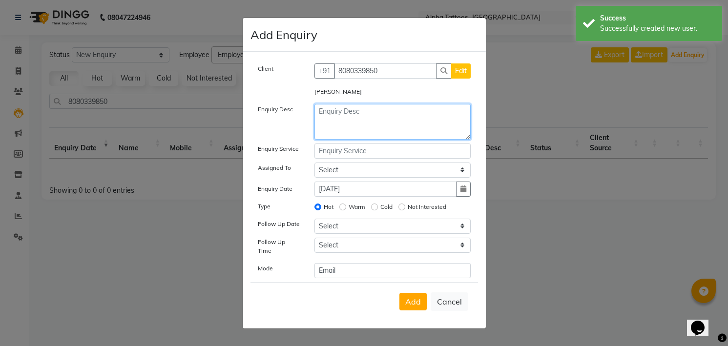
click at [389, 122] on textarea at bounding box center [392, 122] width 156 height 36
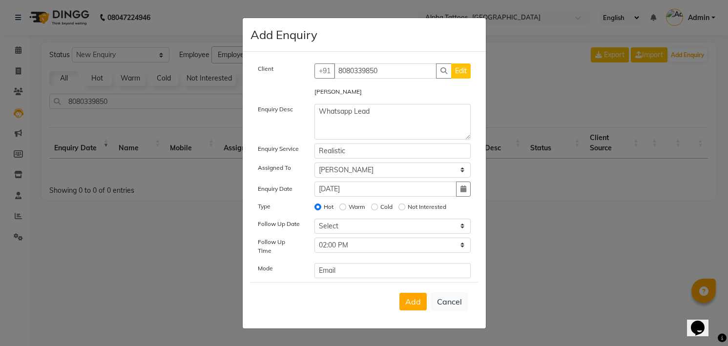
click at [399, 293] on button "Add" at bounding box center [412, 302] width 27 height 18
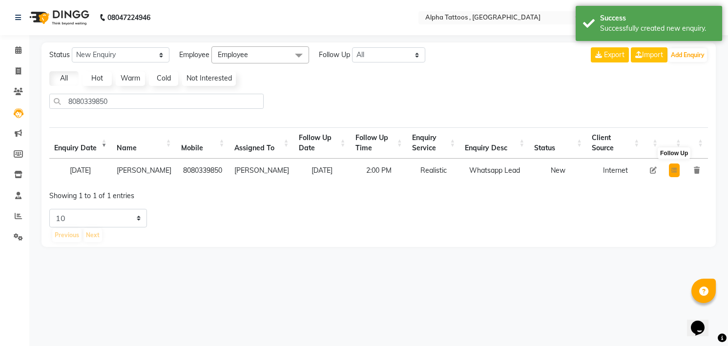
click at [678, 175] on button at bounding box center [674, 171] width 11 height 14
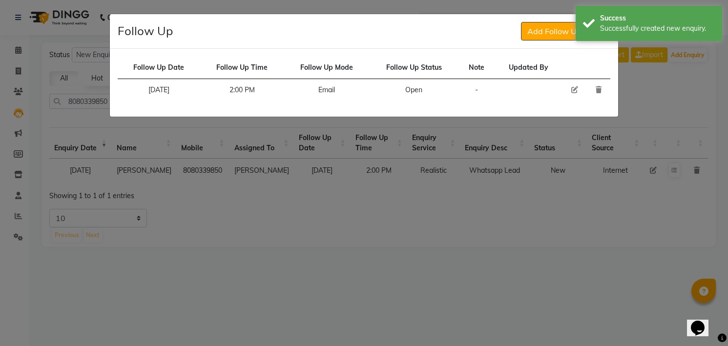
click at [574, 89] on icon at bounding box center [574, 89] width 7 height 7
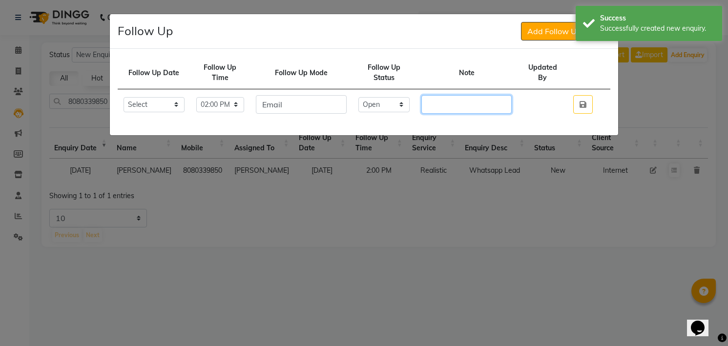
click at [486, 100] on input "text" at bounding box center [466, 104] width 90 height 19
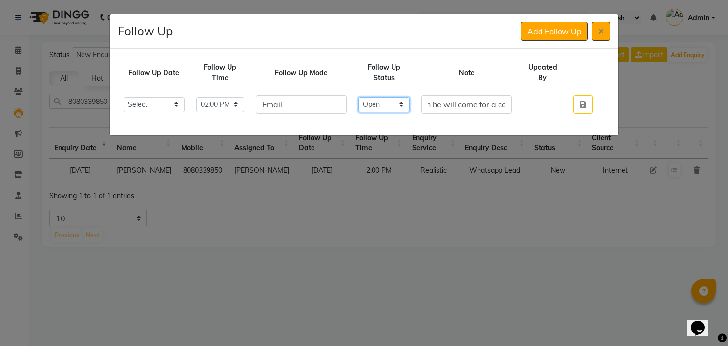
scroll to position [0, 0]
click at [394, 99] on select "Select Open Pending Done" at bounding box center [384, 104] width 52 height 15
click at [368, 97] on select "Select Open Pending Done" at bounding box center [384, 104] width 52 height 15
click at [573, 95] on button "button" at bounding box center [583, 104] width 20 height 19
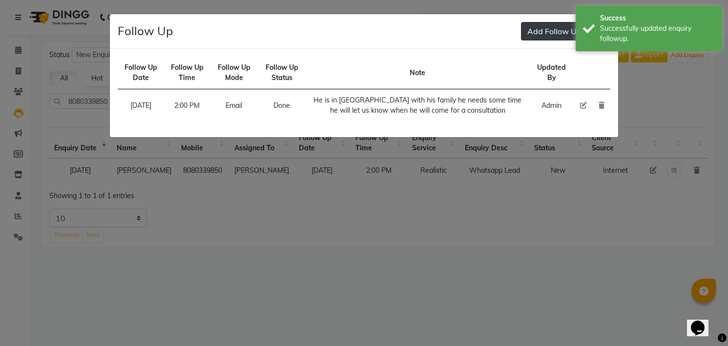
click at [543, 32] on button "Add Follow Up" at bounding box center [554, 31] width 67 height 19
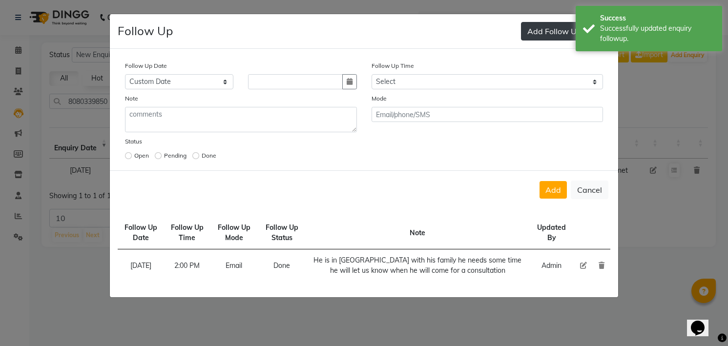
click at [342, 74] on button "button" at bounding box center [349, 81] width 15 height 15
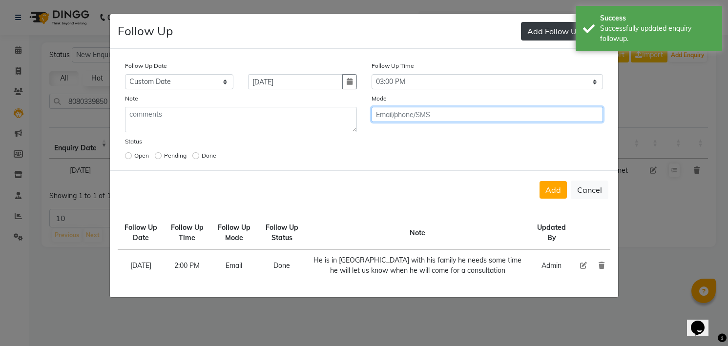
click at [539, 181] on button "Add" at bounding box center [552, 190] width 27 height 18
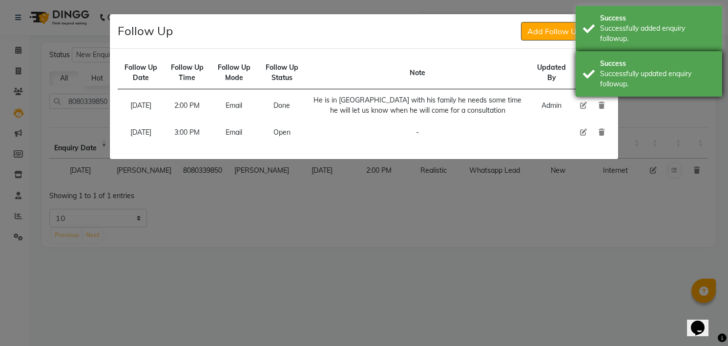
click at [634, 86] on div "Successfully updated enquiry followup." at bounding box center [657, 79] width 115 height 21
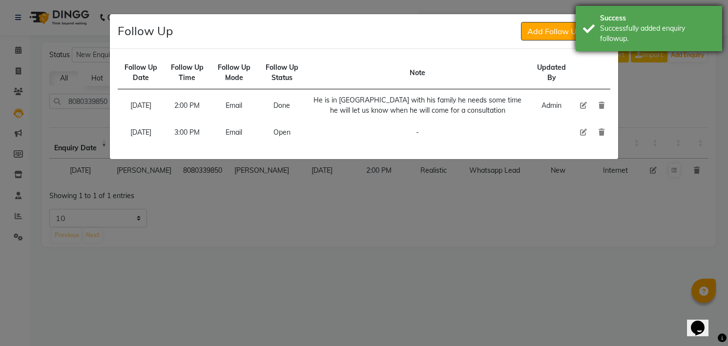
click at [624, 48] on div "Success Successfully added enquiry followup." at bounding box center [648, 28] width 146 height 45
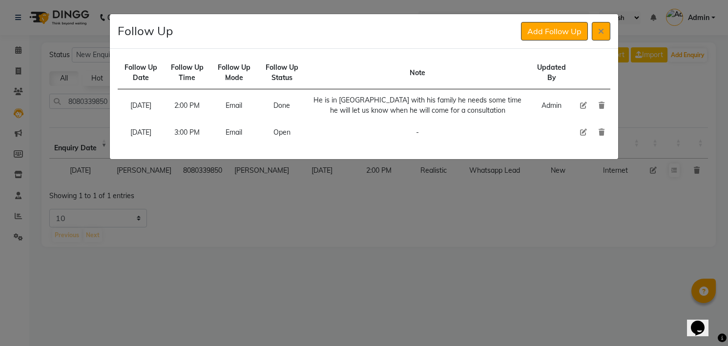
click at [550, 21] on div "Follow Up Add Follow Up" at bounding box center [364, 31] width 509 height 35
click at [592, 31] on button at bounding box center [601, 31] width 19 height 19
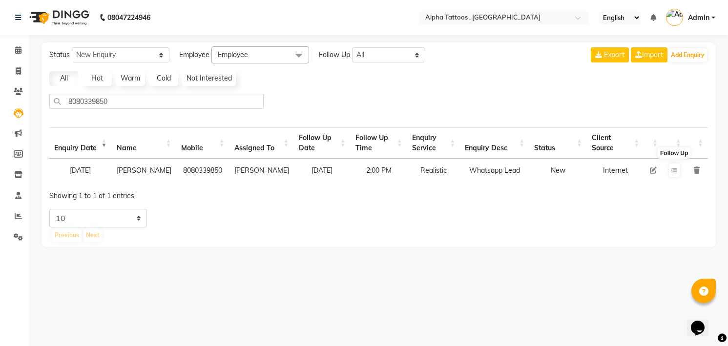
click at [651, 170] on icon at bounding box center [653, 170] width 7 height 7
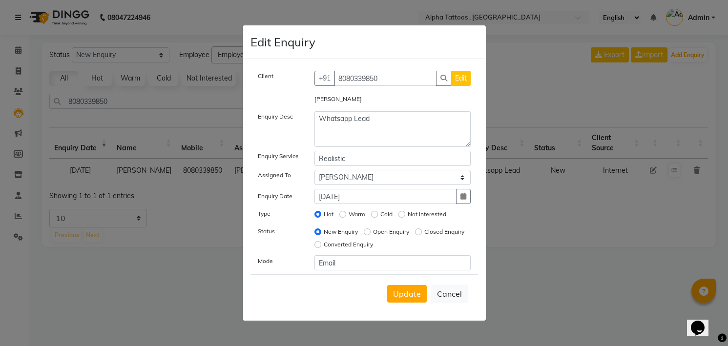
click at [390, 232] on label "Open Enquiry" at bounding box center [391, 231] width 36 height 9
click at [370, 232] on input "Open Enquiry" at bounding box center [367, 231] width 7 height 7
click at [409, 290] on span "Update" at bounding box center [407, 294] width 28 height 10
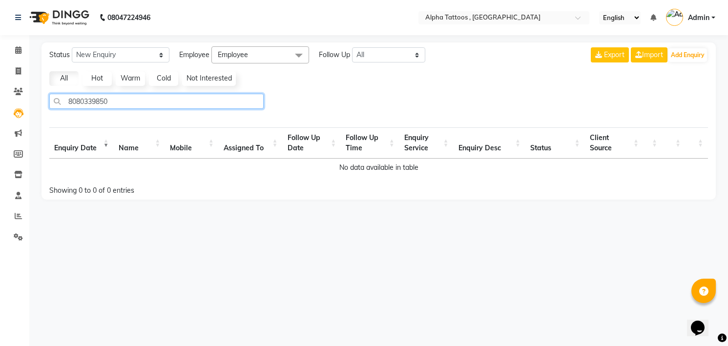
click at [225, 103] on input "8080339850" at bounding box center [156, 101] width 214 height 15
paste input "83769 94871"
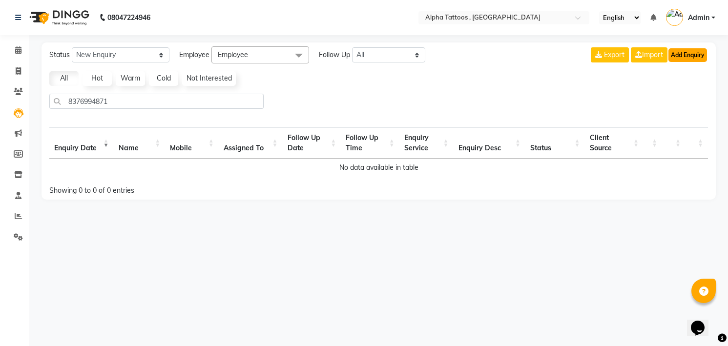
click at [680, 58] on button "Add Enquiry" at bounding box center [687, 55] width 39 height 14
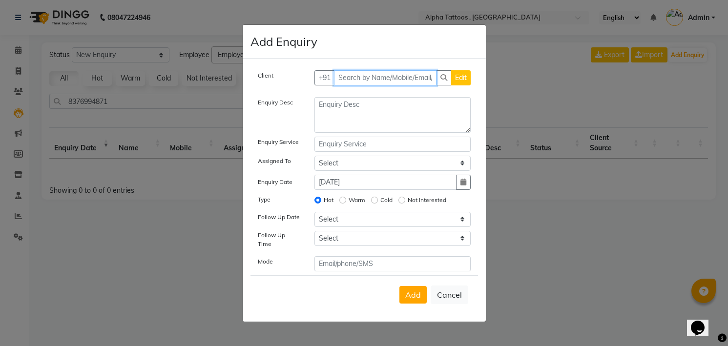
click at [392, 78] on input "text" at bounding box center [385, 77] width 103 height 15
paste input "8376994871"
click at [430, 70] on button "Add Client" at bounding box center [450, 77] width 41 height 15
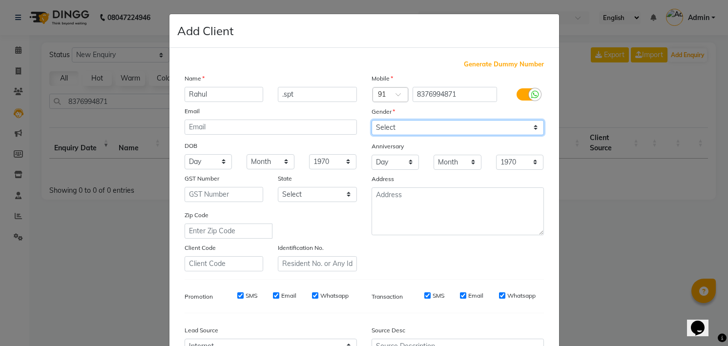
click at [397, 123] on select "Select [DEMOGRAPHIC_DATA] [DEMOGRAPHIC_DATA] Other Prefer Not To Say" at bounding box center [457, 127] width 172 height 15
click at [371, 120] on select "Select [DEMOGRAPHIC_DATA] [DEMOGRAPHIC_DATA] Other Prefer Not To Say" at bounding box center [457, 127] width 172 height 15
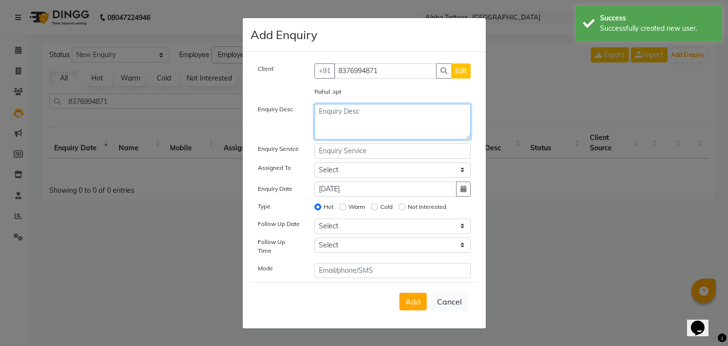
click at [389, 119] on textarea at bounding box center [392, 122] width 156 height 36
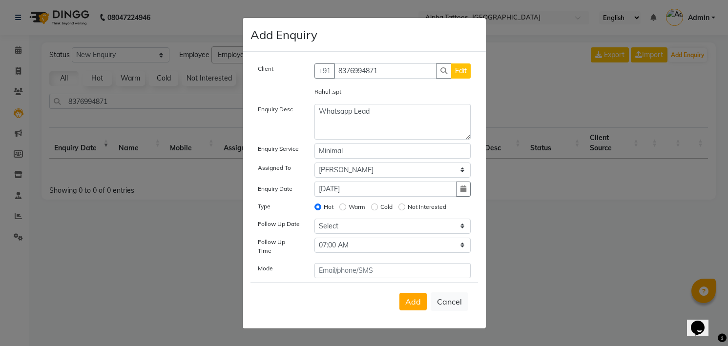
click at [399, 293] on button "Add" at bounding box center [412, 302] width 27 height 18
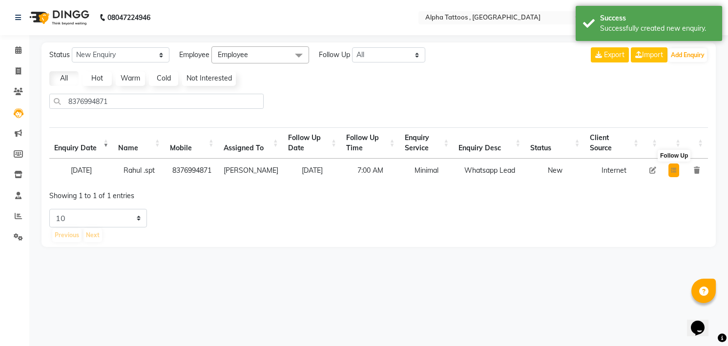
click at [677, 173] on button at bounding box center [673, 171] width 11 height 14
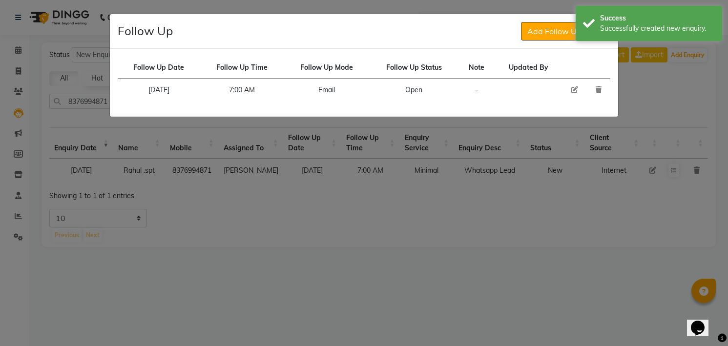
click at [573, 87] on icon at bounding box center [574, 89] width 7 height 7
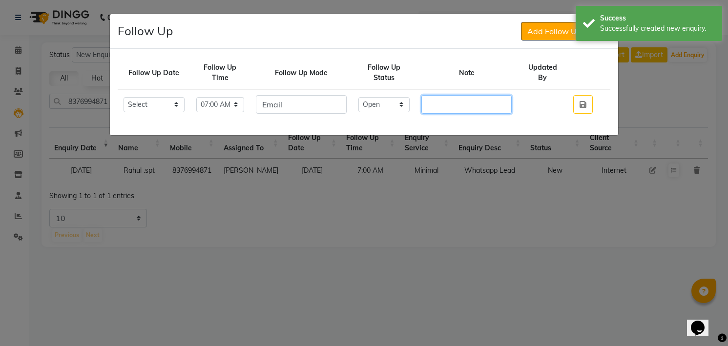
click at [471, 103] on input "text" at bounding box center [466, 104] width 90 height 19
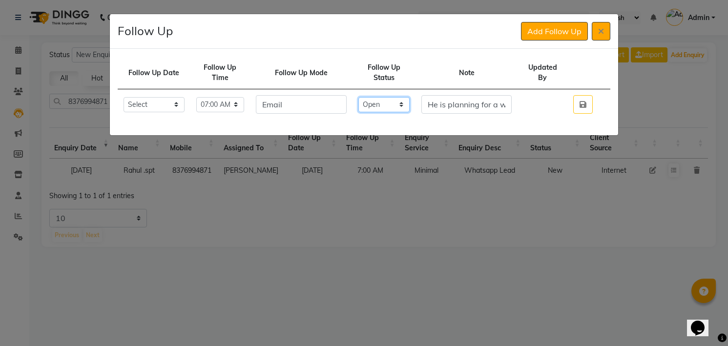
click at [398, 103] on select "Select Open Pending Done" at bounding box center [384, 104] width 52 height 15
click at [368, 97] on select "Select Open Pending Done" at bounding box center [384, 104] width 52 height 15
click at [573, 95] on button "button" at bounding box center [583, 104] width 20 height 19
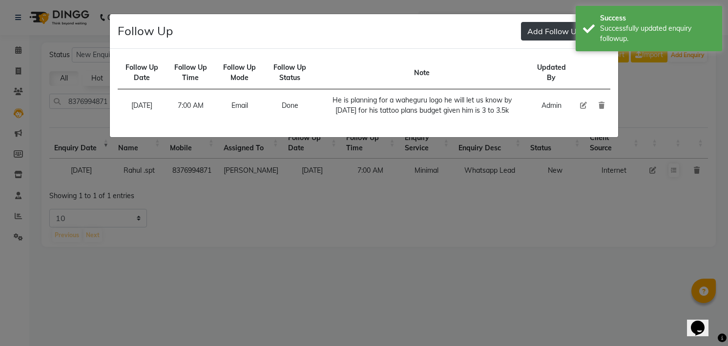
click at [564, 35] on button "Add Follow Up" at bounding box center [554, 31] width 67 height 19
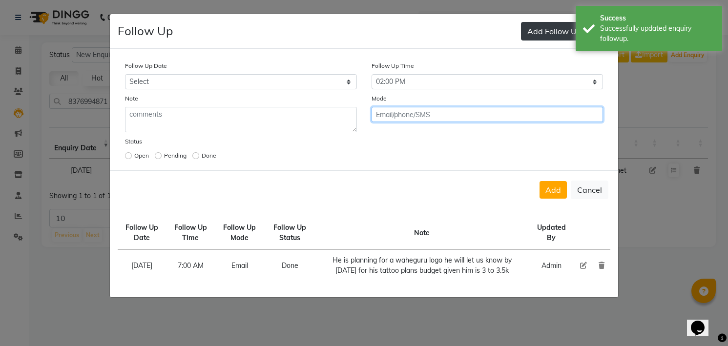
click at [539, 181] on button "Add" at bounding box center [552, 190] width 27 height 18
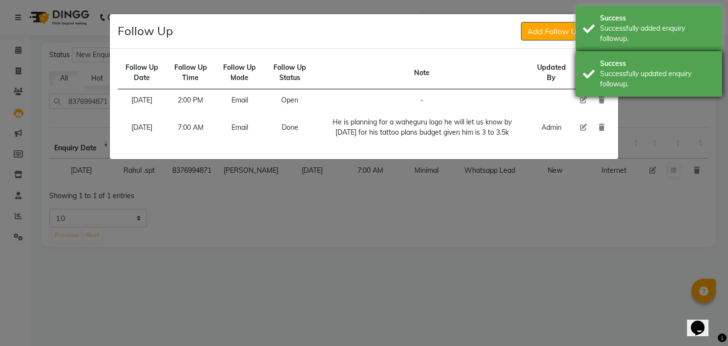
click at [607, 68] on div "Success" at bounding box center [657, 64] width 115 height 10
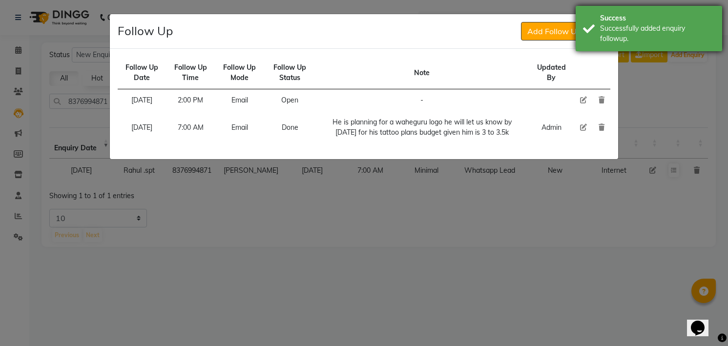
click at [611, 34] on div "Successfully added enquiry followup." at bounding box center [657, 33] width 115 height 21
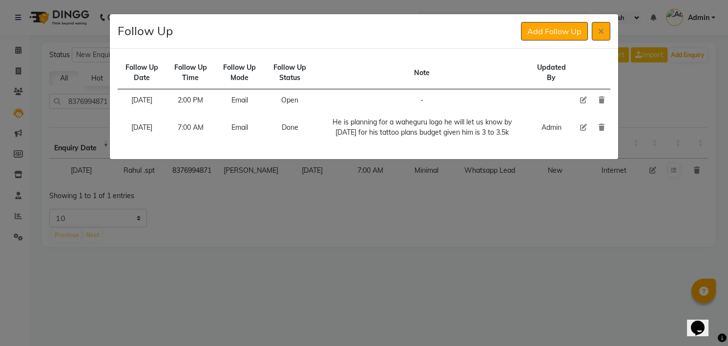
click at [611, 34] on div "Follow Up Add Follow Up" at bounding box center [364, 31] width 509 height 35
click at [604, 34] on button at bounding box center [601, 31] width 19 height 19
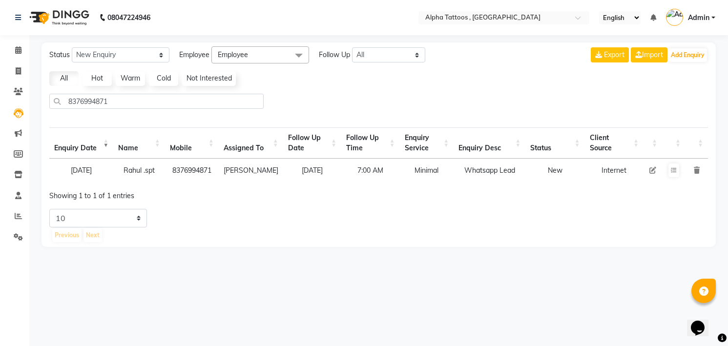
click at [656, 170] on td at bounding box center [652, 170] width 19 height 23
click at [651, 167] on icon at bounding box center [652, 170] width 7 height 7
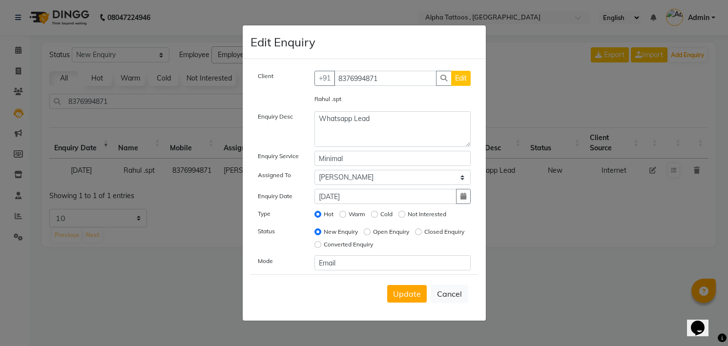
click at [383, 232] on label "Open Enquiry" at bounding box center [391, 231] width 36 height 9
click at [370, 232] on input "Open Enquiry" at bounding box center [367, 231] width 7 height 7
click at [407, 294] on span "Update" at bounding box center [407, 294] width 28 height 10
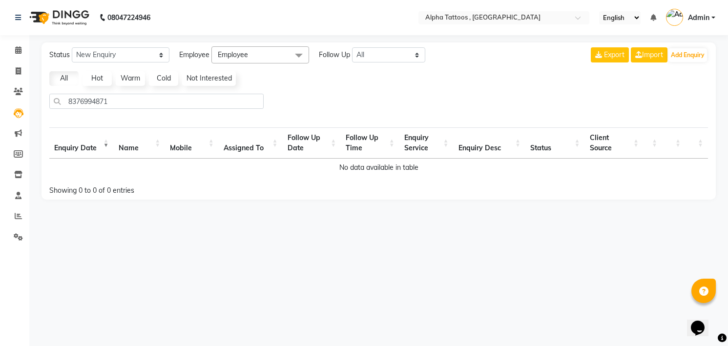
click at [36, 14] on img at bounding box center [58, 17] width 67 height 27
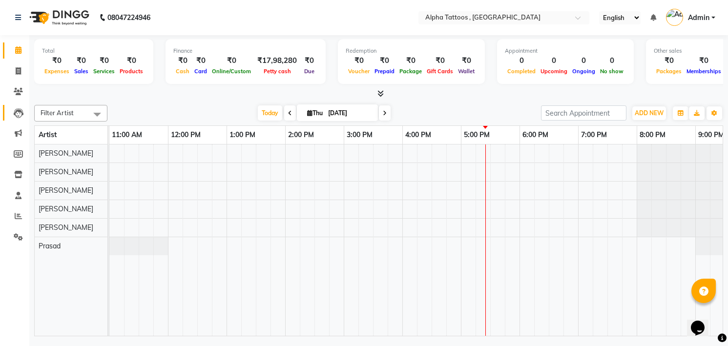
click at [21, 118] on link "Leads" at bounding box center [14, 113] width 23 height 16
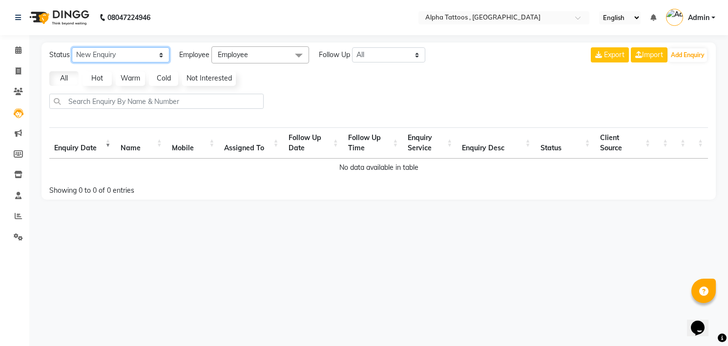
click at [117, 53] on select "New Enquiry Open Enquiry Converted Enquiry All" at bounding box center [121, 54] width 98 height 15
click at [72, 47] on select "New Enquiry Open Enquiry Converted Enquiry All" at bounding box center [121, 54] width 98 height 15
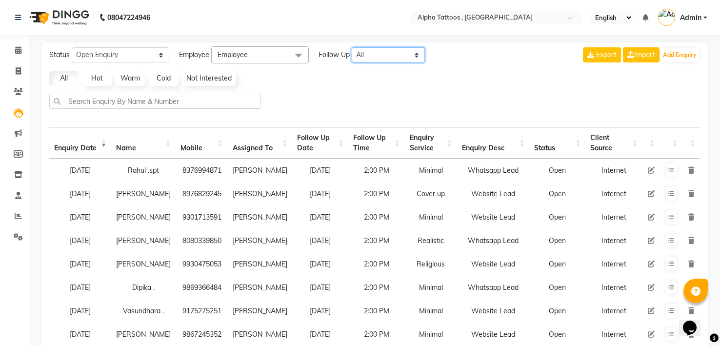
click at [377, 60] on select "All [DATE] [DATE] This Week This Month Custom" at bounding box center [388, 54] width 73 height 15
click at [352, 47] on select "All [DATE] [DATE] This Week This Month Custom" at bounding box center [388, 54] width 73 height 15
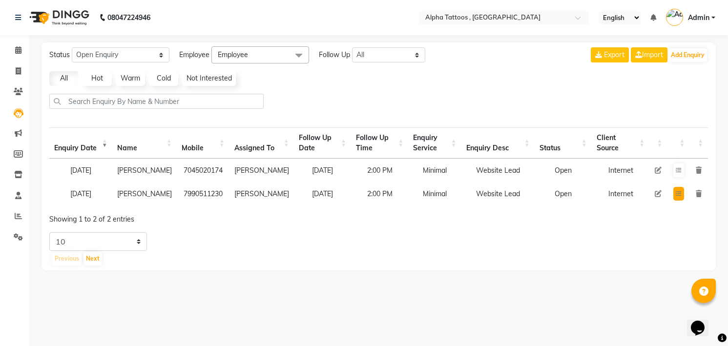
click at [682, 201] on button at bounding box center [678, 194] width 11 height 14
